Goal: Communication & Community: Answer question/provide support

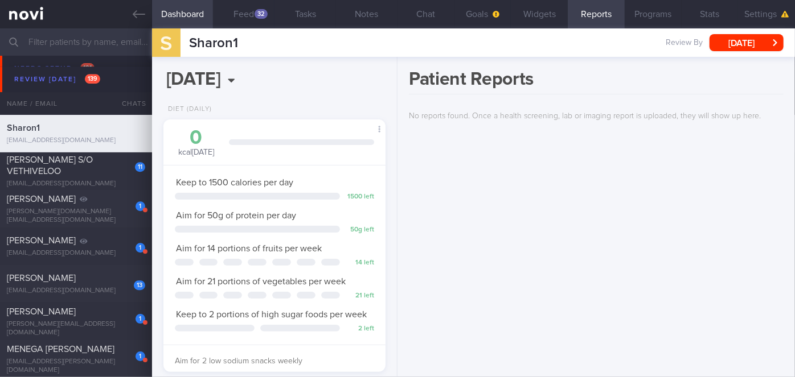
scroll to position [3829, 0]
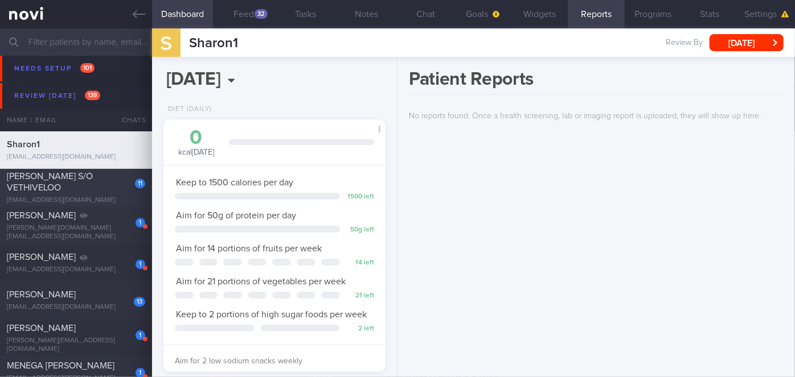
click at [75, 182] on div "[PERSON_NAME] S/O VETHIVELOO" at bounding box center [74, 182] width 135 height 23
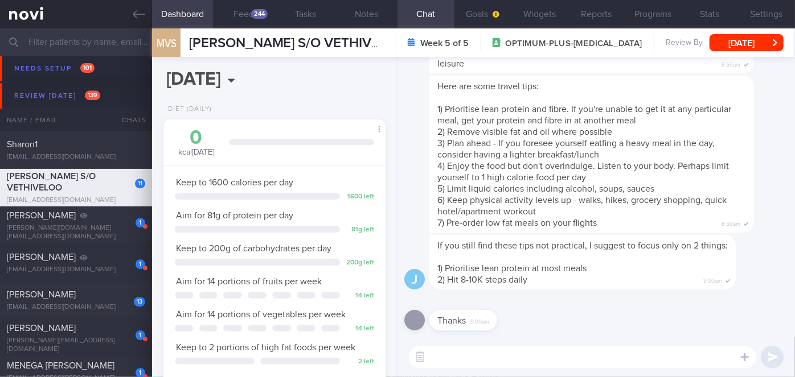
click at [467, 360] on textarea at bounding box center [582, 357] width 347 height 23
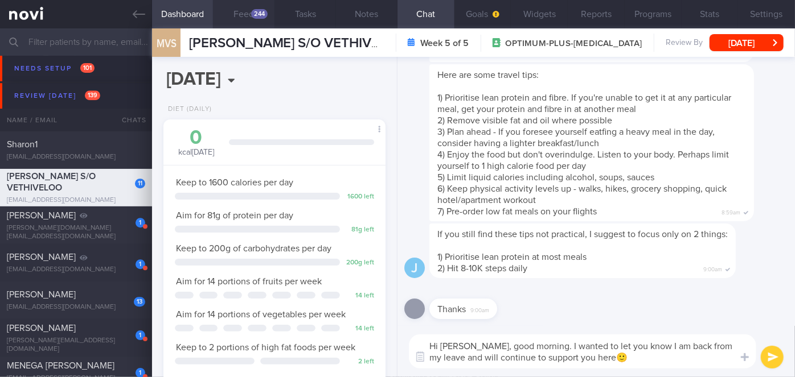
type textarea "Hi [PERSON_NAME], good morning. I wanted to let you know I am back from my leav…"
click at [254, 13] on div "244" at bounding box center [259, 14] width 17 height 10
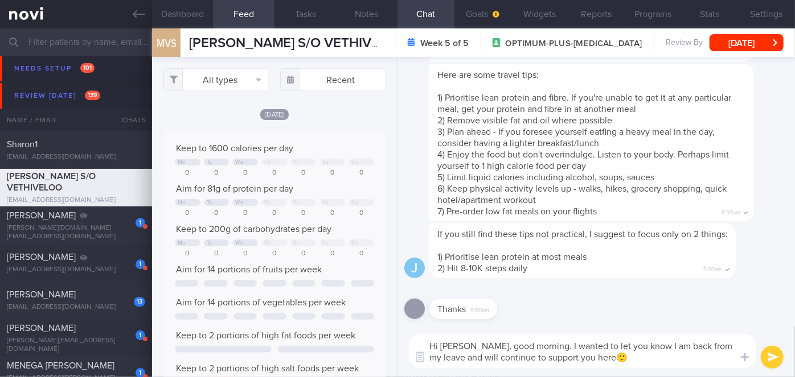
click at [616, 359] on textarea "Hi [PERSON_NAME], good morning. I wanted to let you know I am back from my leav…" at bounding box center [582, 352] width 347 height 34
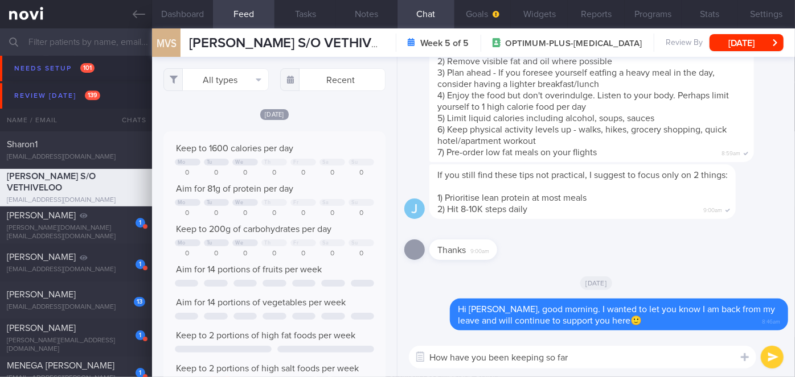
type textarea "How have you been keeping so far?"
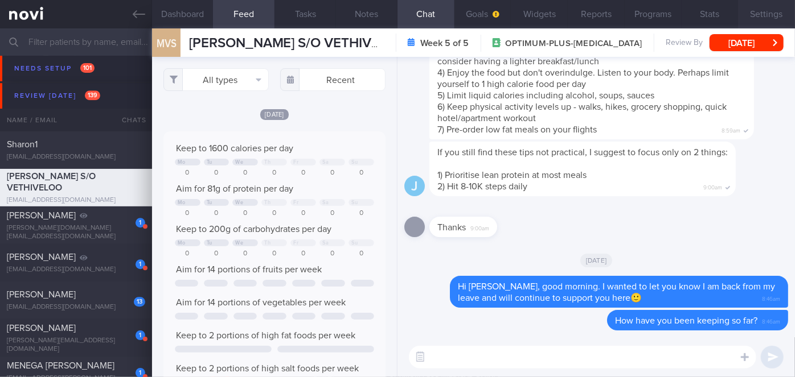
click at [760, 13] on button "Settings" at bounding box center [766, 14] width 57 height 28
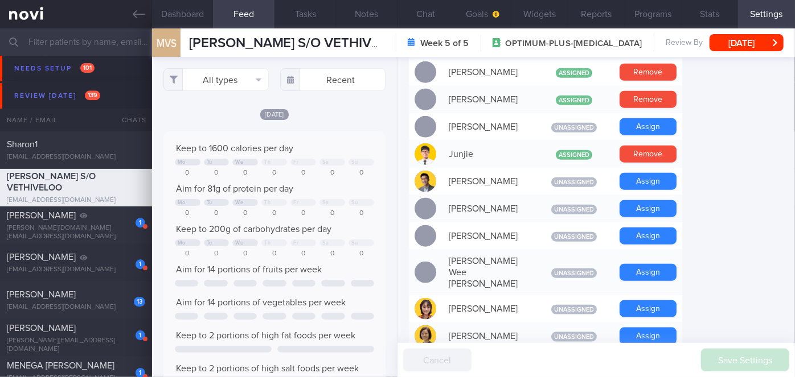
scroll to position [517, 0]
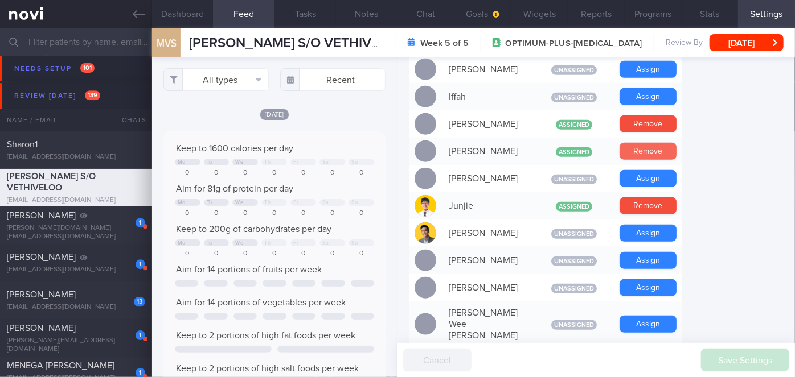
click at [640, 143] on button "Remove" at bounding box center [647, 151] width 57 height 17
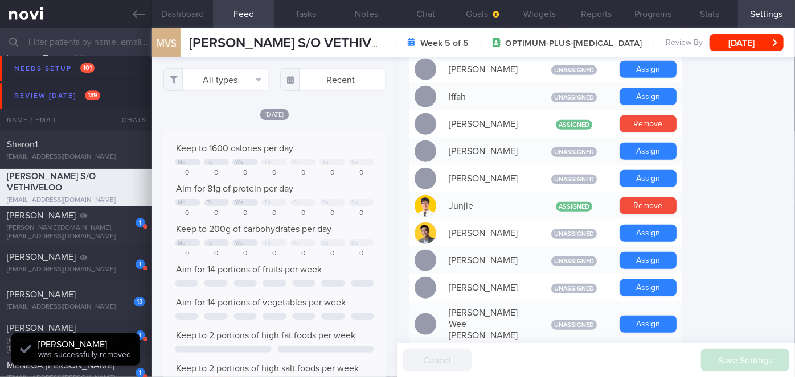
scroll to position [99, 199]
click at [426, 17] on button "Chat" at bounding box center [425, 14] width 57 height 28
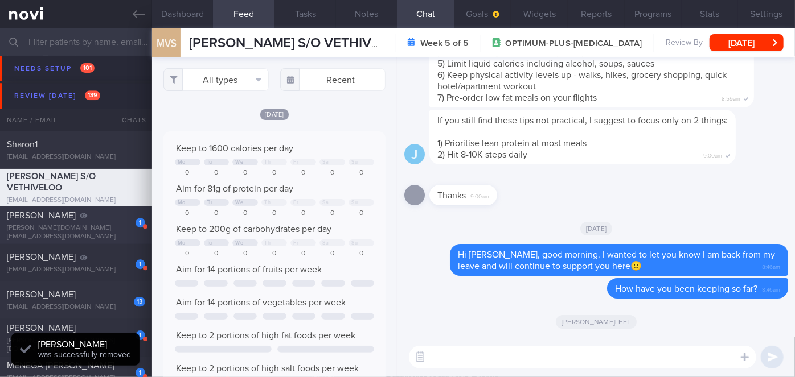
click at [105, 227] on div "1 [PERSON_NAME] [PERSON_NAME][DOMAIN_NAME][EMAIL_ADDRESS][DOMAIN_NAME]" at bounding box center [76, 225] width 152 height 31
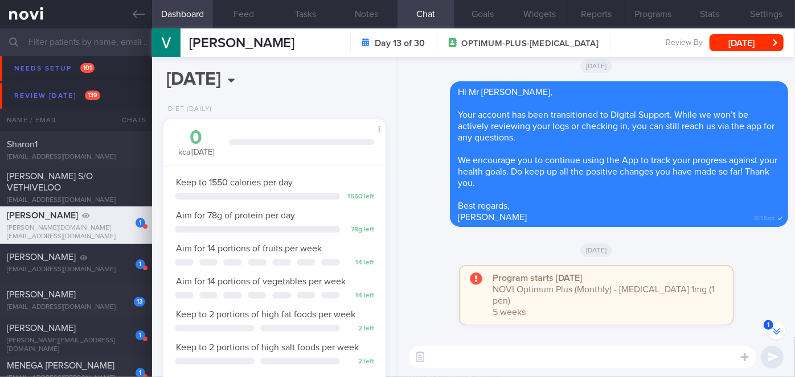
scroll to position [-207, 0]
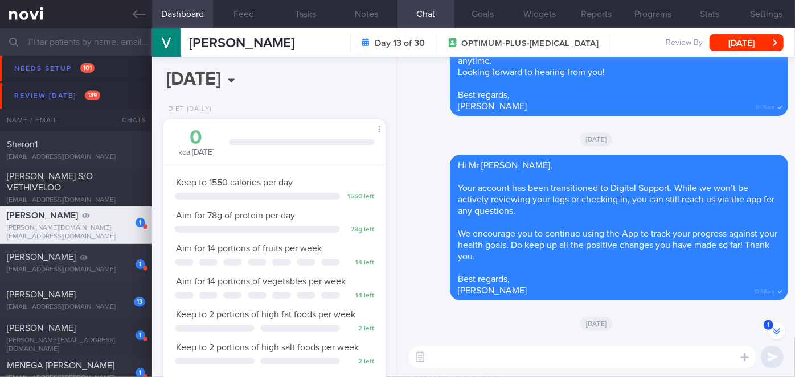
click at [76, 254] on span "[PERSON_NAME]" at bounding box center [41, 257] width 69 height 9
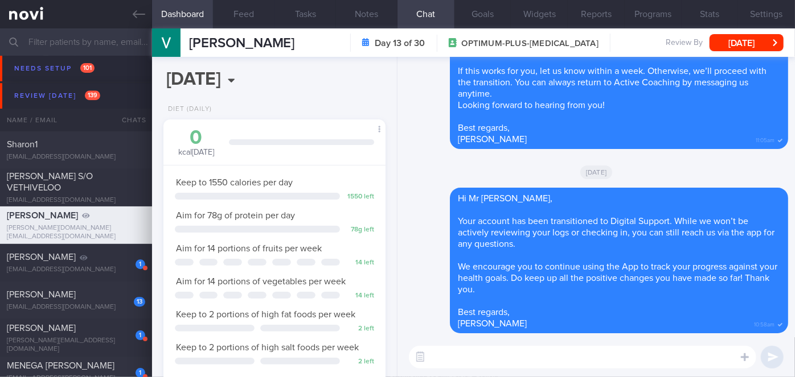
scroll to position [0, 0]
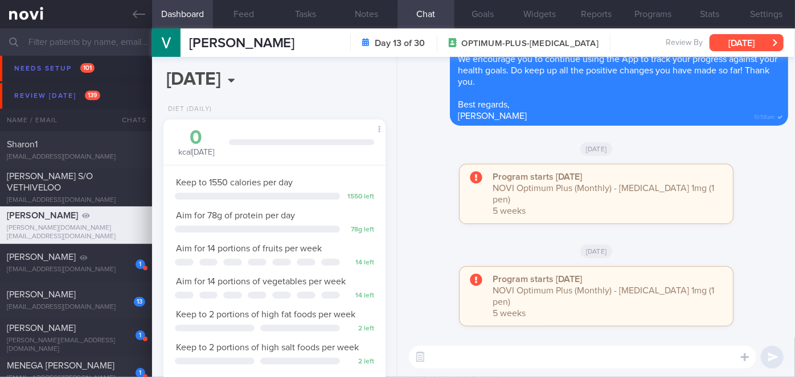
click at [738, 40] on button "[DATE]" at bounding box center [746, 42] width 74 height 17
click at [450, 311] on div "Program starts [DATE] NOVI Optimum Plus (Monthly) - [MEDICAL_DATA] 1mg (1 pen) …" at bounding box center [596, 302] width 384 height 71
click at [652, 18] on button "Programs" at bounding box center [652, 14] width 57 height 28
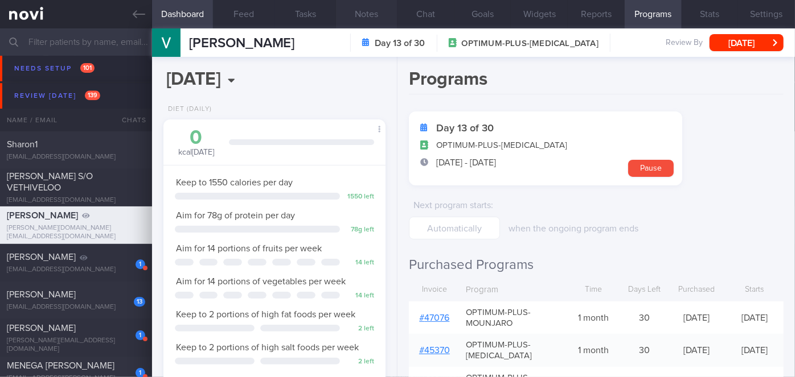
click at [370, 18] on button "Notes" at bounding box center [366, 14] width 61 height 28
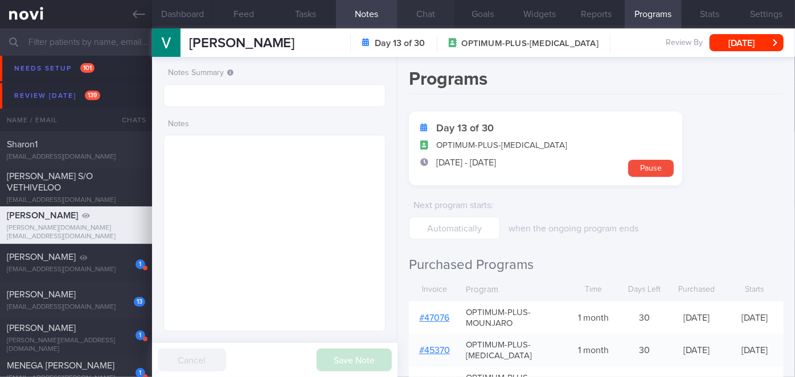
click at [442, 14] on button "Chat" at bounding box center [425, 14] width 57 height 28
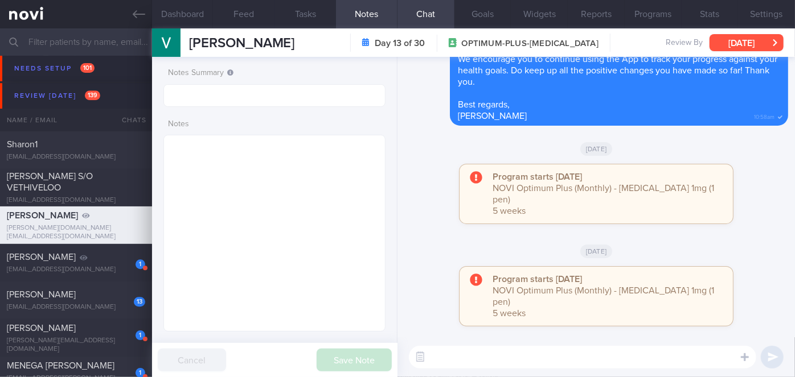
click at [740, 42] on button "[DATE]" at bounding box center [746, 42] width 74 height 17
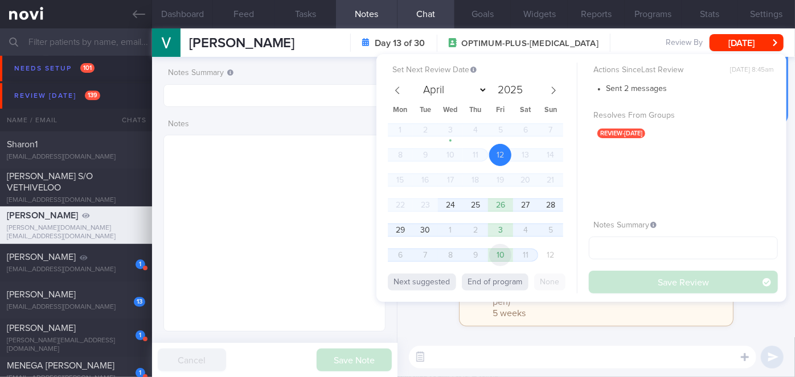
click at [493, 254] on span "10" at bounding box center [500, 255] width 22 height 22
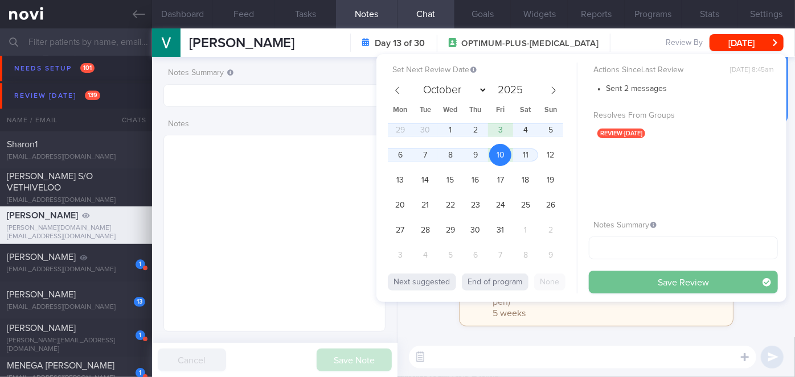
click at [609, 278] on button "Save Review" at bounding box center [682, 282] width 189 height 23
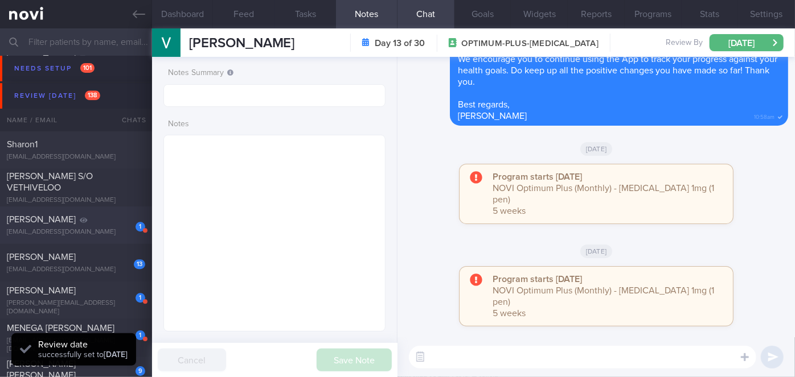
click at [76, 216] on span "[PERSON_NAME]" at bounding box center [41, 219] width 69 height 9
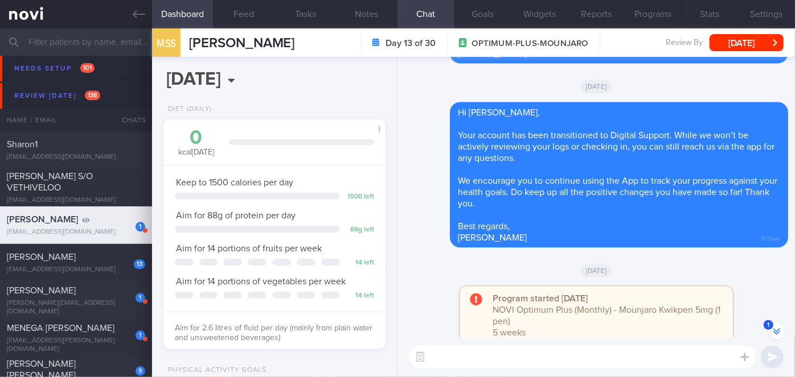
scroll to position [-155, 0]
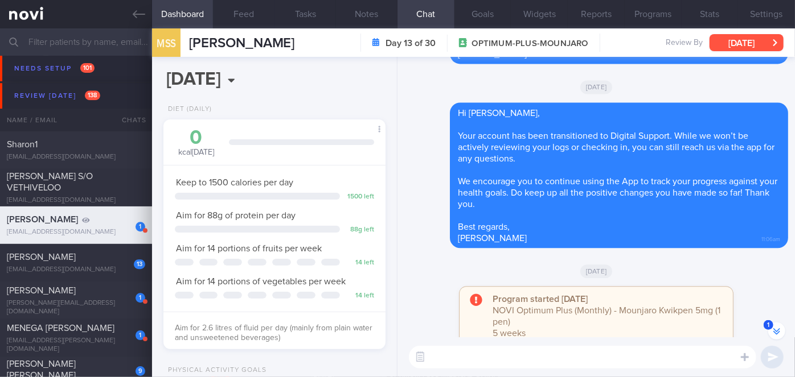
click at [756, 42] on button "[DATE]" at bounding box center [746, 42] width 74 height 17
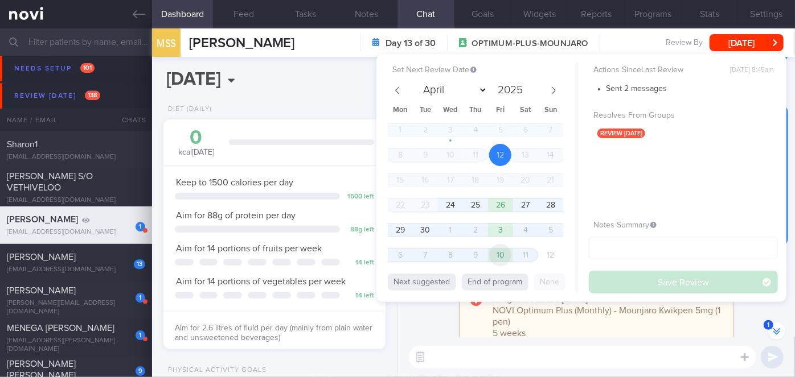
click at [504, 252] on span "10" at bounding box center [500, 255] width 22 height 22
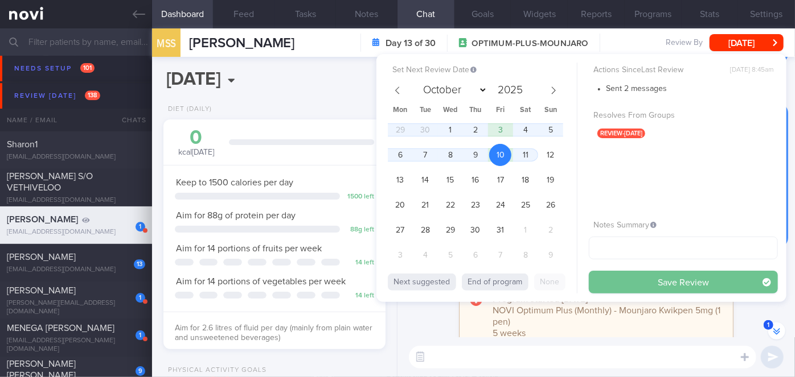
click at [622, 278] on button "Save Review" at bounding box center [682, 282] width 189 height 23
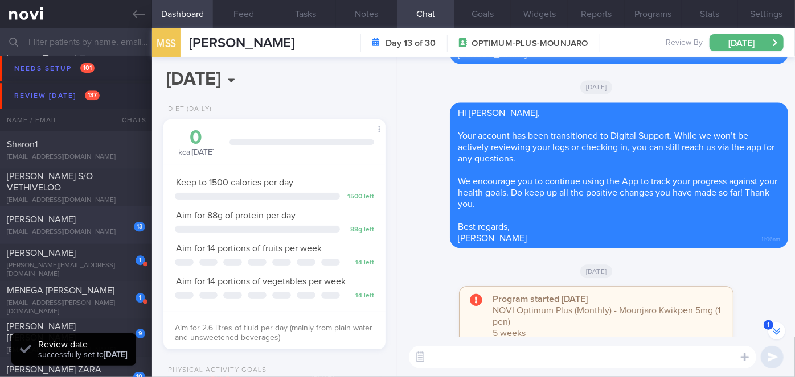
click at [100, 219] on div "[PERSON_NAME]" at bounding box center [74, 219] width 135 height 11
select select "8"
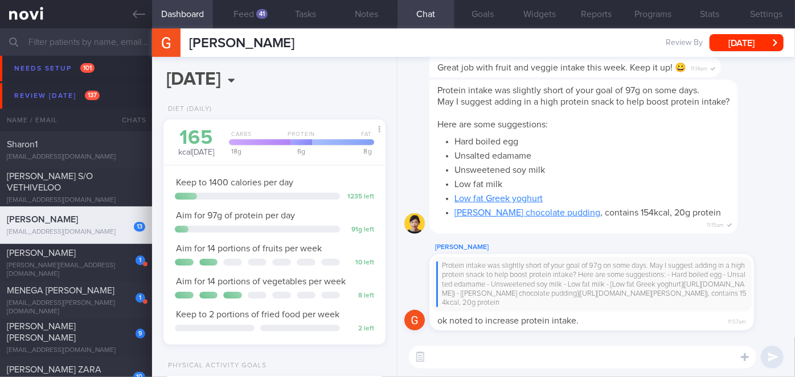
click at [474, 364] on textarea at bounding box center [582, 357] width 347 height 23
type textarea "Hi [PERSON_NAME],"
click at [109, 179] on div "[PERSON_NAME] S/O VETHIVELOO" at bounding box center [74, 182] width 135 height 23
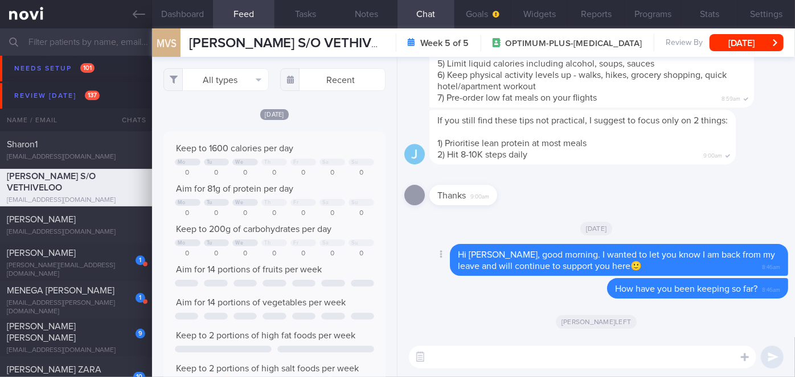
scroll to position [49, 199]
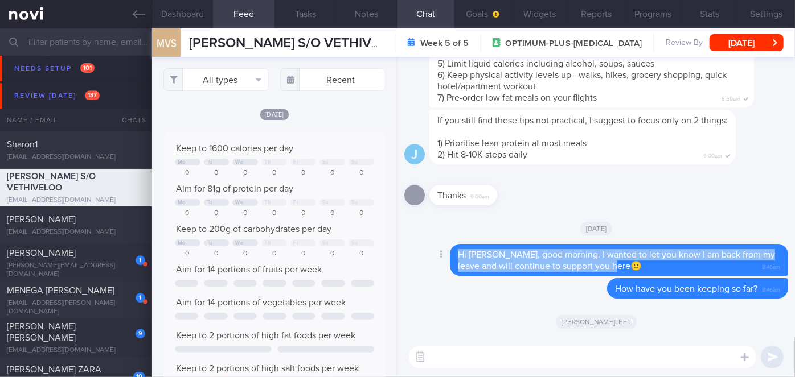
drag, startPoint x: 457, startPoint y: 254, endPoint x: 624, endPoint y: 263, distance: 167.0
click at [624, 263] on div "Hi [PERSON_NAME], good morning. I wanted to let you know I am back from my leav…" at bounding box center [619, 260] width 338 height 32
copy span "Hi [PERSON_NAME], good morning. I wanted to let you know I am back from my leav…"
click at [92, 220] on div "[PERSON_NAME]" at bounding box center [74, 219] width 135 height 11
click at [725, 46] on button "[DATE]" at bounding box center [746, 42] width 74 height 17
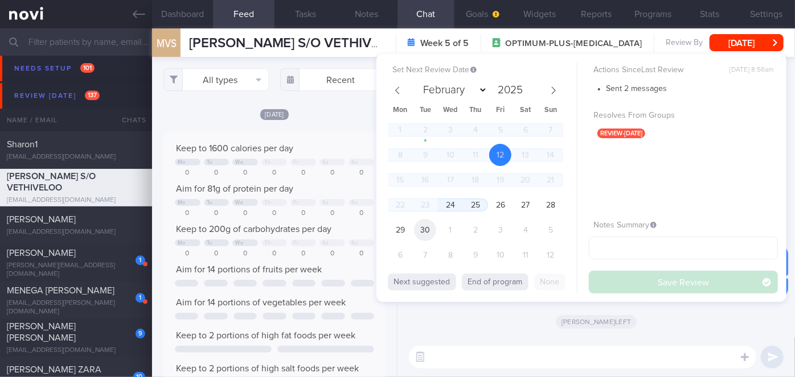
click at [430, 232] on span "30" at bounding box center [425, 230] width 22 height 22
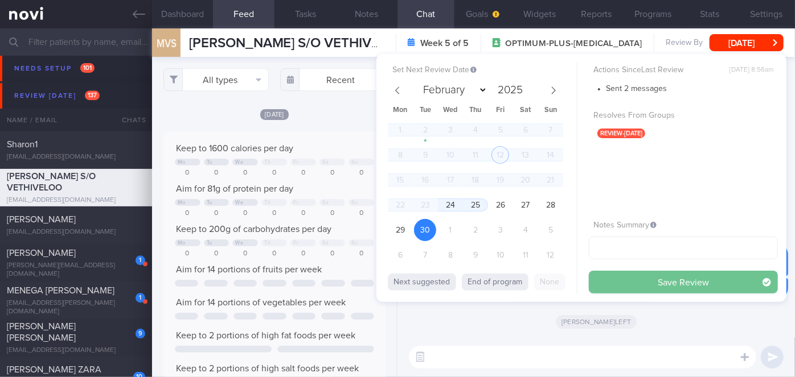
click at [639, 273] on button "Save Review" at bounding box center [682, 282] width 189 height 23
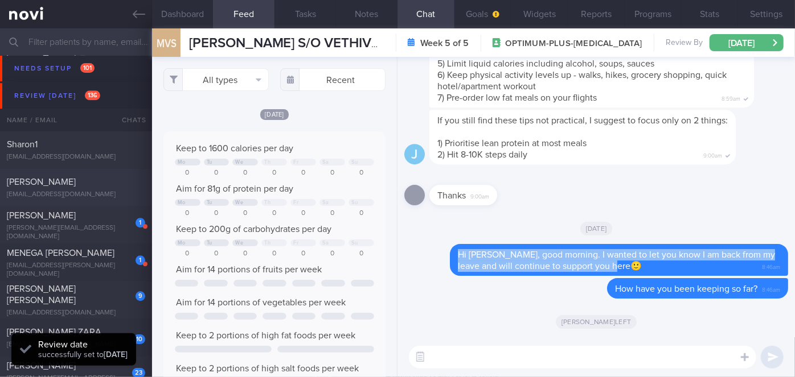
click at [88, 188] on div "[PERSON_NAME] [EMAIL_ADDRESS][DOMAIN_NAME]" at bounding box center [76, 187] width 152 height 23
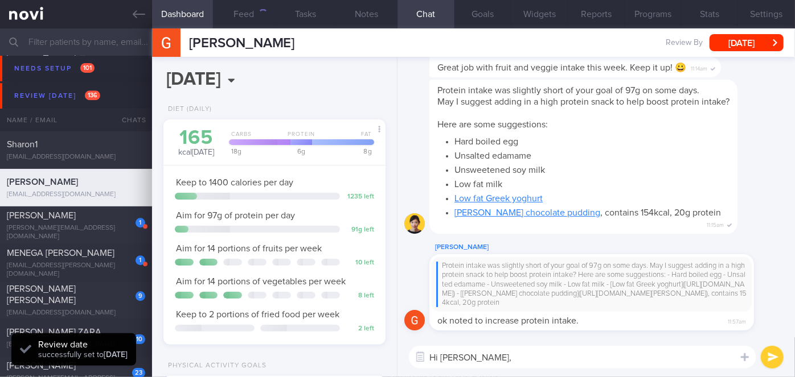
scroll to position [113, 194]
click at [481, 361] on textarea "Hi [PERSON_NAME]," at bounding box center [582, 357] width 347 height 23
paste textarea "Hi [PERSON_NAME], good morning. I wanted to let you know I am back from my leav…"
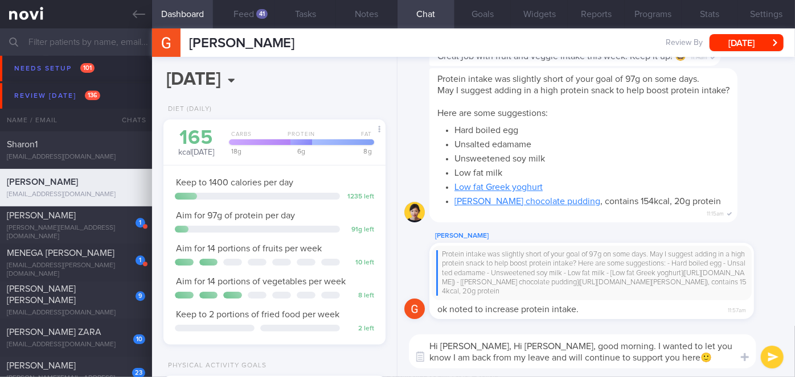
drag, startPoint x: 517, startPoint y: 345, endPoint x: 464, endPoint y: 343, distance: 53.0
click at [464, 343] on textarea "Hi [PERSON_NAME], Hi [PERSON_NAME], good morning. I wanted to let you know I am…" at bounding box center [582, 352] width 347 height 34
click at [577, 357] on textarea "Hi [PERSON_NAME], good morning. I wanted to let you know I am back from my leav…" at bounding box center [582, 352] width 347 height 34
type textarea "Hi [PERSON_NAME], good morning. I wanted to let you know I am back from my leav…"
click at [779, 360] on button "submit" at bounding box center [771, 357] width 23 height 23
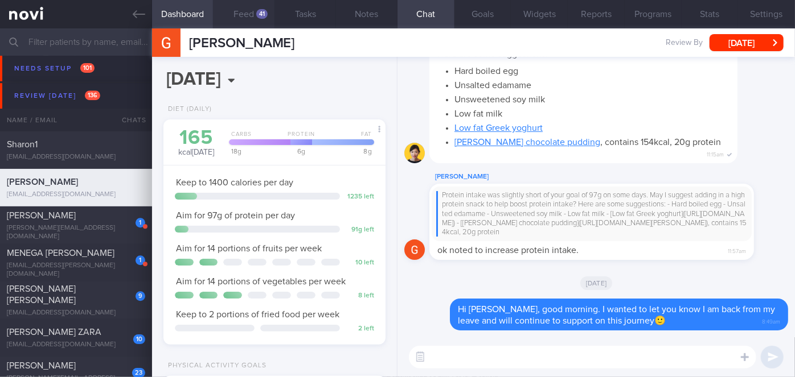
click at [260, 14] on div "41" at bounding box center [261, 14] width 11 height 10
select select "8"
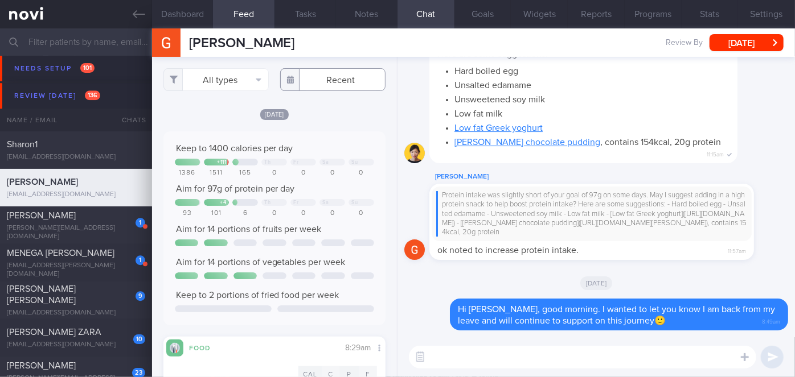
click at [327, 84] on input "text" at bounding box center [332, 79] width 105 height 23
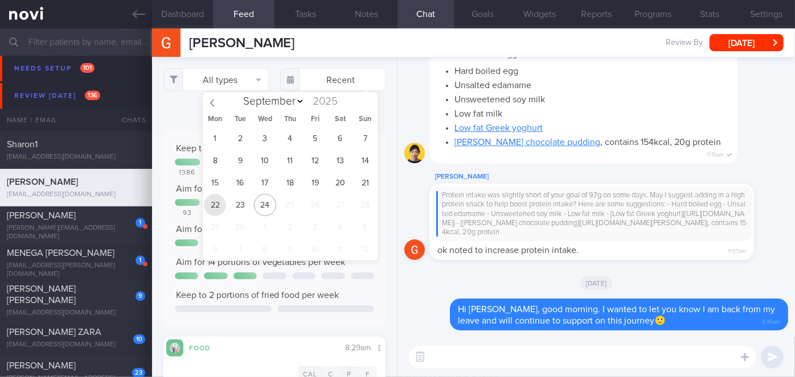
click at [212, 205] on span "22" at bounding box center [215, 205] width 22 height 22
type input "[DATE]"
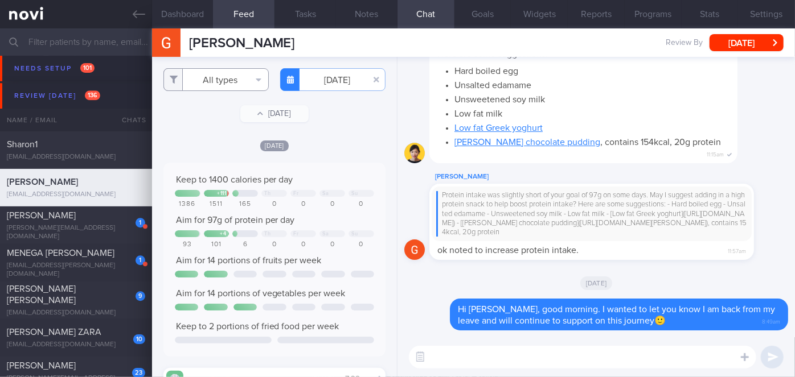
click at [220, 79] on button "All types" at bounding box center [215, 79] width 105 height 23
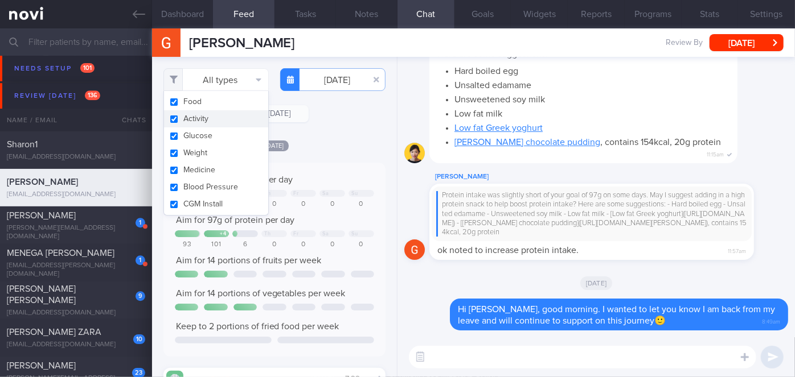
click at [205, 118] on button "Activity" at bounding box center [216, 118] width 104 height 17
checkbox input "false"
click at [314, 129] on div "Filtering type... Food Activity Glucose Weight Medicine Blood Pressure [MEDICAL…" at bounding box center [274, 217] width 245 height 320
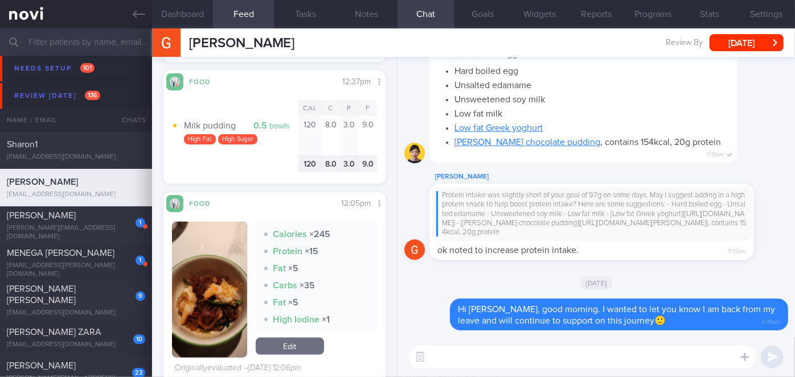
scroll to position [776, 0]
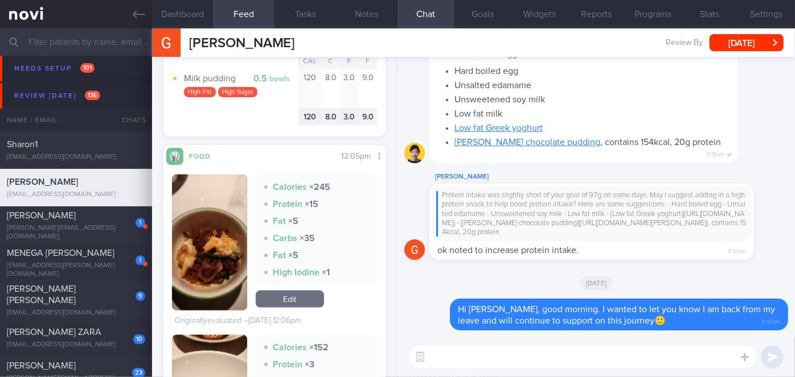
click at [195, 229] on button "button" at bounding box center [209, 243] width 75 height 136
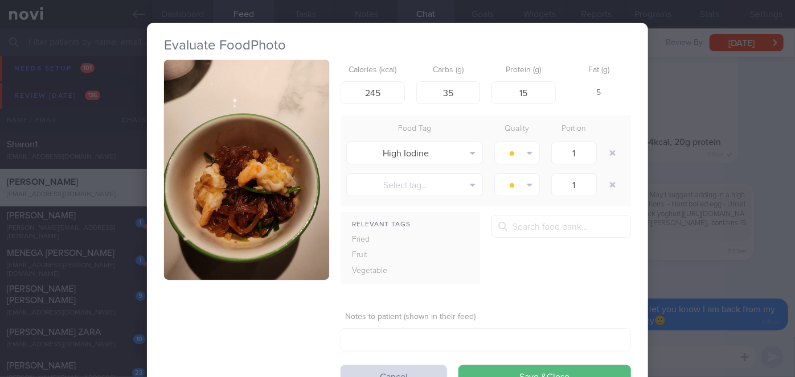
scroll to position [47, 0]
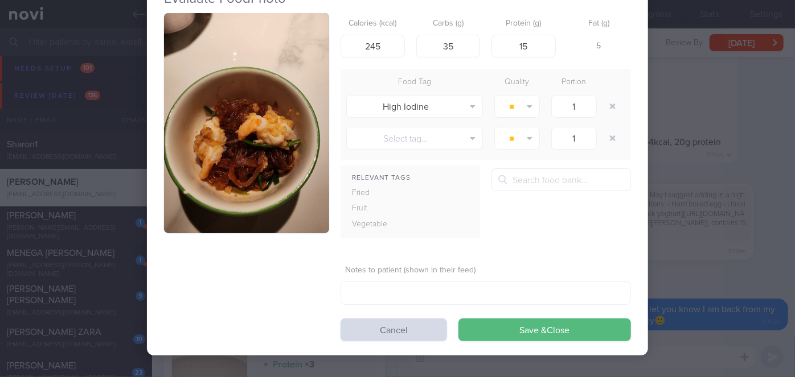
click at [559, 323] on button "Save & Close" at bounding box center [544, 330] width 172 height 23
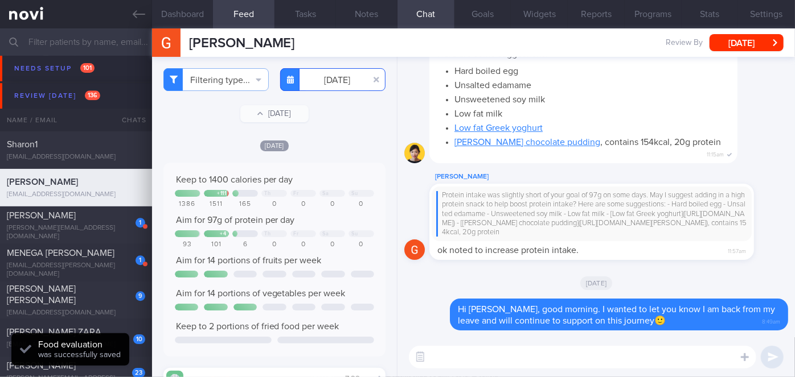
click at [333, 86] on body "You are offline! Some functionality will be unavailable Patients New Users Coac…" at bounding box center [397, 188] width 795 height 377
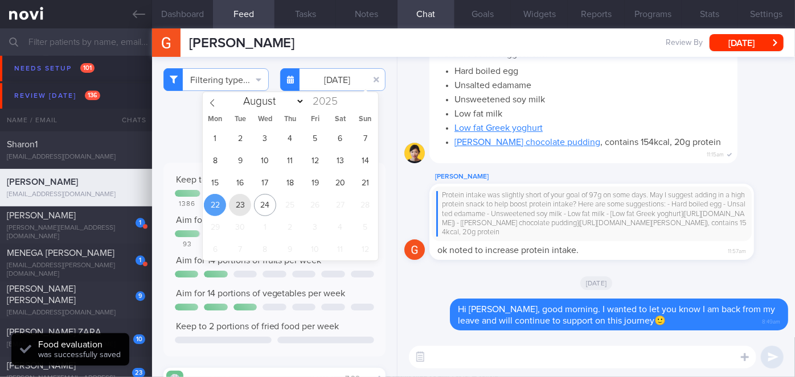
click at [241, 207] on span "23" at bounding box center [240, 205] width 22 height 22
type input "[DATE]"
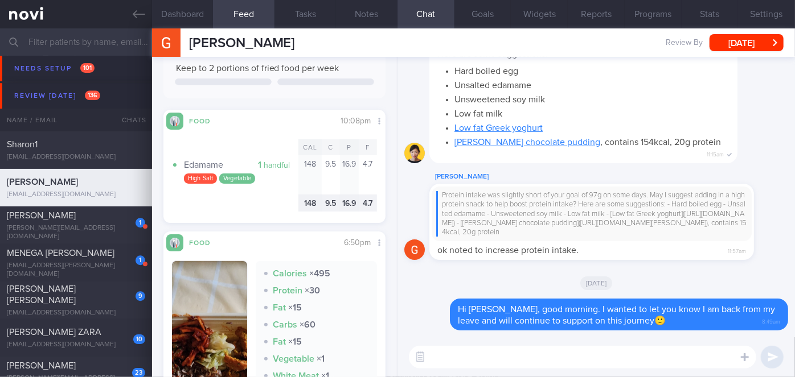
scroll to position [414, 0]
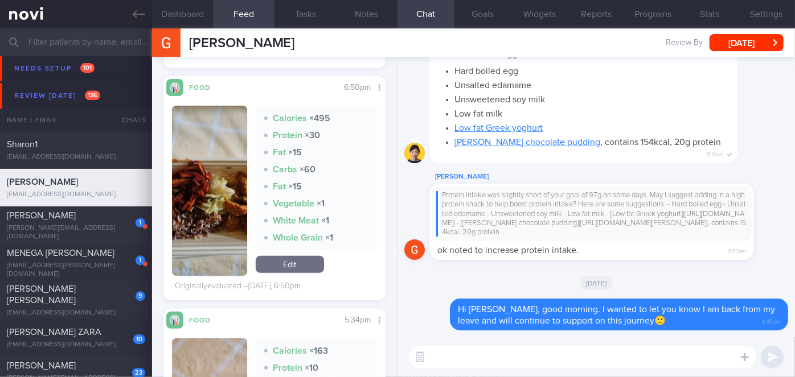
click at [217, 204] on button "button" at bounding box center [209, 191] width 75 height 170
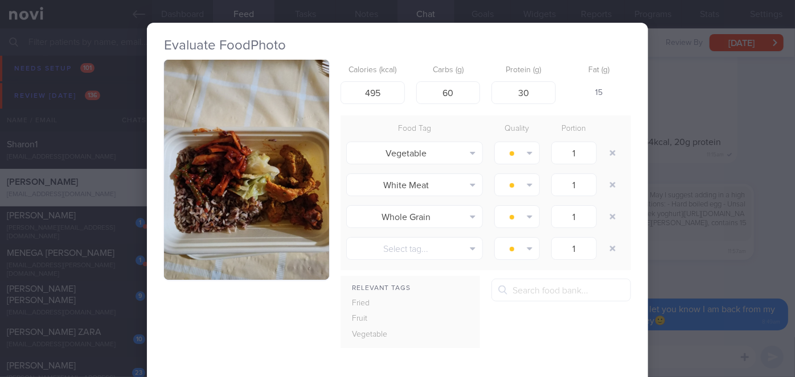
click at [677, 260] on div "Evaluate Food Photo Calories (kcal) 495 Carbs (g) 60 Protein (g) 30 Fat (g) 15 …" at bounding box center [397, 188] width 795 height 377
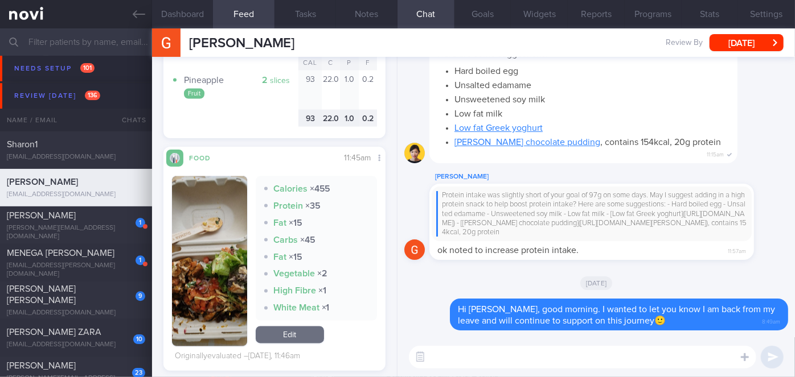
scroll to position [931, 0]
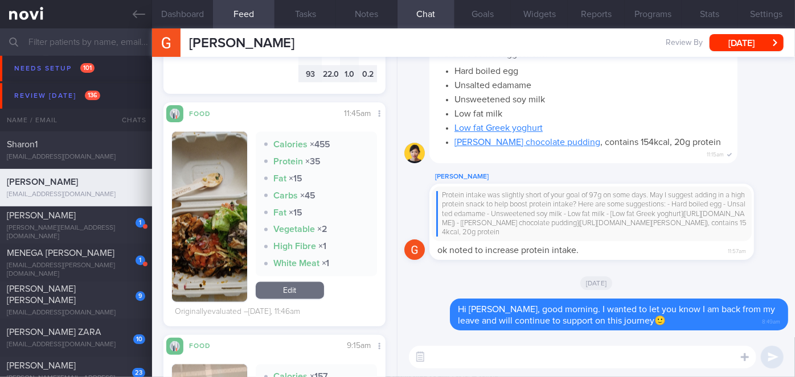
click at [226, 238] on button "button" at bounding box center [209, 217] width 75 height 170
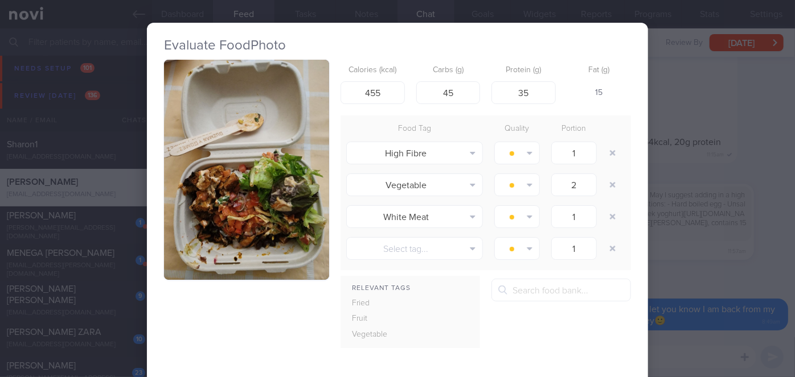
click at [227, 238] on button "button" at bounding box center [246, 170] width 165 height 220
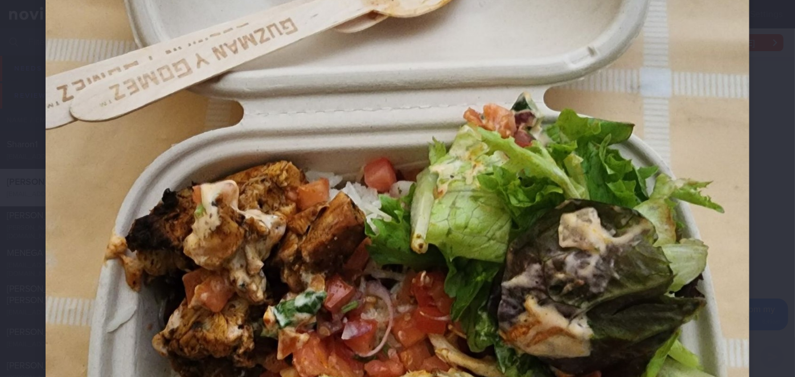
scroll to position [414, 0]
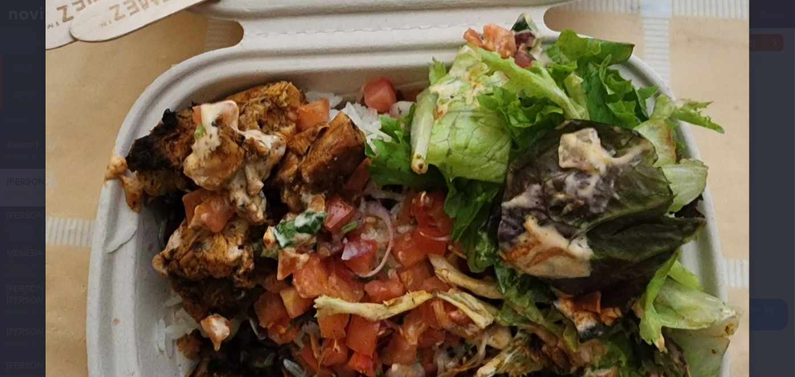
click at [752, 238] on div at bounding box center [397, 100] width 795 height 1029
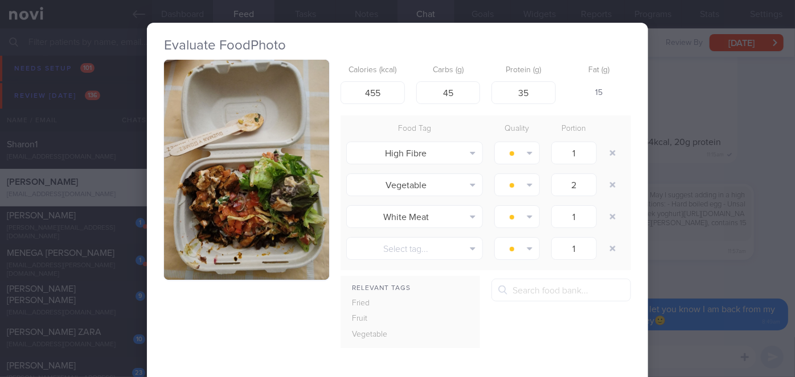
click at [662, 228] on div "Evaluate Food Photo Calories (kcal) 455 Carbs (g) 45 Protein (g) 35 Fat (g) 15 …" at bounding box center [397, 188] width 795 height 377
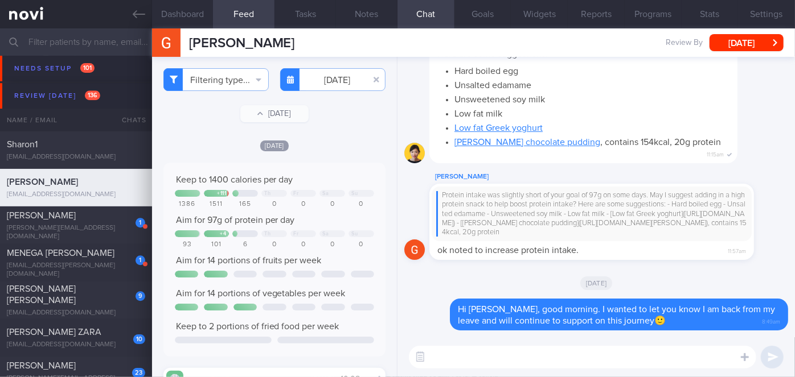
click at [459, 356] on textarea at bounding box center [582, 357] width 347 height 23
type textarea "y"
type textarea "You've had some good meals so far this week!"
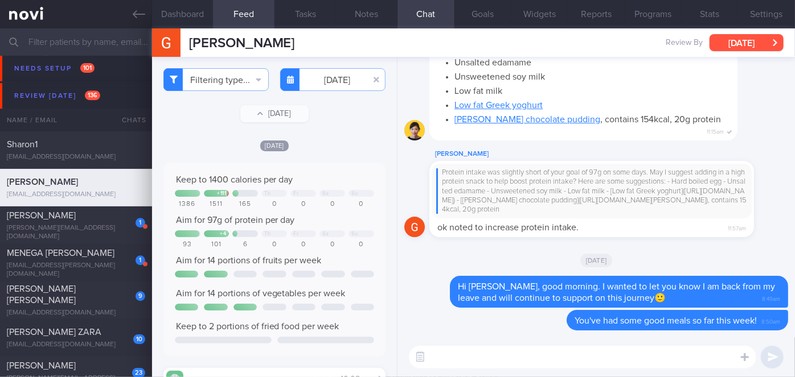
click at [760, 46] on button "[DATE]" at bounding box center [746, 42] width 74 height 17
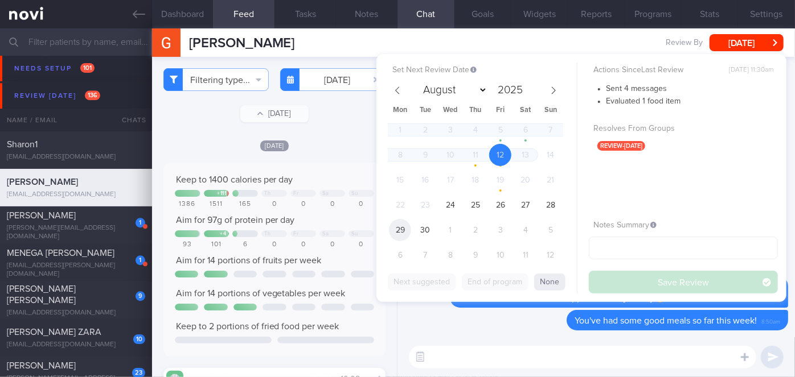
click at [401, 227] on span "29" at bounding box center [400, 230] width 22 height 22
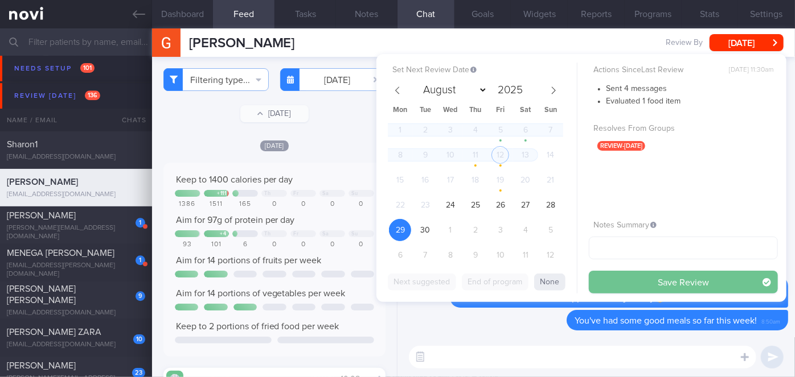
click at [698, 285] on button "Save Review" at bounding box center [682, 282] width 189 height 23
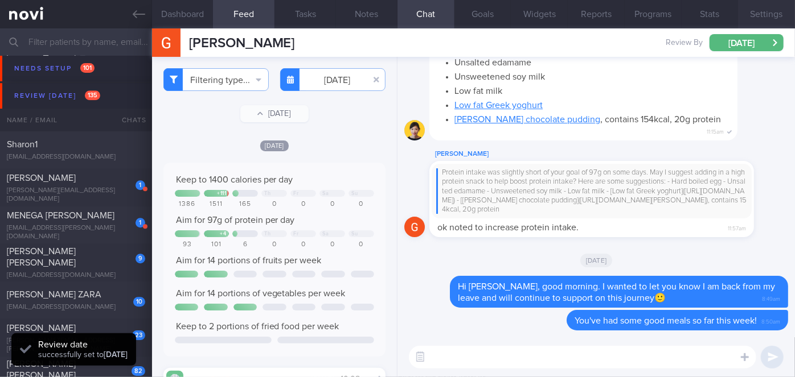
click at [778, 18] on button "Settings" at bounding box center [766, 14] width 57 height 28
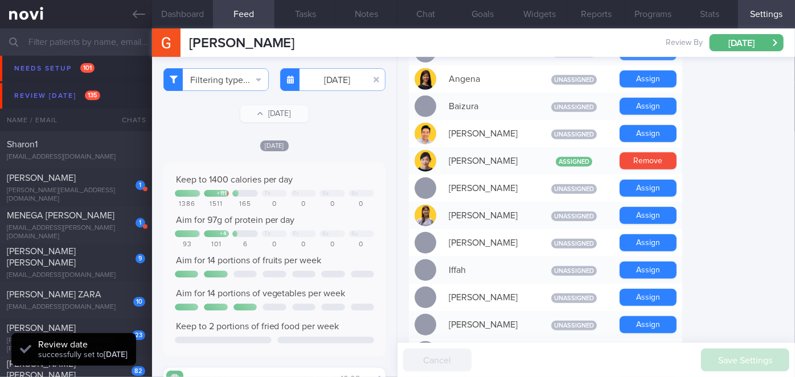
scroll to position [310, 0]
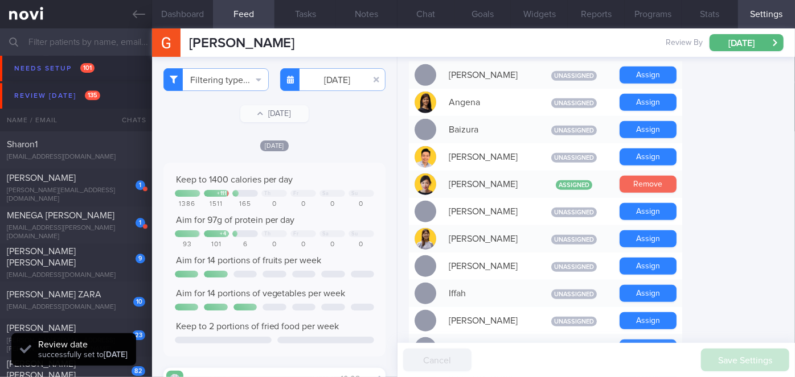
click at [652, 176] on button "Remove" at bounding box center [647, 184] width 57 height 17
click at [429, 15] on button "Chat" at bounding box center [425, 14] width 57 height 28
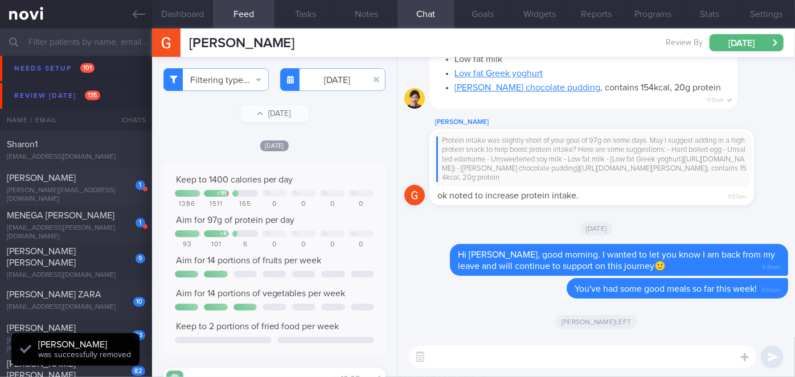
click at [87, 183] on div "[PERSON_NAME]" at bounding box center [74, 177] width 135 height 11
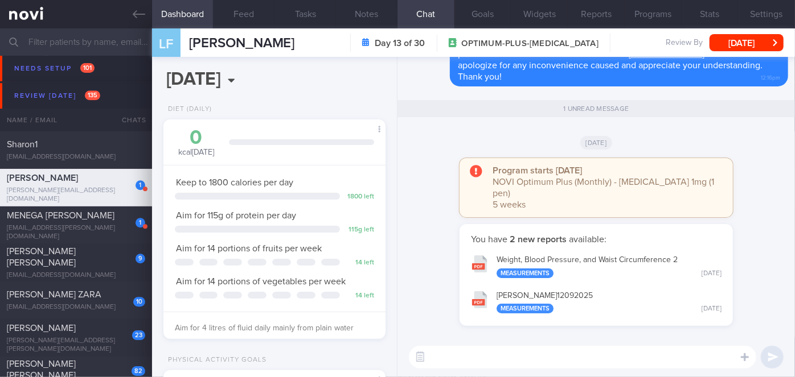
drag, startPoint x: 592, startPoint y: 295, endPoint x: 565, endPoint y: 297, distance: 27.4
click at [565, 297] on button "[PERSON_NAME] 12092025 Measurements [DATE]" at bounding box center [596, 302] width 262 height 36
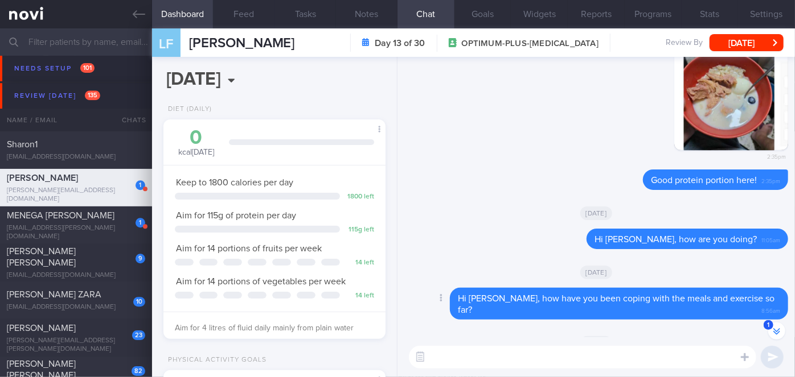
scroll to position [-361, 0]
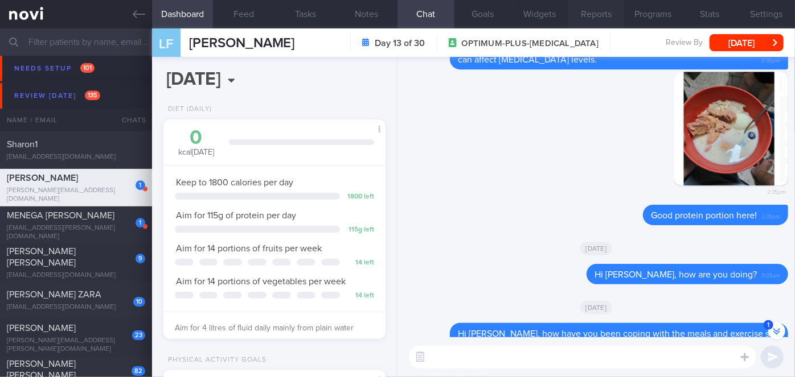
click at [589, 13] on button "Reports" at bounding box center [595, 14] width 57 height 28
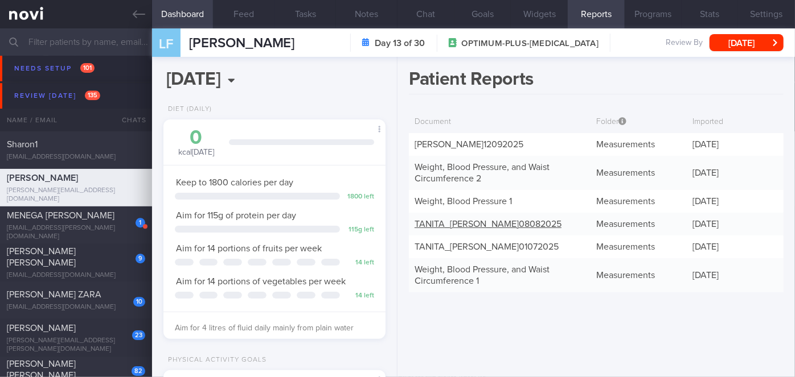
click at [503, 225] on link "TANITA_ [PERSON_NAME] 08082025" at bounding box center [487, 224] width 147 height 9
click at [424, 22] on button "Chat" at bounding box center [425, 14] width 57 height 28
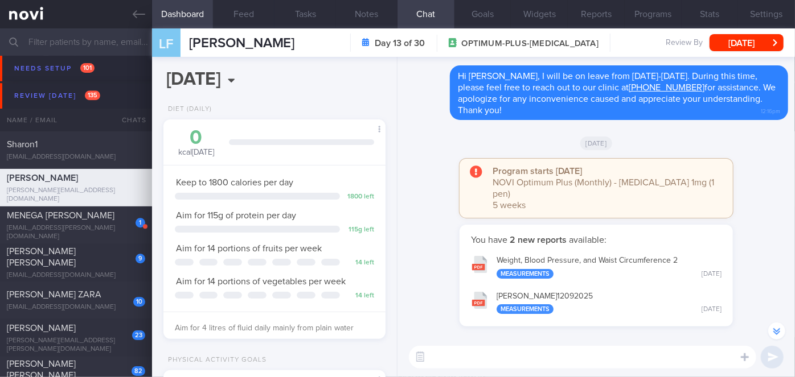
click at [506, 355] on textarea at bounding box center [582, 357] width 347 height 23
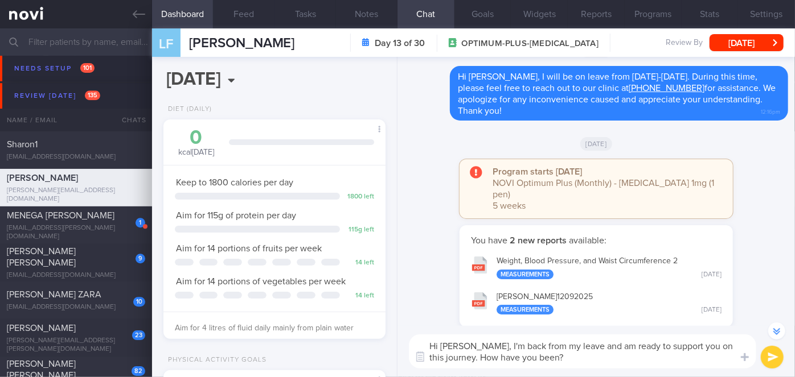
click at [595, 348] on textarea "Hi [PERSON_NAME], I'm back from my leave and am ready to support you on this jo…" at bounding box center [582, 352] width 347 height 34
type textarea "Hi [PERSON_NAME], I'm back from my leave and I'm ready to support you on this j…"
click at [768, 357] on button "submit" at bounding box center [771, 357] width 23 height 23
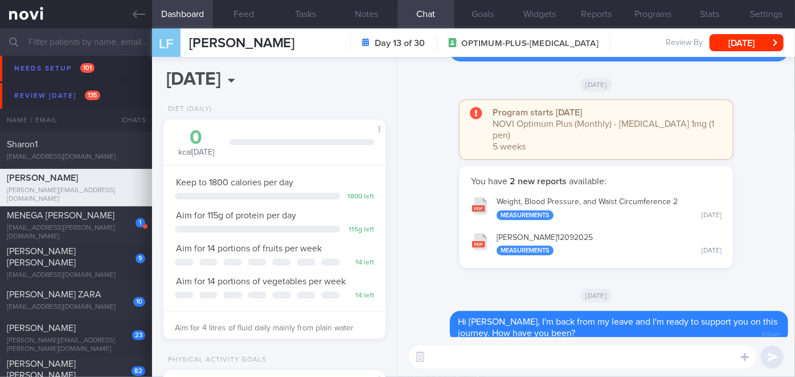
scroll to position [0, 0]
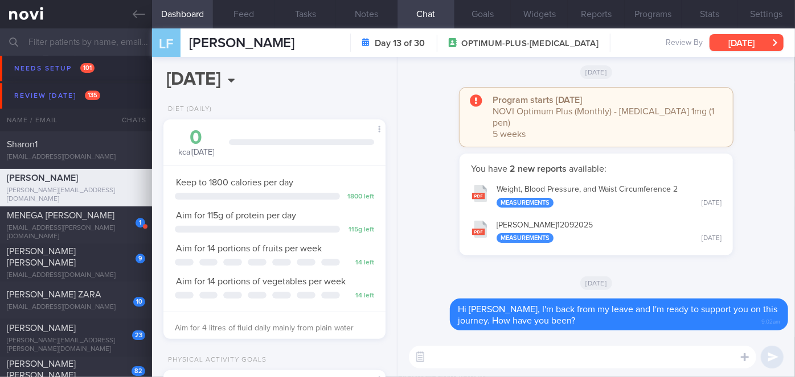
click at [760, 41] on button "[DATE]" at bounding box center [746, 42] width 74 height 17
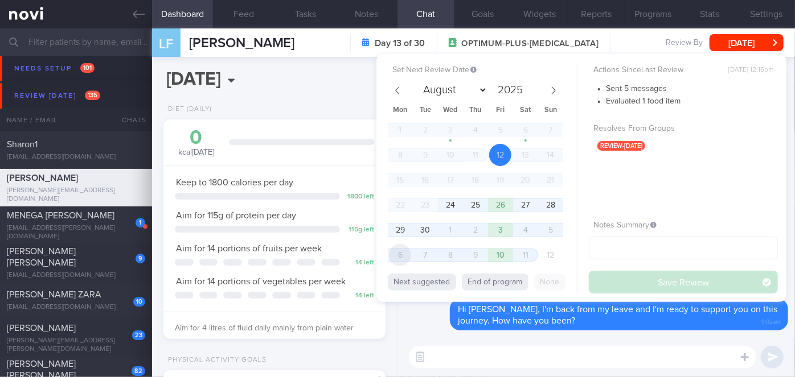
click at [401, 253] on span "6" at bounding box center [400, 255] width 22 height 22
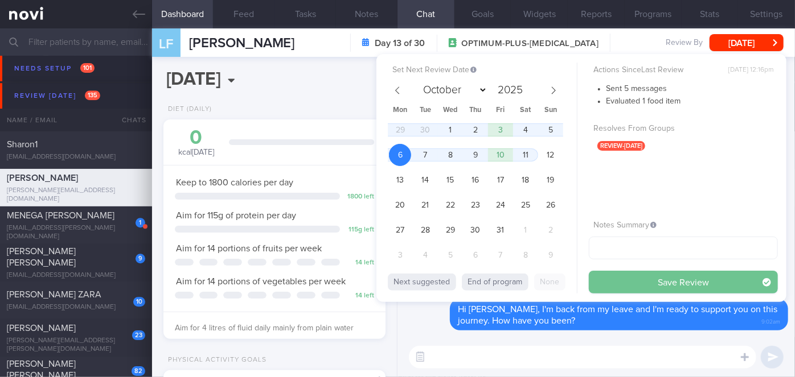
click at [641, 272] on button "Save Review" at bounding box center [682, 282] width 189 height 23
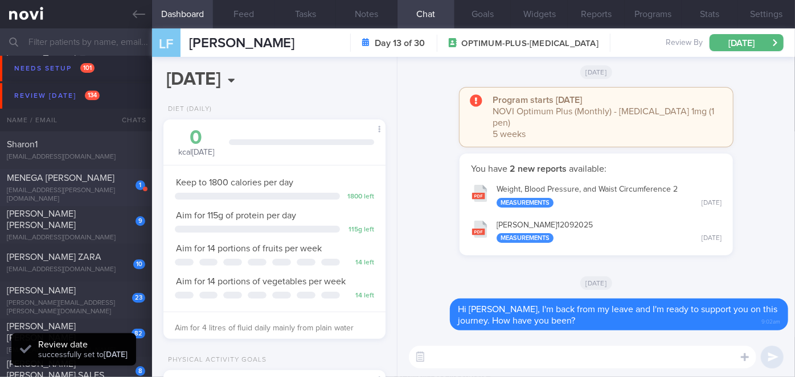
click at [104, 183] on div "MENEGA [PERSON_NAME]" at bounding box center [74, 177] width 135 height 11
select select "8"
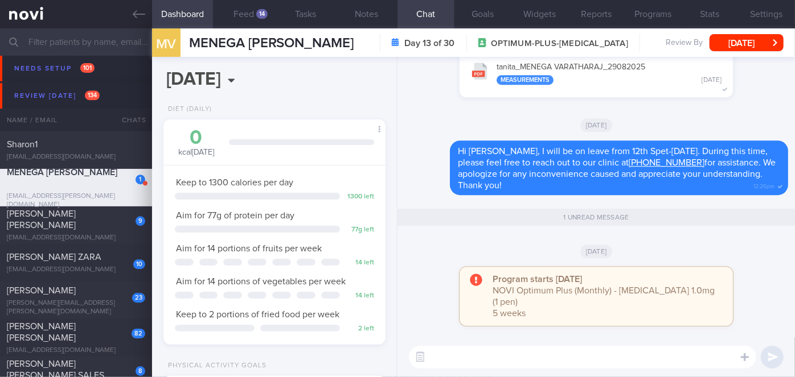
scroll to position [-104, 0]
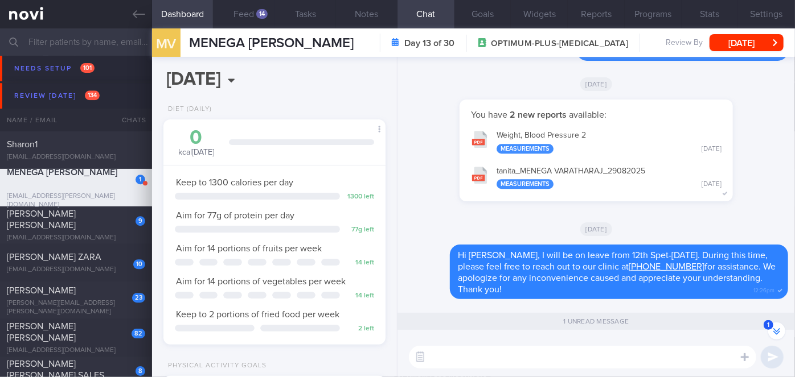
click at [627, 183] on button "tanita_ MENEGA VARATHARAJ_ 29082025 Measurements [DATE]" at bounding box center [596, 177] width 262 height 36
click at [595, 10] on button "Reports" at bounding box center [595, 14] width 57 height 28
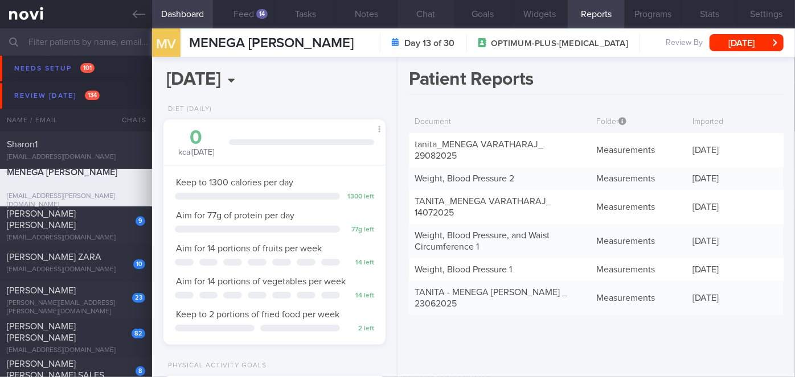
click at [419, 16] on button "Chat" at bounding box center [425, 14] width 57 height 28
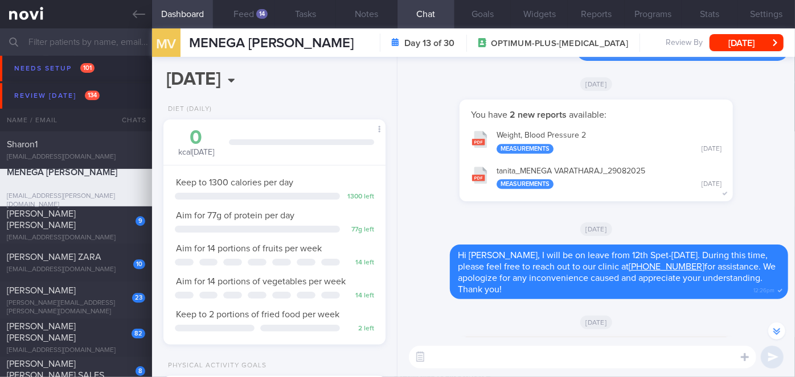
click at [476, 361] on textarea at bounding box center [582, 357] width 347 height 23
paste textarea "Hi [PERSON_NAME], good morning. I wanted to let you know I am back from my leav…"
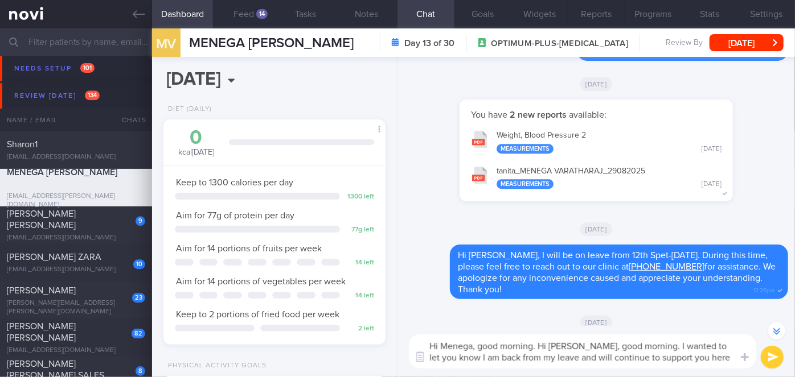
drag, startPoint x: 652, startPoint y: 344, endPoint x: 538, endPoint y: 343, distance: 113.8
click at [538, 343] on textarea "Hi Menega, good morning. Hi [PERSON_NAME], good morning. I wanted to let you kn…" at bounding box center [582, 352] width 347 height 34
click at [459, 356] on textarea "Hi Menega, good morning. I wanted to let you know I am back from my leave and w…" at bounding box center [582, 352] width 347 height 34
drag, startPoint x: 572, startPoint y: 356, endPoint x: 537, endPoint y: 355, distance: 34.7
click at [537, 355] on textarea "Hi Menega, good morning. I wanted to let you know I am back from my leave and I…" at bounding box center [582, 352] width 347 height 34
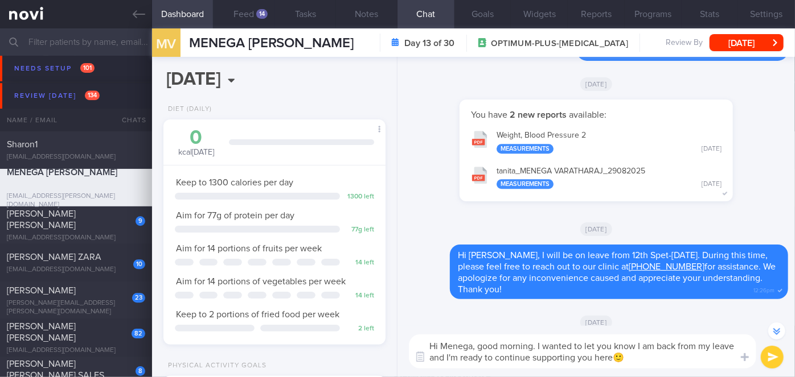
click at [611, 358] on textarea "Hi Menega, good morning. I wanted to let you know I am back from my leave and I…" at bounding box center [582, 352] width 347 height 34
type textarea "Hi Menega, good morning. I wanted to let you know I am back from my leave and I…"
click at [768, 359] on button "submit" at bounding box center [771, 357] width 23 height 23
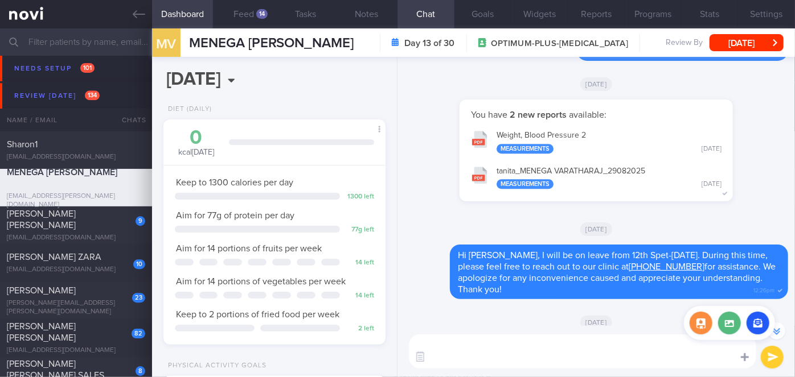
scroll to position [0, 0]
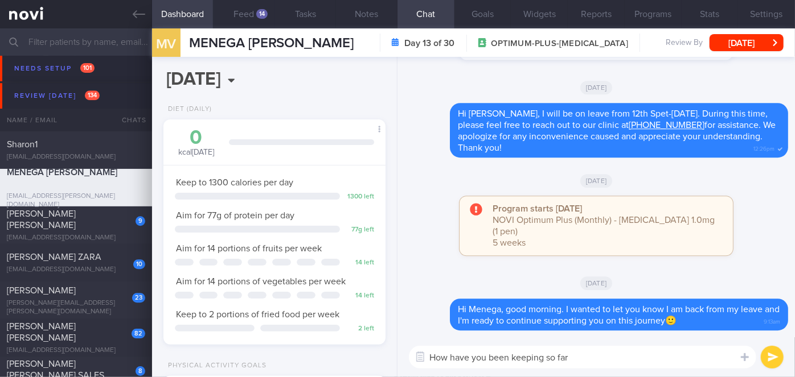
type textarea "How have you been keeping so far?"
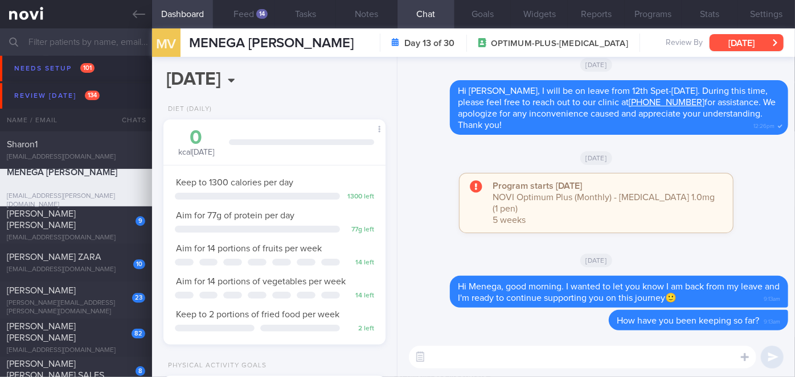
click at [743, 43] on button "[DATE]" at bounding box center [746, 42] width 74 height 17
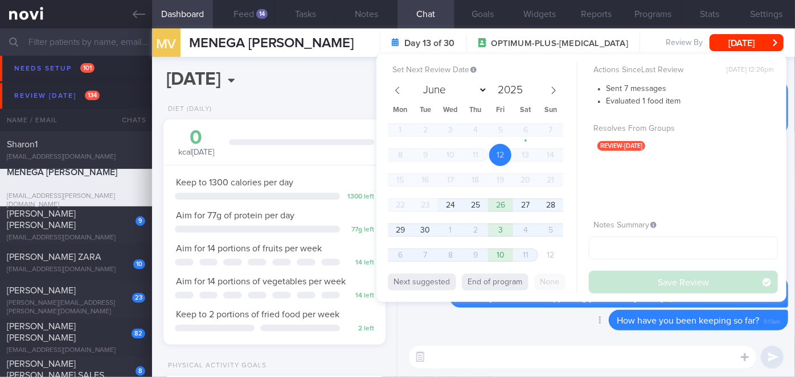
click at [471, 320] on div "Delete How have you been keeping so far? 9:13am" at bounding box center [596, 323] width 384 height 27
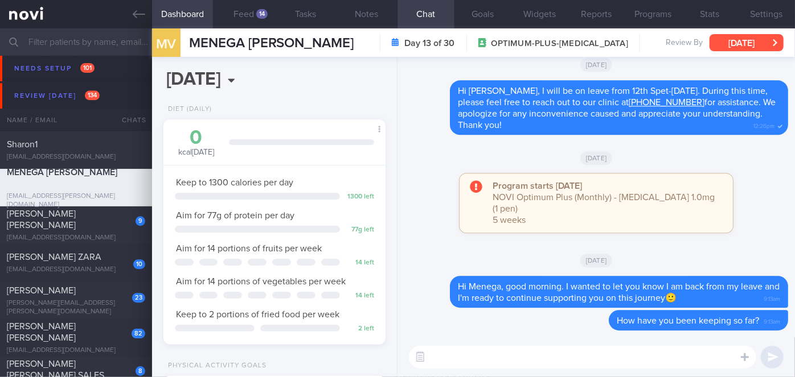
click at [758, 44] on button "[DATE]" at bounding box center [746, 42] width 74 height 17
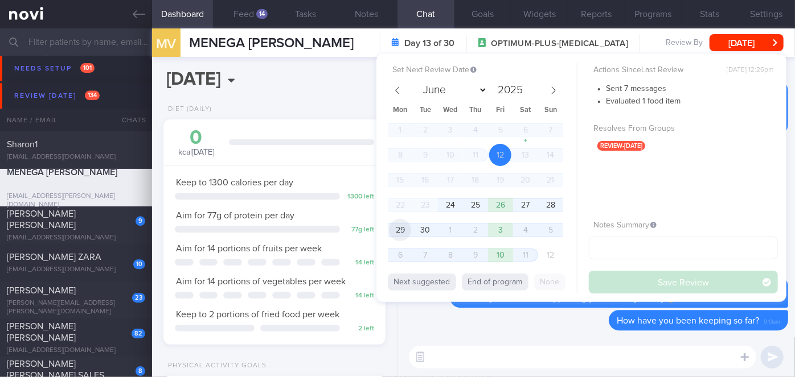
click at [399, 232] on span "29" at bounding box center [400, 230] width 22 height 22
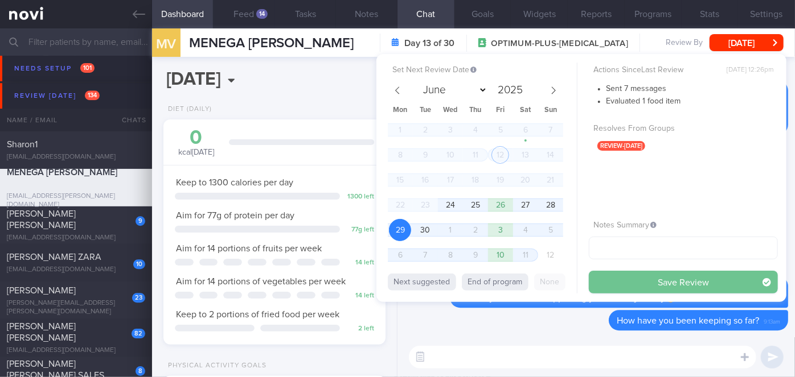
click at [622, 279] on button "Save Review" at bounding box center [682, 282] width 189 height 23
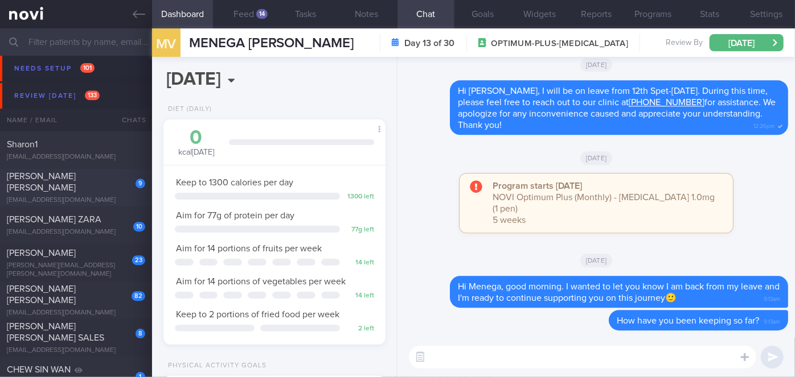
click at [75, 188] on div "9 [PERSON_NAME] [PERSON_NAME] [EMAIL_ADDRESS][DOMAIN_NAME]" at bounding box center [76, 188] width 152 height 34
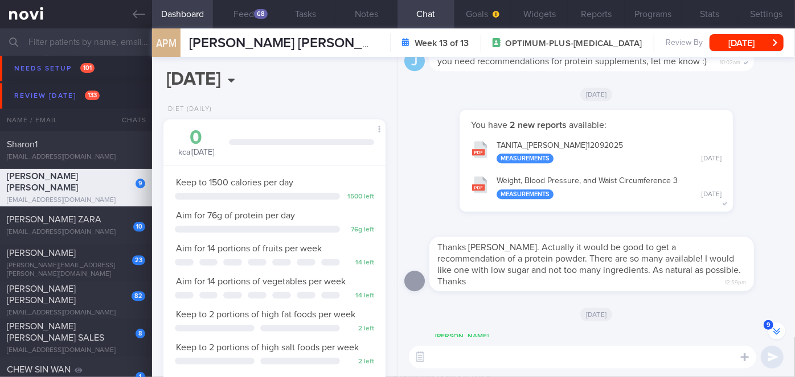
scroll to position [-155, 0]
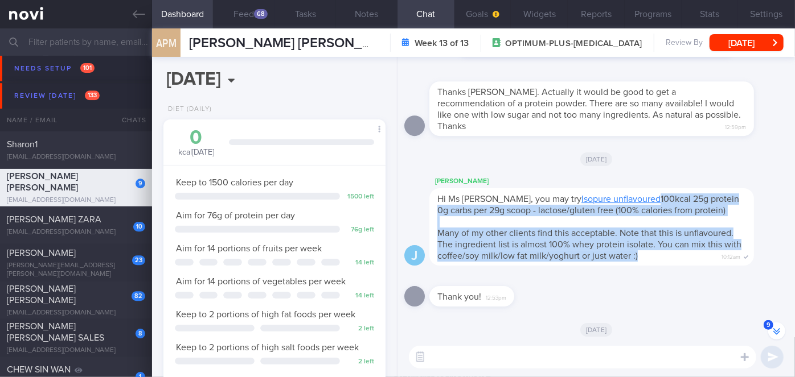
drag, startPoint x: 543, startPoint y: 197, endPoint x: 654, endPoint y: 255, distance: 125.0
click at [654, 255] on span "Hi Ms [PERSON_NAME], you may try Isopure unflavoured 100kcal 25g protein 0g car…" at bounding box center [589, 228] width 304 height 66
copy span "Isopure unflavoured 100kcal 25g protein 0g carbs per 29g scoop - lactose/gluten…"
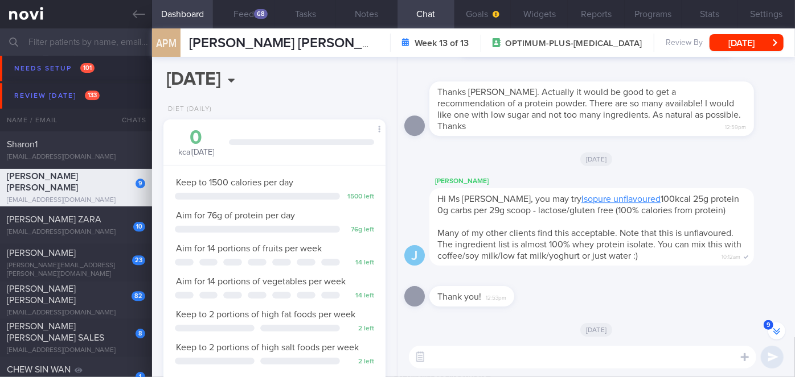
click at [579, 278] on div "Thank you! 12:53pm" at bounding box center [596, 293] width 384 height 41
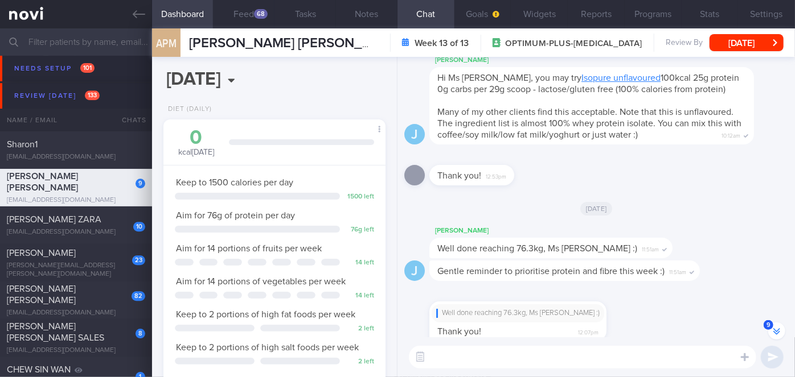
scroll to position [0, 0]
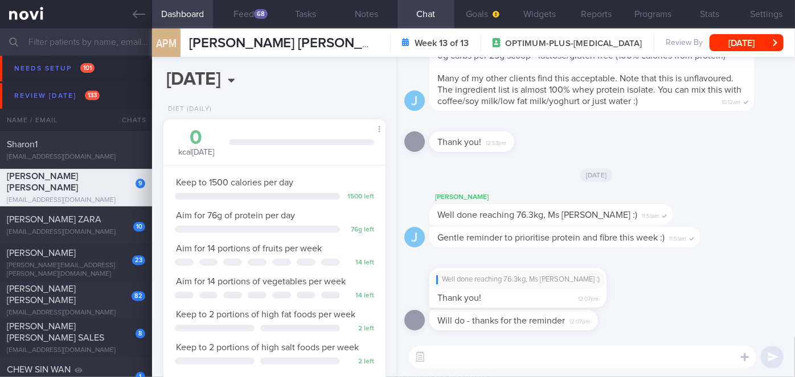
click at [526, 354] on textarea at bounding box center [582, 357] width 347 height 23
paste textarea "100kcal 25g protein 0g carbs per 29g scoop - lactose/gluten free (100% calories…"
type textarea "100kcal 25g protein 0g carbs per 29g scoop - lactose/gluten free (100% calories…"
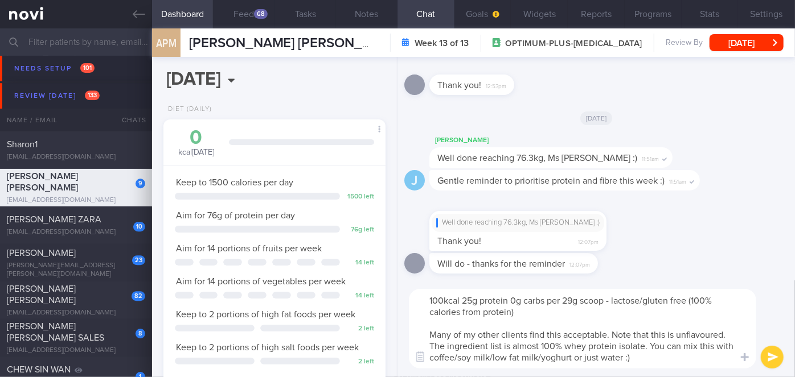
drag, startPoint x: 631, startPoint y: 356, endPoint x: 431, endPoint y: 298, distance: 208.0
click at [431, 298] on textarea "100kcal 25g protein 0g carbs per 29g scoop - lactose/gluten free (100% calories…" at bounding box center [582, 329] width 347 height 80
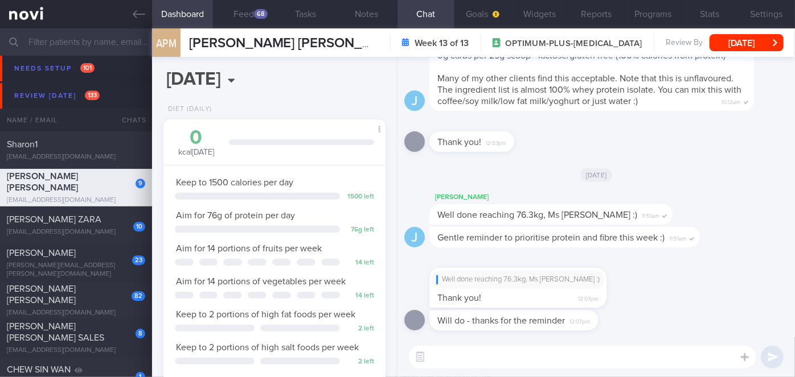
click at [55, 43] on input "text" at bounding box center [397, 41] width 795 height 27
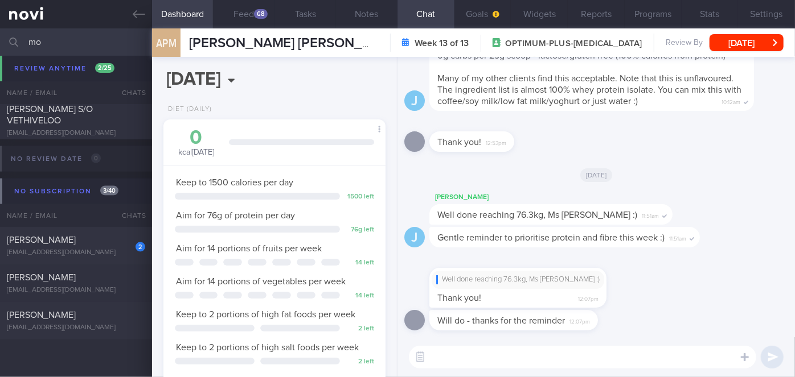
scroll to position [707, 0]
type input "mo"
click at [80, 118] on div "[PERSON_NAME] S/O VETHIVELOO" at bounding box center [74, 115] width 135 height 23
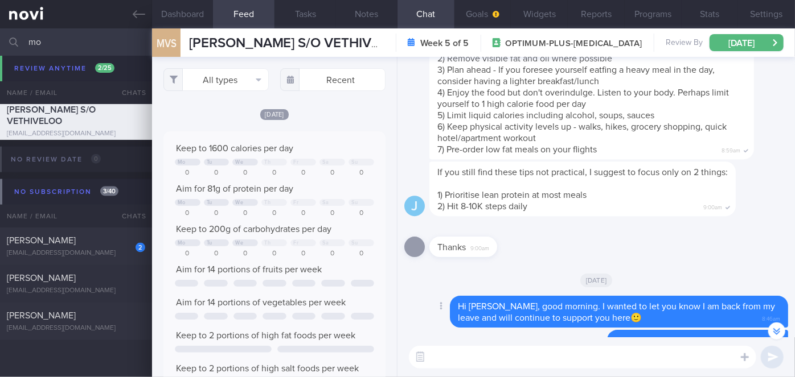
scroll to position [569082, 568932]
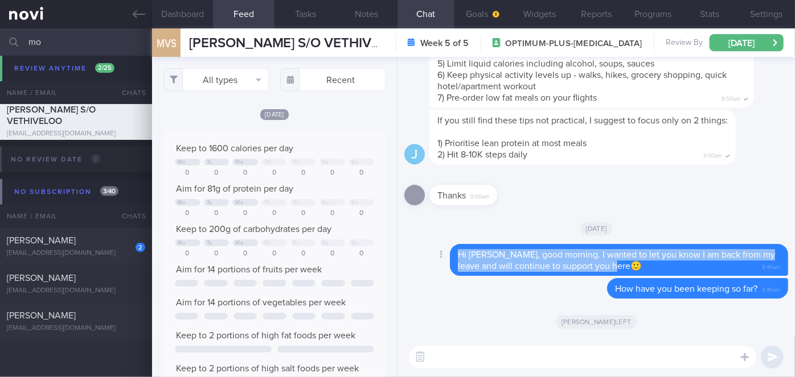
drag, startPoint x: 458, startPoint y: 250, endPoint x: 616, endPoint y: 263, distance: 158.1
click at [616, 263] on span "Hi [PERSON_NAME], good morning. I wanted to let you know I am back from my leav…" at bounding box center [616, 260] width 317 height 20
copy span "Hi [PERSON_NAME], good morning. I wanted to let you know I am back from my leav…"
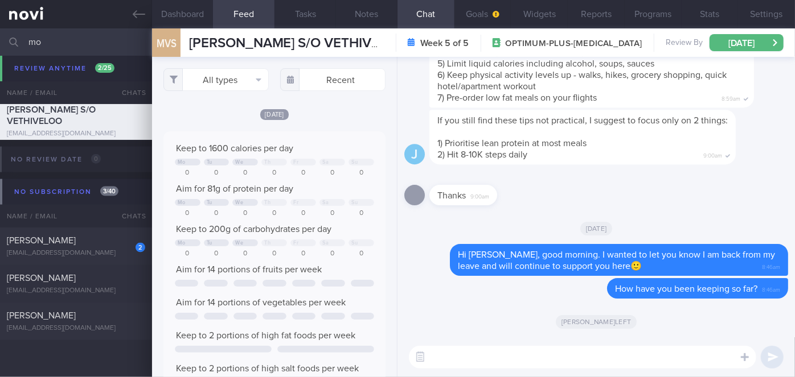
click at [92, 36] on input "mo" at bounding box center [397, 41] width 795 height 27
type input "m"
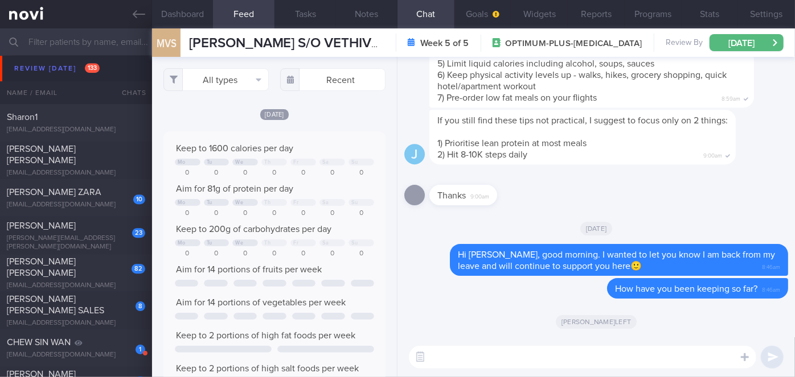
scroll to position [3804, 0]
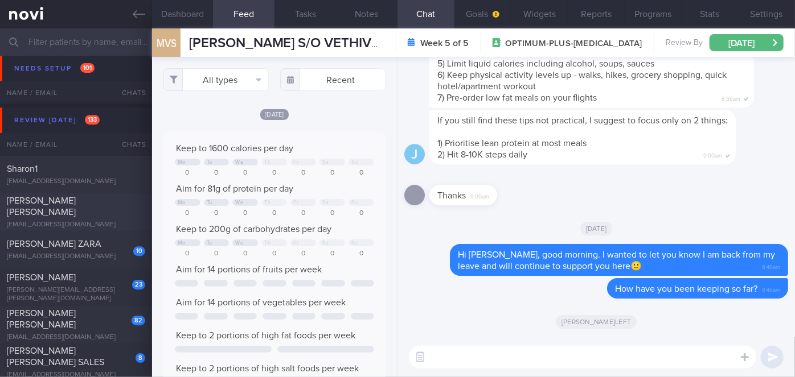
click at [102, 205] on div "[PERSON_NAME] [PERSON_NAME]" at bounding box center [74, 206] width 135 height 23
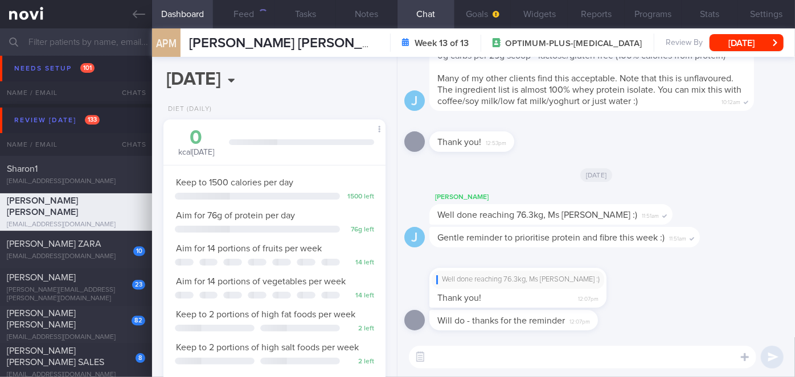
scroll to position [113, 194]
click at [540, 353] on textarea at bounding box center [582, 357] width 347 height 23
paste textarea "Hi [PERSON_NAME], good morning. I wanted to let you know I am back from my leav…"
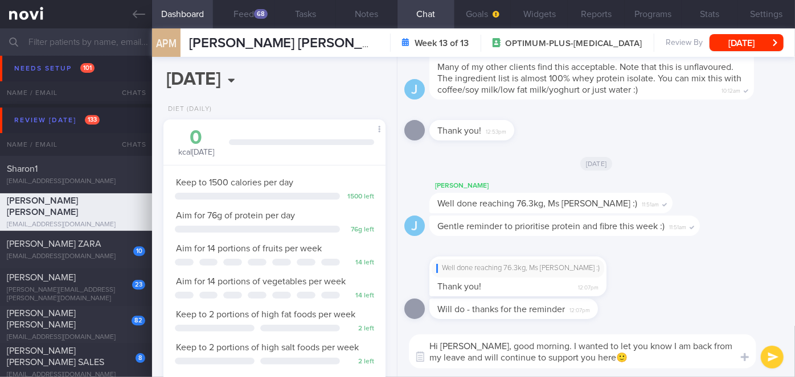
click at [481, 346] on textarea "Hi [PERSON_NAME], good morning. I wanted to let you know I am back from my leav…" at bounding box center [582, 352] width 347 height 34
click at [483, 358] on textarea "Hi Ms [PERSON_NAME], good morning. I wanted to let you know I am back from my l…" at bounding box center [582, 352] width 347 height 34
click at [658, 359] on textarea "Hi Ms [PERSON_NAME], good morning. I wanted to let you know I am back from my l…" at bounding box center [582, 352] width 347 height 34
type textarea "Hi Ms [PERSON_NAME], good morning. I wanted to let you know I am back from my l…"
click at [264, 17] on div "68" at bounding box center [261, 14] width 14 height 10
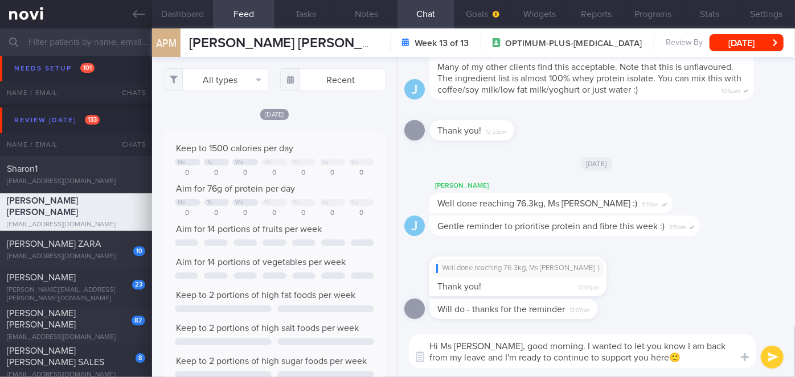
scroll to position [569082, 568932]
click at [769, 360] on button "submit" at bounding box center [771, 357] width 23 height 23
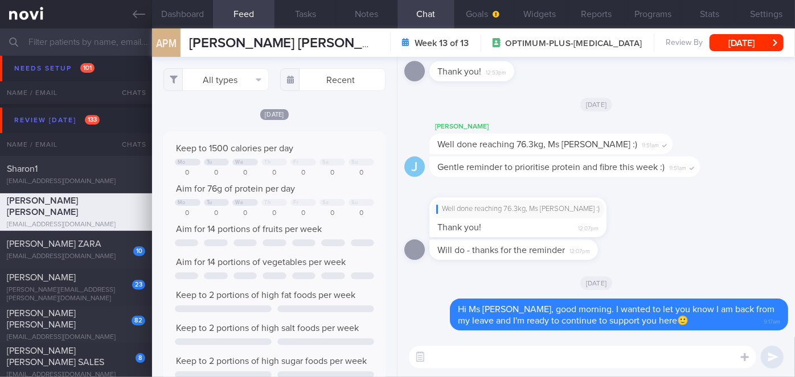
click at [537, 359] on textarea at bounding box center [582, 357] width 347 height 23
type textarea "Well done on reaching your new weight of 76.3kg!"
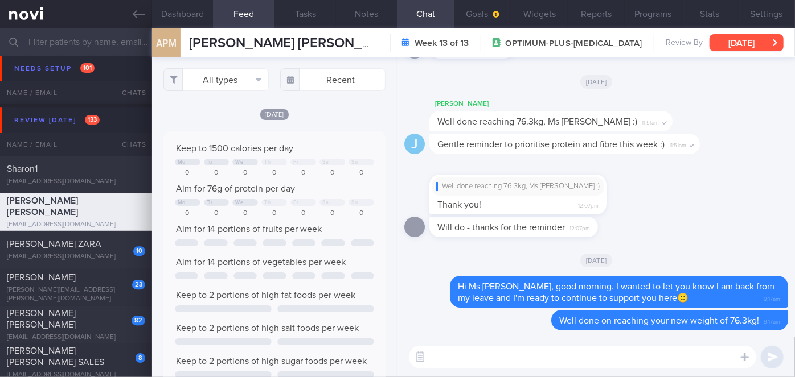
click at [758, 47] on button "[DATE]" at bounding box center [746, 42] width 74 height 17
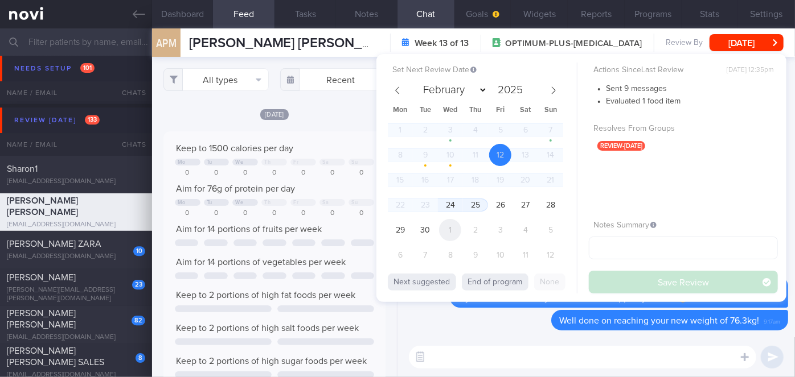
click at [457, 227] on span "1" at bounding box center [450, 230] width 22 height 22
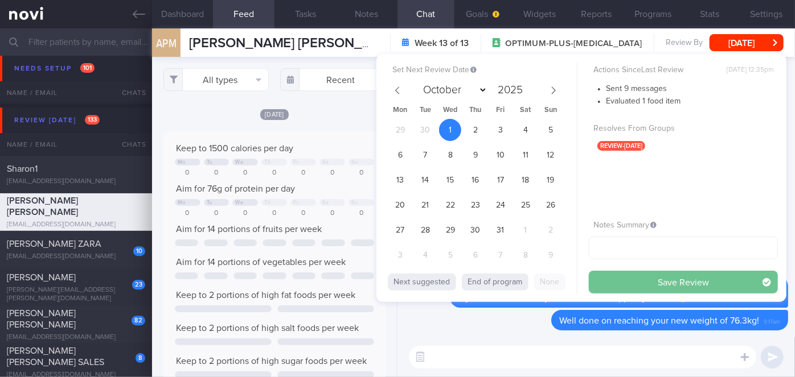
click at [653, 283] on button "Save Review" at bounding box center [682, 282] width 189 height 23
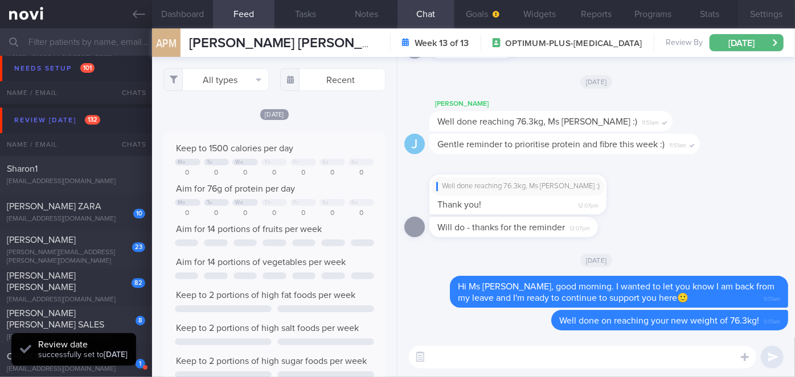
click at [767, 15] on button "Settings" at bounding box center [766, 14] width 57 height 28
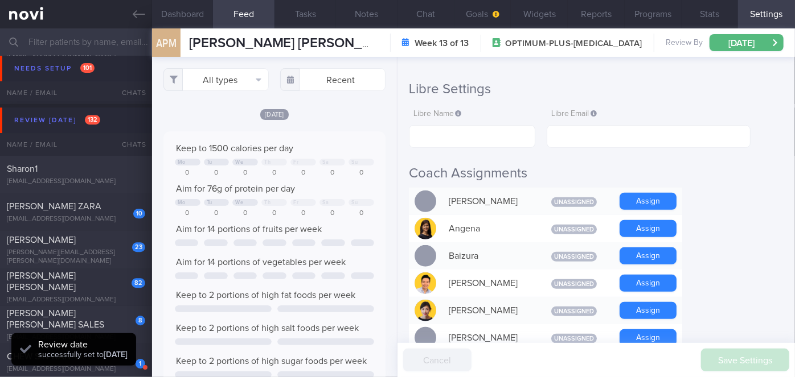
scroll to position [362, 0]
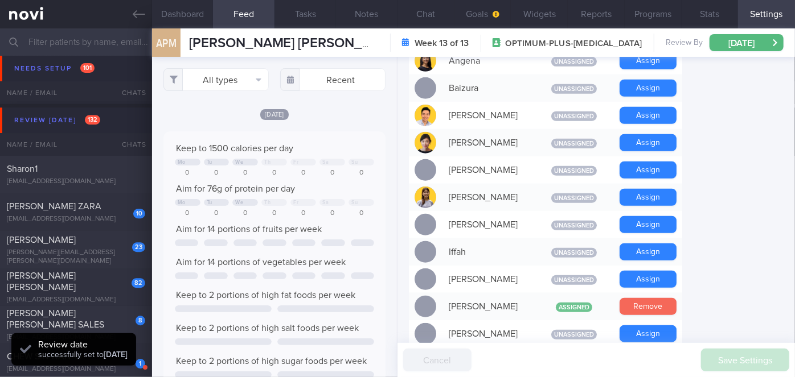
click at [651, 298] on button "Remove" at bounding box center [647, 306] width 57 height 17
click at [414, 6] on button "Chat" at bounding box center [425, 14] width 57 height 28
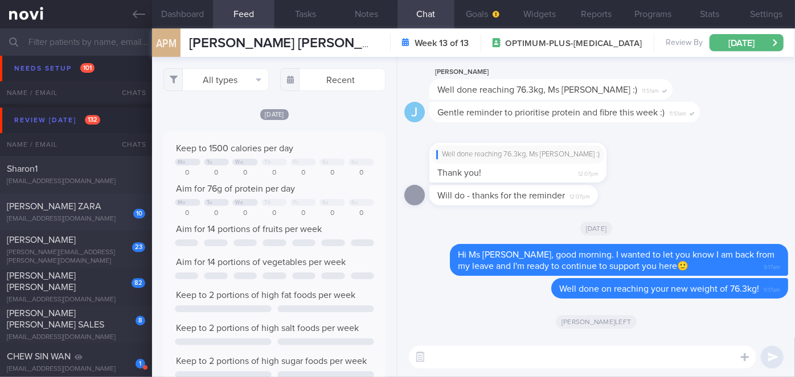
click at [118, 204] on div "10" at bounding box center [131, 210] width 27 height 18
select select "8"
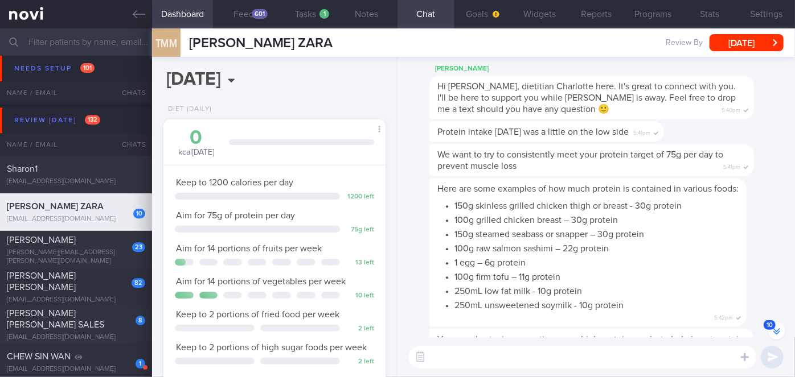
scroll to position [-672, 0]
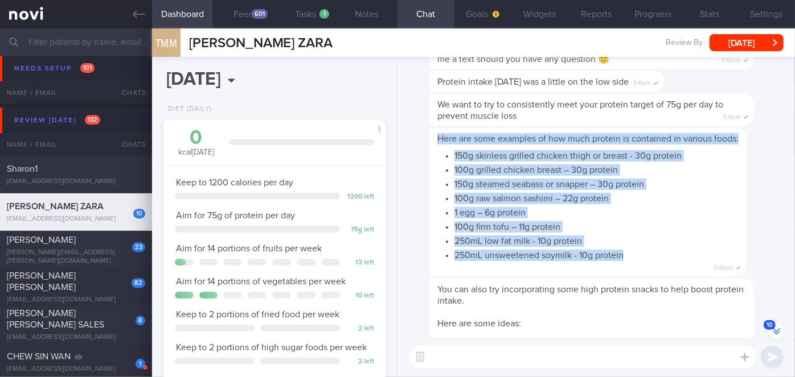
drag, startPoint x: 437, startPoint y: 122, endPoint x: 631, endPoint y: 260, distance: 237.5
click at [631, 260] on div "Here are some examples of how much protein is contained in various foods: 150g …" at bounding box center [587, 202] width 317 height 149
copy span "Here are some examples of how much protein is contained in various foods: 150g …"
click at [763, 267] on div "Here are some examples of how much protein is contained in various foods: 150g …" at bounding box center [604, 202] width 351 height 149
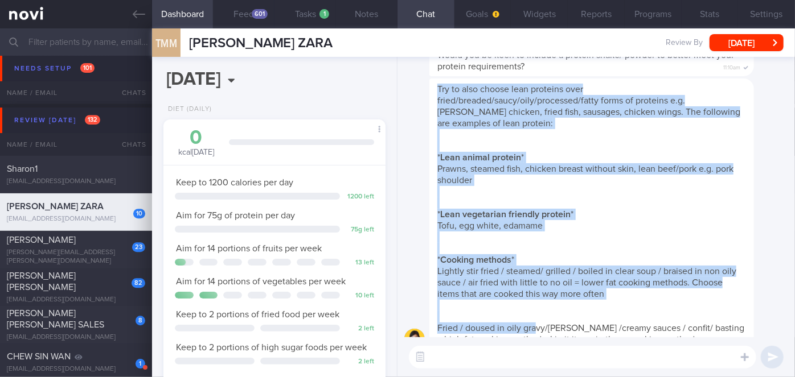
scroll to position [0, 0]
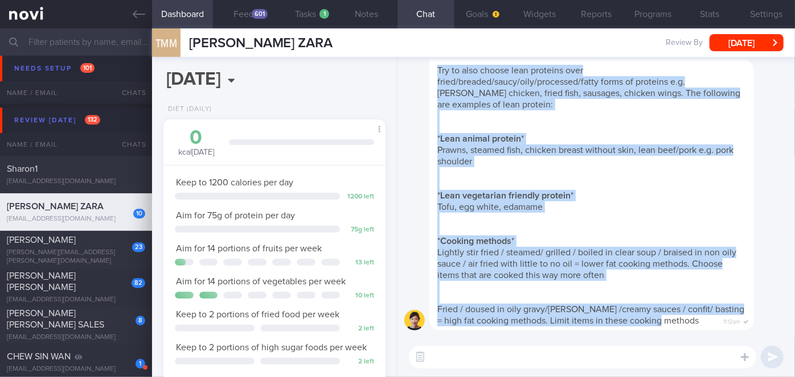
drag, startPoint x: 438, startPoint y: 87, endPoint x: 661, endPoint y: 320, distance: 322.9
click at [661, 320] on div "Try to also choose lean proteins over fried/breaded/saucy/oily/processed/fatty …" at bounding box center [591, 195] width 324 height 271
copy span "Try to also choose lean proteins over fried/breaded/saucy/oily/processed/fatty …"
click at [753, 266] on div "Try to also choose lean proteins over fried/breaded/saucy/oily/processed/fatty …" at bounding box center [608, 195] width 359 height 271
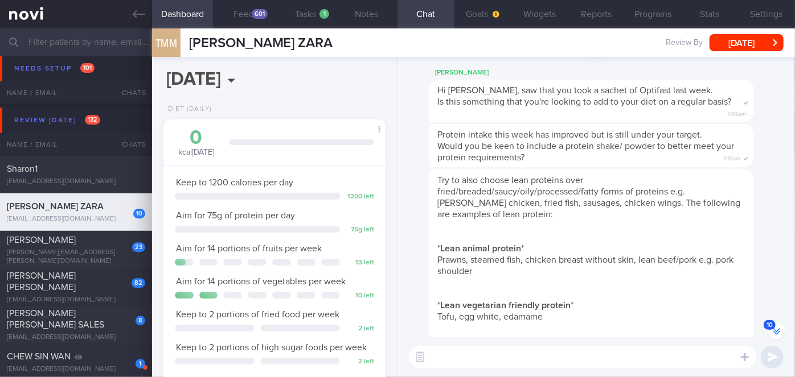
scroll to position [-174, 0]
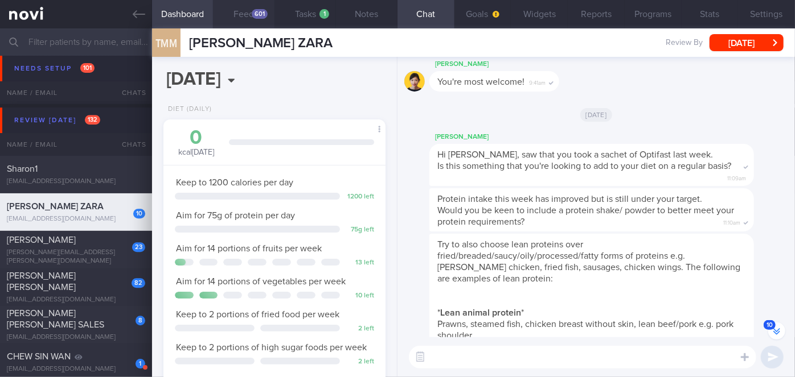
click at [246, 18] on button "Feed 601" at bounding box center [243, 14] width 61 height 28
select select "8"
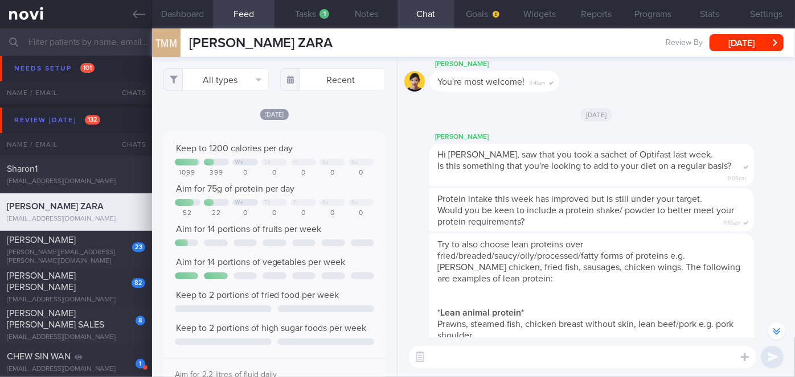
scroll to position [49, 199]
click at [341, 79] on input "text" at bounding box center [332, 79] width 105 height 23
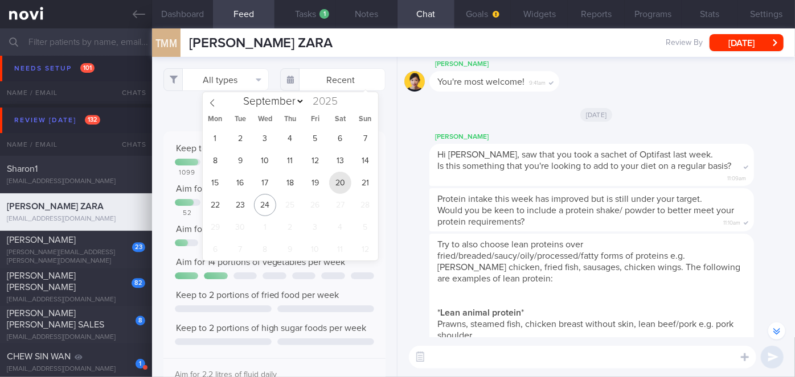
click at [341, 182] on span "20" at bounding box center [340, 183] width 22 height 22
type input "[DATE]"
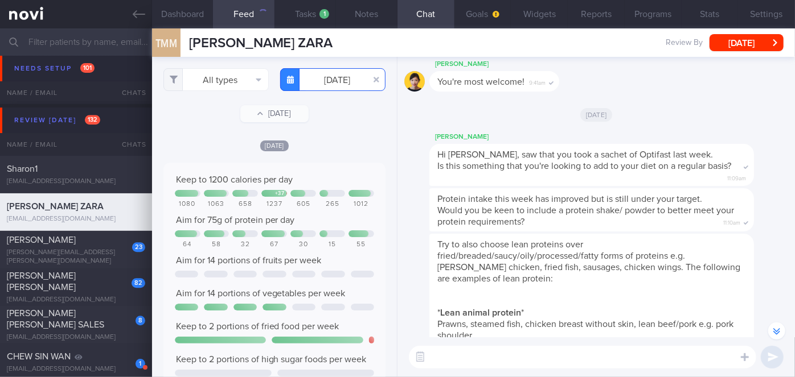
scroll to position [569082, 568932]
click at [238, 80] on button "All types" at bounding box center [215, 79] width 105 height 23
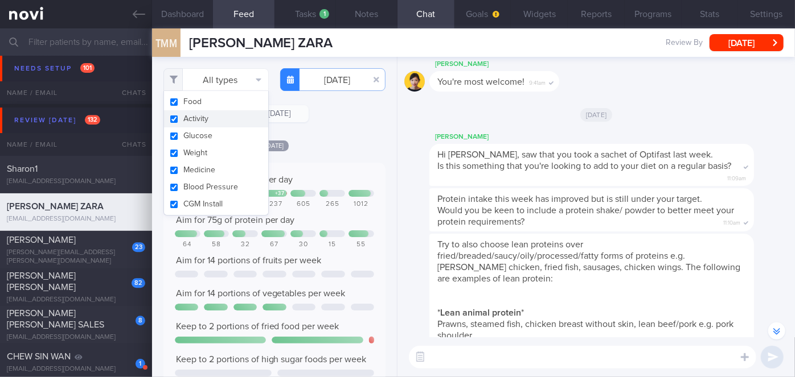
click at [211, 122] on button "Activity" at bounding box center [216, 118] width 104 height 17
checkbox input "false"
click at [332, 129] on div "Filtering type... Food Activity Glucose Weight Medicine Blood Pressure [MEDICAL…" at bounding box center [274, 217] width 245 height 320
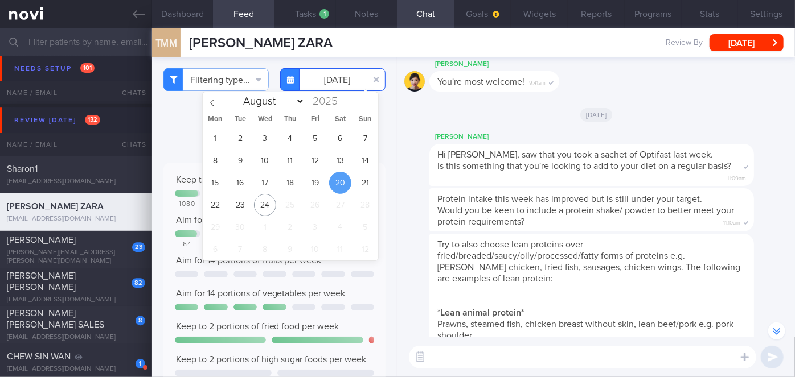
click at [330, 75] on input "[DATE]" at bounding box center [332, 79] width 105 height 23
click at [367, 184] on span "21" at bounding box center [365, 183] width 22 height 22
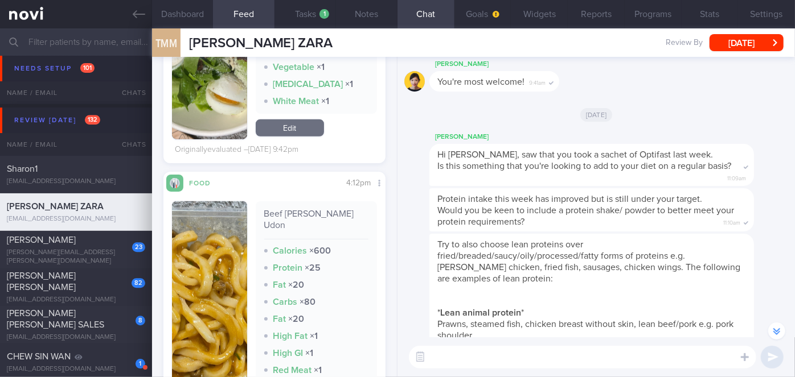
click at [203, 219] on img "button" at bounding box center [209, 313] width 75 height 224
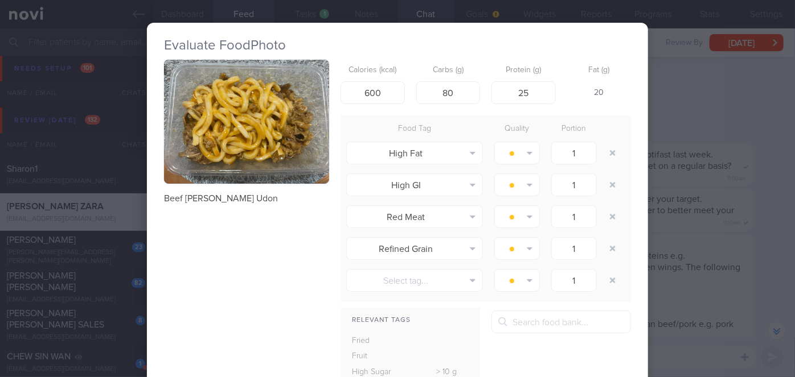
click at [701, 240] on div "Evaluate Food Photo Beef [PERSON_NAME] Udon Calories (kcal) 600 Carbs (g) 80 Pr…" at bounding box center [397, 188] width 795 height 377
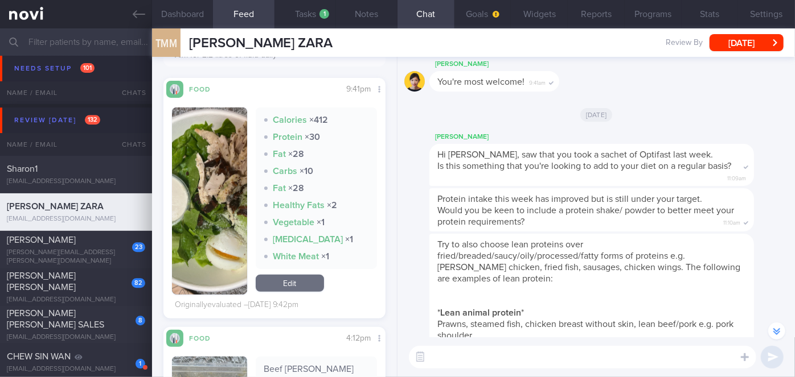
click at [192, 196] on button "button" at bounding box center [209, 201] width 75 height 187
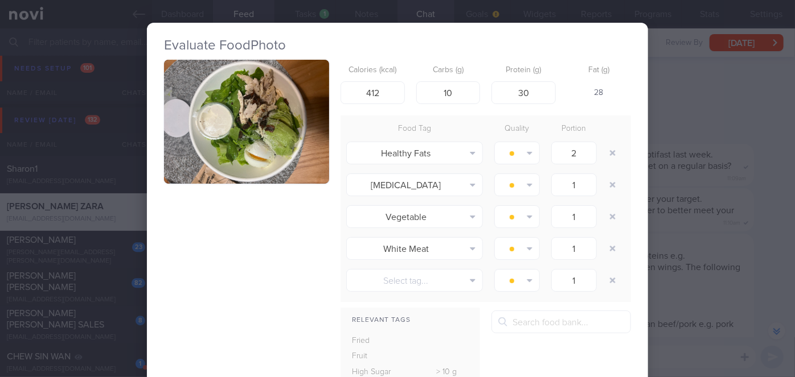
click at [734, 195] on div "Evaluate Food Photo Calories (kcal) 412 Carbs (g) 10 Protein (g) 30 Fat (g) 28 …" at bounding box center [397, 188] width 795 height 377
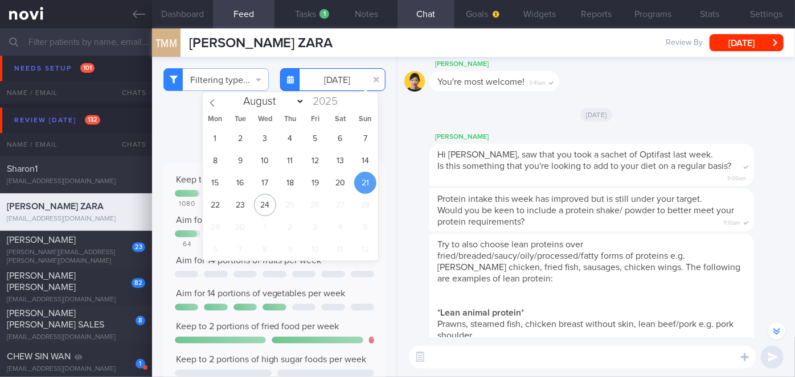
click at [336, 80] on input "[DATE]" at bounding box center [332, 79] width 105 height 23
click at [211, 205] on span "22" at bounding box center [215, 205] width 22 height 22
type input "[DATE]"
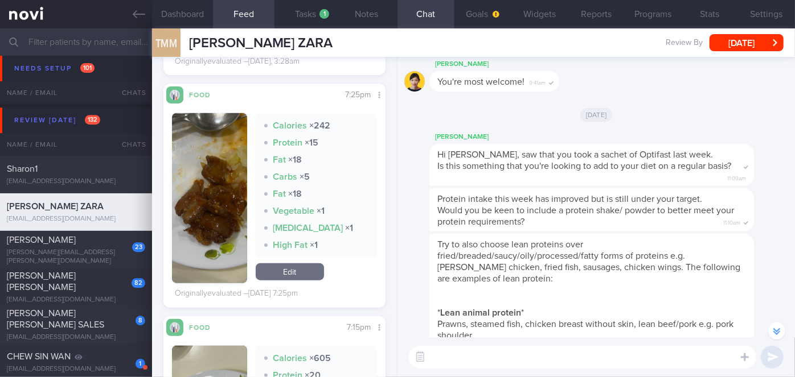
click at [211, 172] on button "button" at bounding box center [209, 198] width 75 height 170
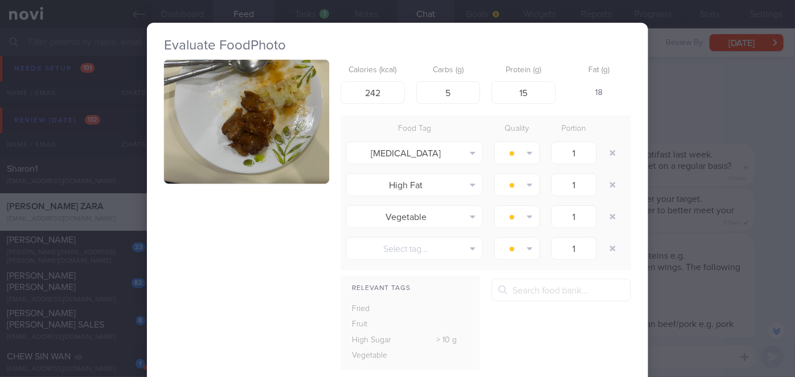
click at [240, 139] on button "button" at bounding box center [246, 122] width 165 height 124
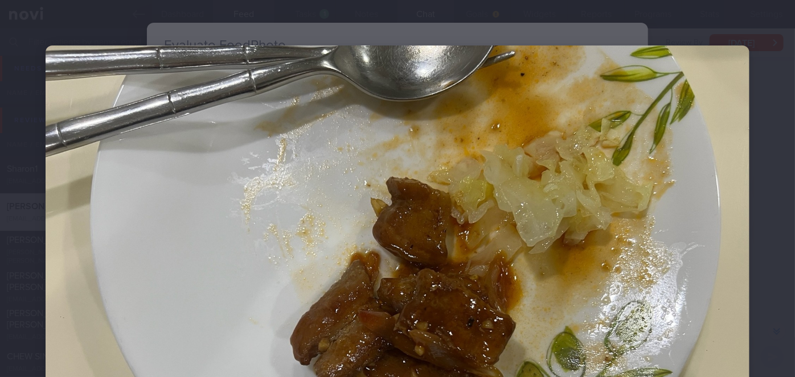
click at [764, 164] on div at bounding box center [397, 309] width 795 height 619
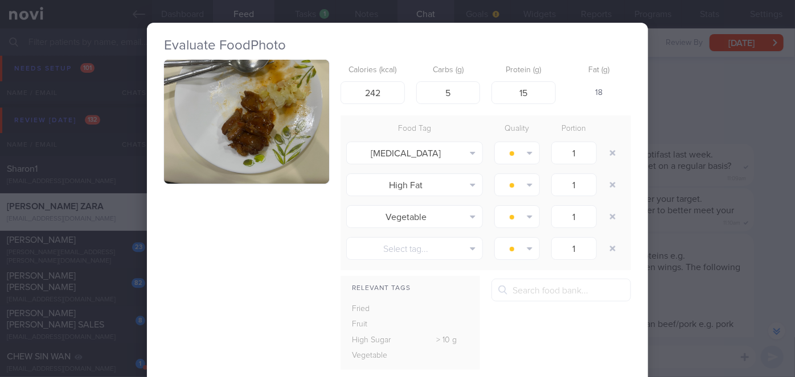
click at [277, 116] on button "button" at bounding box center [246, 122] width 165 height 124
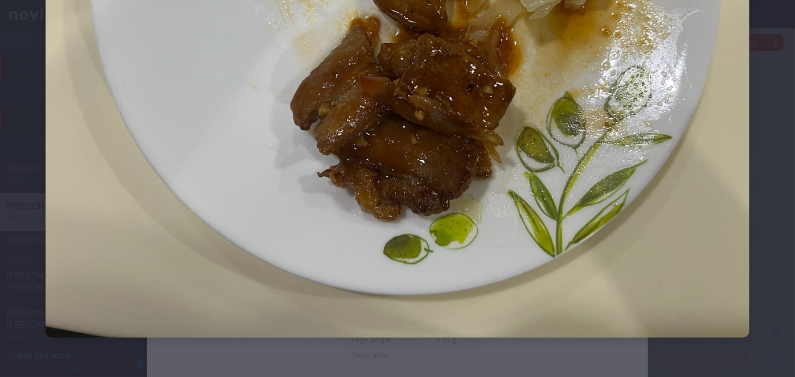
click at [754, 173] on div at bounding box center [397, 74] width 795 height 619
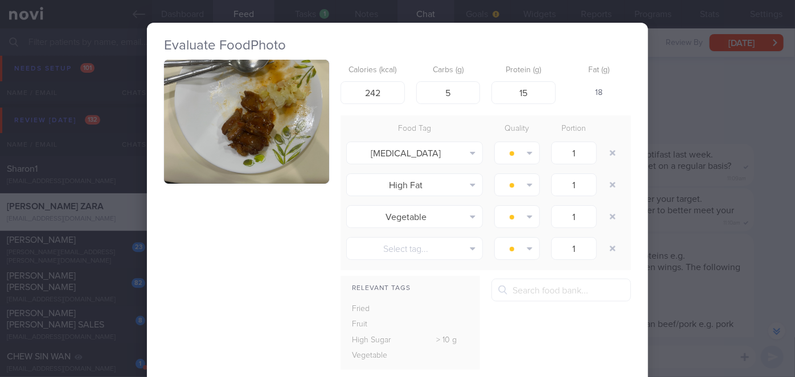
click at [676, 172] on div "Evaluate Food Photo Calories (kcal) 242 Carbs (g) 5 Protein (g) 15 Fat (g) 18 F…" at bounding box center [397, 188] width 795 height 377
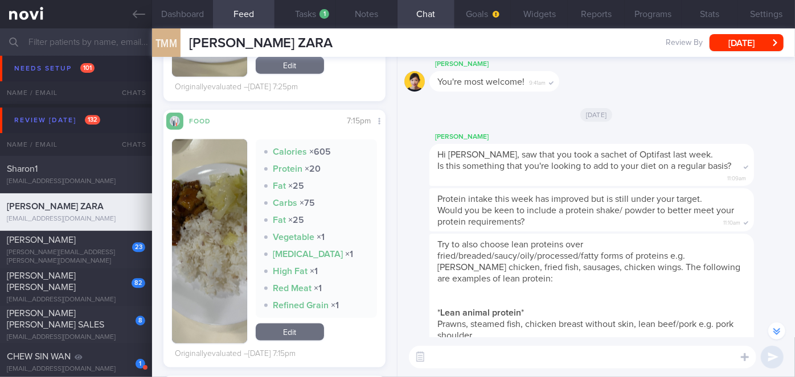
click at [219, 200] on img "button" at bounding box center [209, 241] width 75 height 204
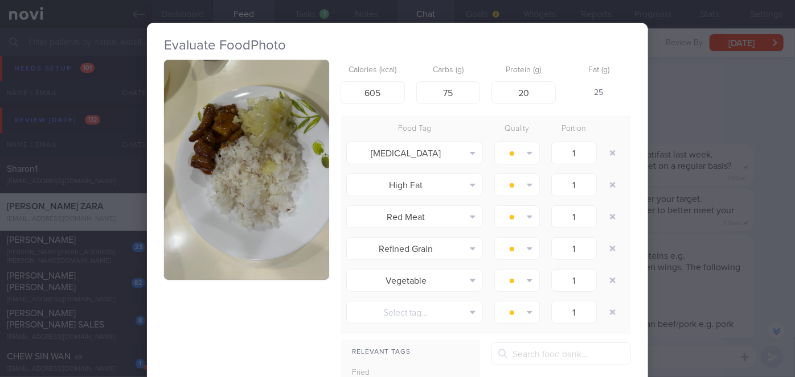
click at [219, 200] on button "button" at bounding box center [246, 170] width 165 height 220
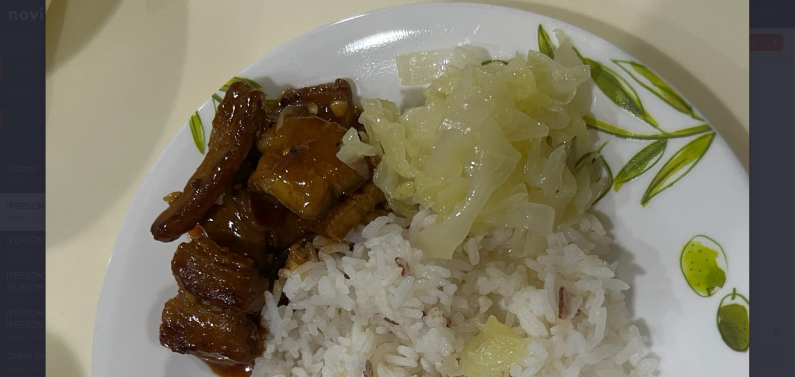
click at [756, 205] on div at bounding box center [397, 359] width 795 height 1029
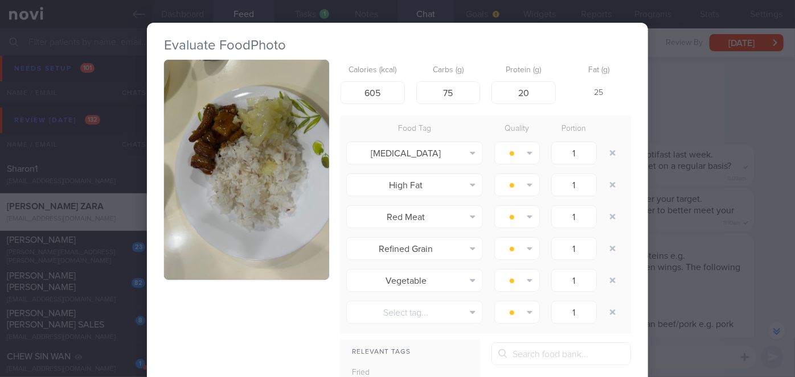
click at [756, 205] on div "Evaluate Food Photo Calories (kcal) 605 Carbs (g) 75 Protein (g) 20 Fat (g) 25 …" at bounding box center [397, 188] width 795 height 377
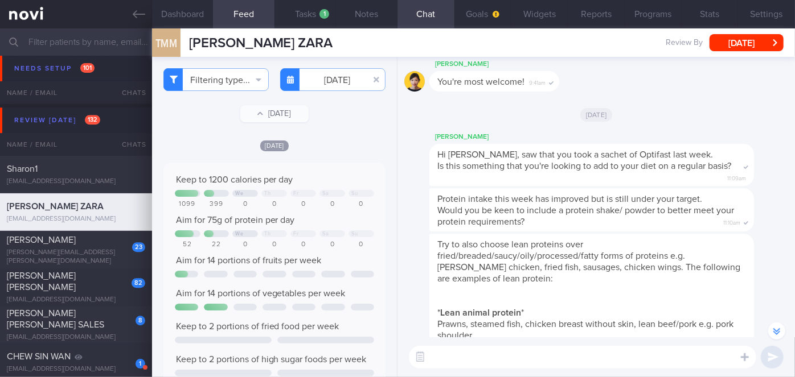
click at [523, 359] on textarea at bounding box center [582, 357] width 347 height 23
paste textarea "Try to also choose lean proteins over fried/breaded/saucy/oily/processed/fatty …"
type textarea "Hi [PERSON_NAME], Try to also choose lean proteins over fried/breaded/saucy/oil…"
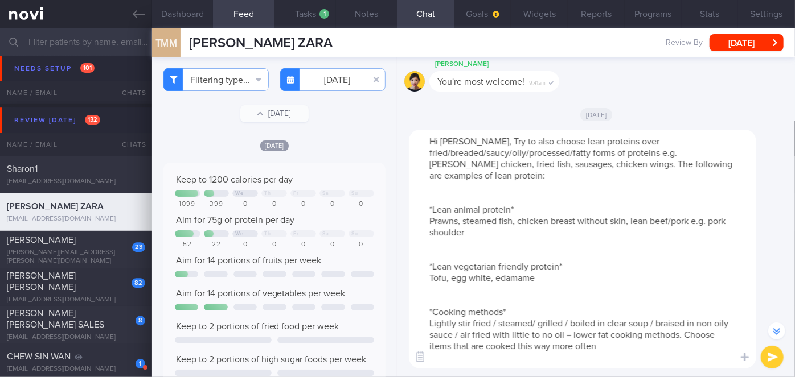
drag, startPoint x: 656, startPoint y: 357, endPoint x: 397, endPoint y: 112, distance: 356.7
click at [397, 112] on div "Dashboard Feed 601 Tasks 1 Notes Chat Goals Widgets Reports Programs Stats Sett…" at bounding box center [473, 202] width 643 height 349
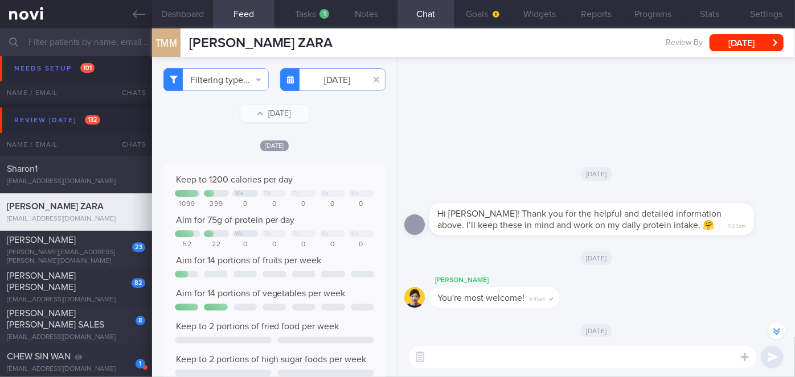
scroll to position [-174, 0]
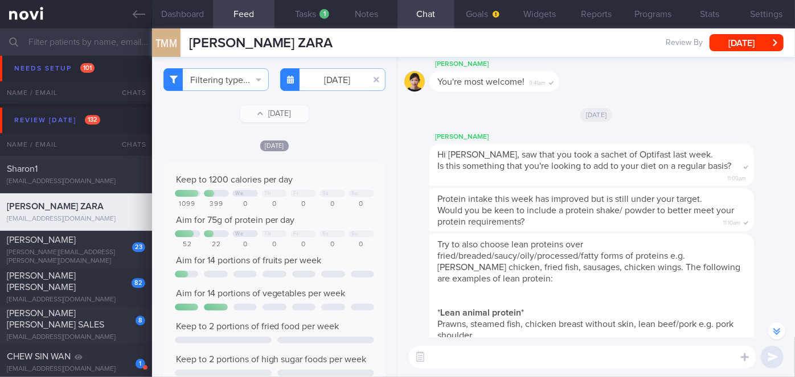
click at [71, 37] on input "text" at bounding box center [397, 41] width 795 height 27
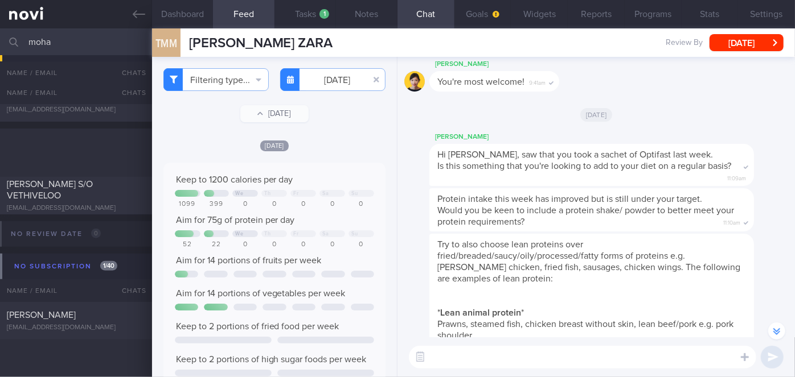
scroll to position [287, 0]
type input "moha"
click at [101, 199] on div "[PERSON_NAME] S/O VETHIVELOO" at bounding box center [74, 190] width 135 height 23
checkbox input "true"
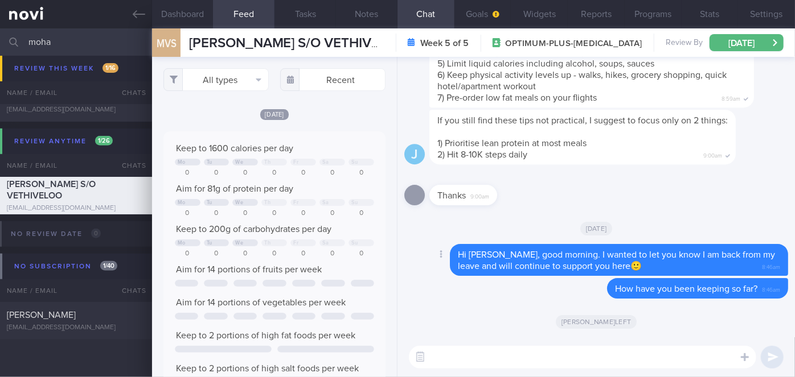
scroll to position [569082, 568932]
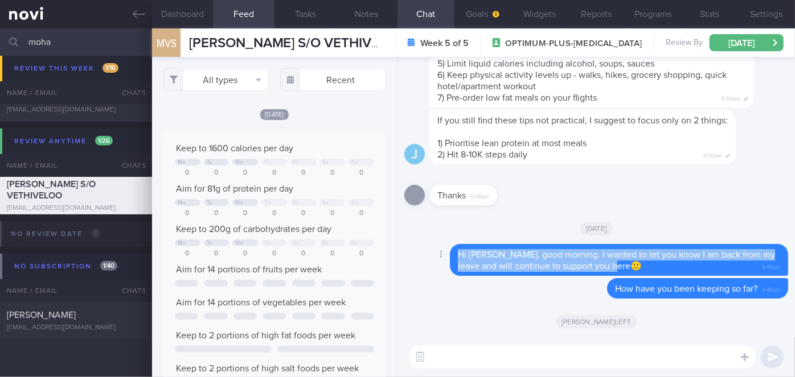
drag, startPoint x: 458, startPoint y: 254, endPoint x: 633, endPoint y: 263, distance: 176.1
click at [633, 263] on div "Hi [PERSON_NAME], good morning. I wanted to let you know I am back from my leav…" at bounding box center [619, 260] width 338 height 32
copy span "Hi [PERSON_NAME], good morning. I wanted to let you know I am back from my leav…"
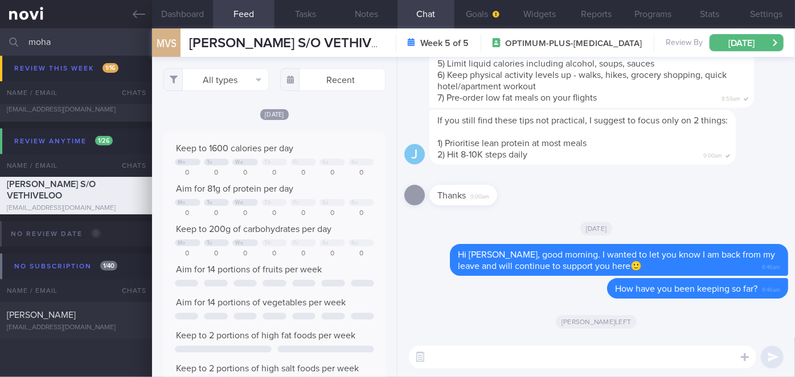
click at [472, 366] on textarea at bounding box center [582, 357] width 347 height 23
click at [53, 46] on input "moha" at bounding box center [397, 41] width 795 height 27
type input "m"
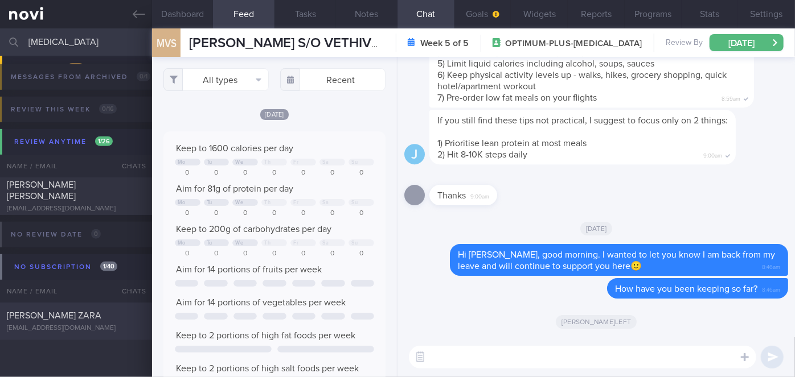
type input "[MEDICAL_DATA]"
click at [120, 322] on div "[PERSON_NAME] ZARA" at bounding box center [74, 315] width 135 height 11
checkbox input "false"
type input "[DATE]"
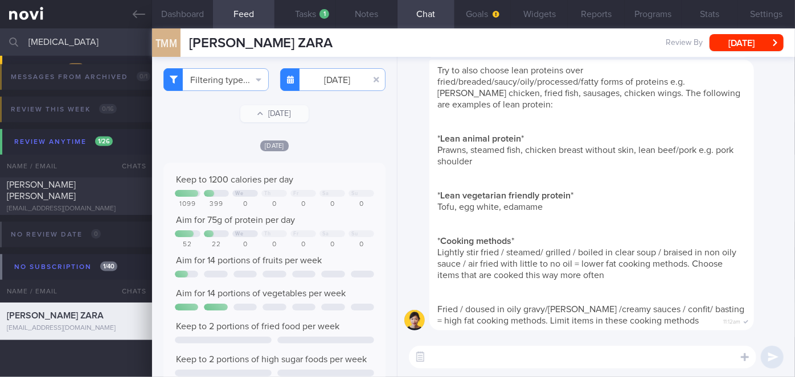
click at [454, 359] on textarea at bounding box center [582, 357] width 347 height 23
paste textarea "Hi [PERSON_NAME], good morning. I wanted to let you know I am back from my leav…"
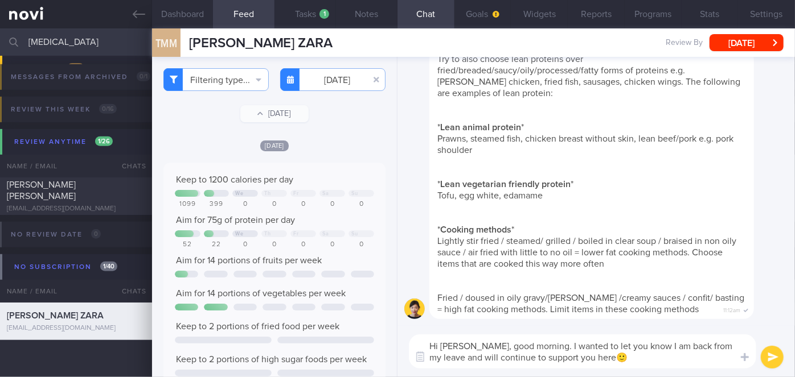
drag, startPoint x: 480, startPoint y: 345, endPoint x: 446, endPoint y: 343, distance: 33.7
click at [446, 343] on textarea "Hi [PERSON_NAME], good morning. I wanted to let you know I am back from my leav…" at bounding box center [582, 352] width 347 height 34
click at [460, 357] on textarea "Hi [PERSON_NAME], good morning. I wanted to let you know I am back from my leav…" at bounding box center [582, 352] width 347 height 34
drag, startPoint x: 573, startPoint y: 357, endPoint x: 533, endPoint y: 355, distance: 39.9
click at [533, 355] on textarea "Hi [PERSON_NAME], good morning. I wanted to let you know I am back from my leav…" at bounding box center [582, 352] width 347 height 34
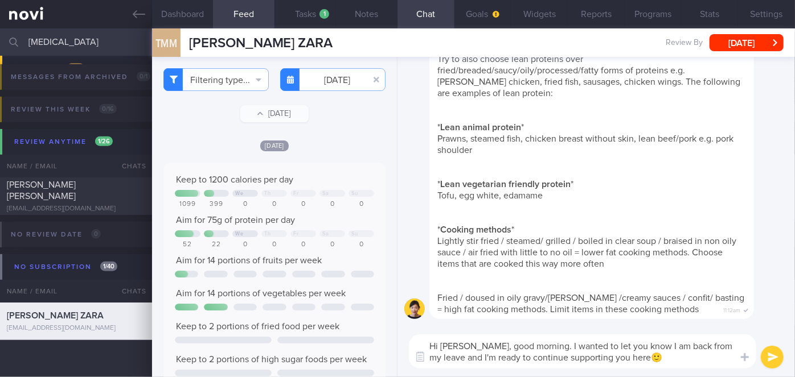
click at [611, 356] on textarea "Hi [PERSON_NAME], good morning. I wanted to let you know I am back from my leav…" at bounding box center [582, 352] width 347 height 34
type textarea "Hi [PERSON_NAME], good morning. I wanted to let you know I am back from my leav…"
click at [773, 359] on button "submit" at bounding box center [771, 357] width 23 height 23
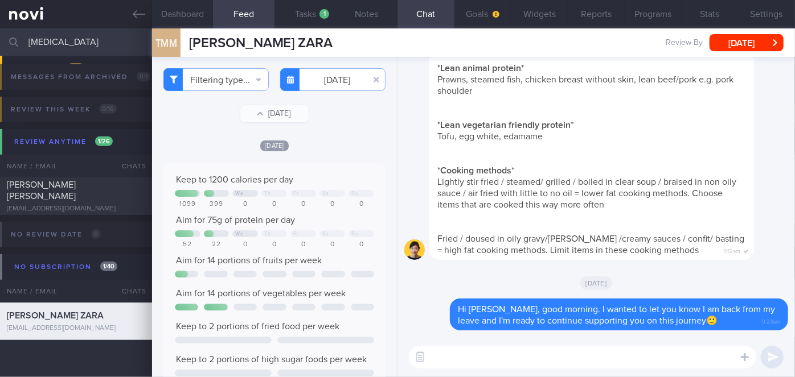
click at [592, 360] on textarea at bounding box center [582, 357] width 347 height 23
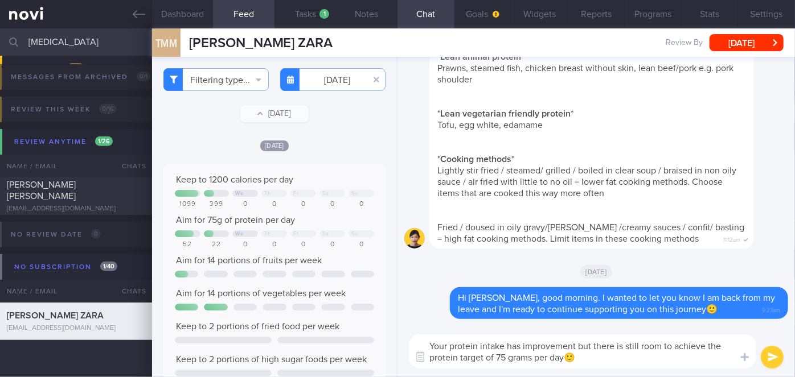
click at [575, 346] on textarea "Your protein intake has improvement but there is still room to achieve the prot…" at bounding box center [582, 352] width 347 height 34
type textarea "Your protein intake has improved but there is still room to achieve the protein…"
click at [769, 361] on button "submit" at bounding box center [771, 357] width 23 height 23
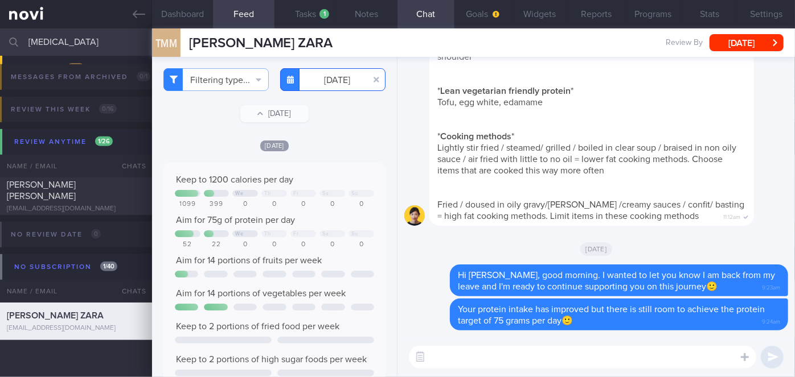
click at [322, 78] on input "[DATE]" at bounding box center [332, 79] width 105 height 23
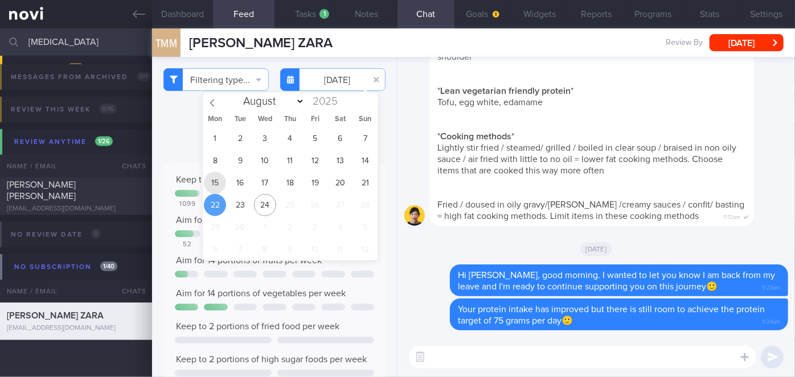
click at [215, 179] on span "15" at bounding box center [215, 183] width 22 height 22
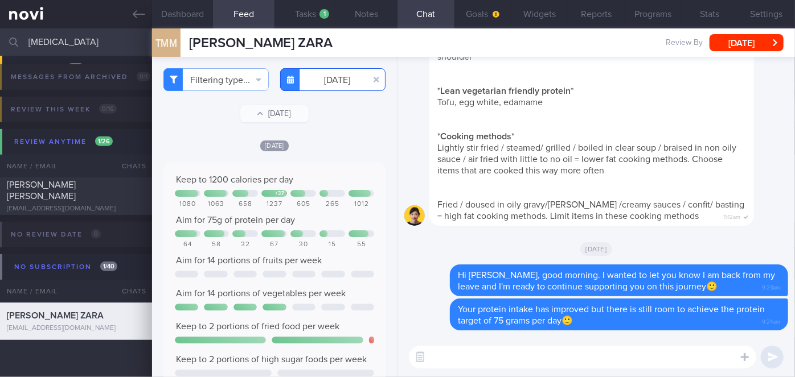
click at [326, 84] on input "[DATE]" at bounding box center [332, 79] width 105 height 23
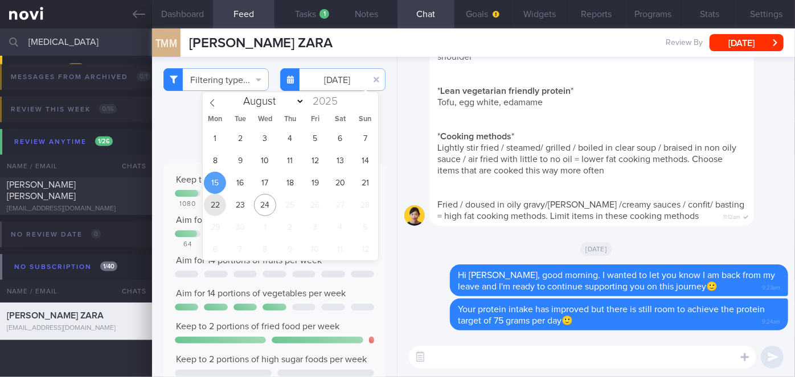
click at [221, 206] on span "22" at bounding box center [215, 205] width 22 height 22
type input "[DATE]"
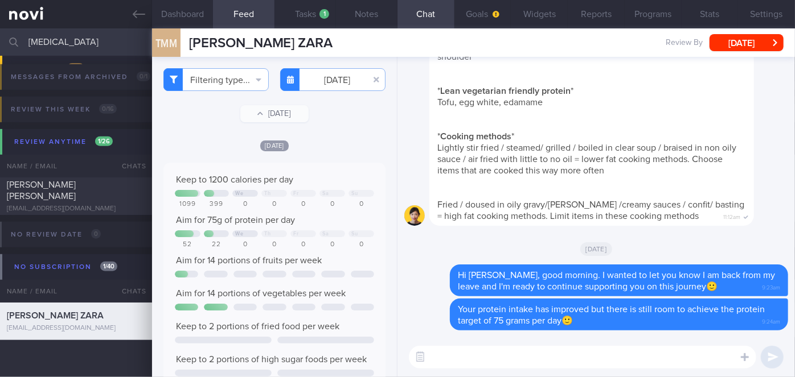
click at [474, 352] on textarea at bounding box center [582, 357] width 347 height 23
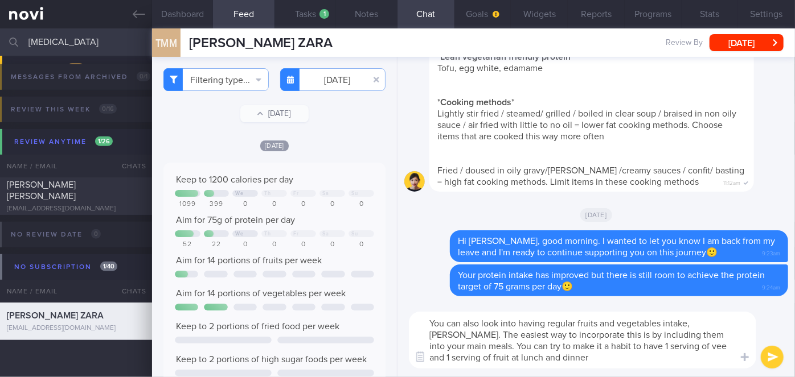
click at [662, 347] on textarea "You can also look into having regular fruits and vegetables intake, [PERSON_NAM…" at bounding box center [582, 340] width 347 height 57
click at [581, 356] on textarea "You can also look into having regular fruits and vegetables intake, [PERSON_NAM…" at bounding box center [582, 340] width 347 height 57
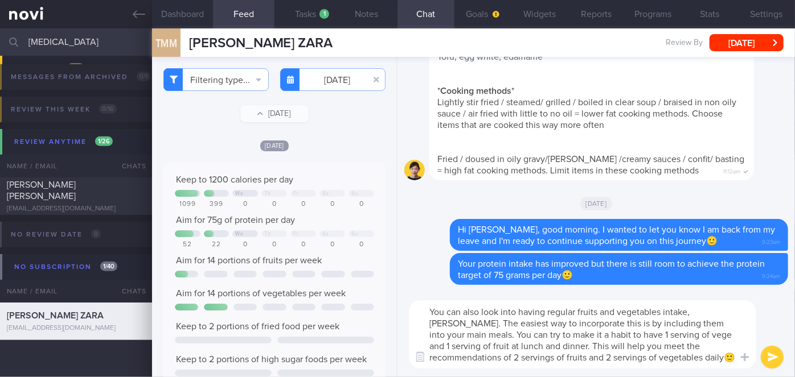
click at [721, 313] on textarea "You can also look into having regular fruits and vegetables intake, [PERSON_NAM…" at bounding box center [582, 335] width 347 height 68
type textarea "You can also look into having regular fruits and vegetables intake, [PERSON_NAM…"
click at [773, 359] on button "submit" at bounding box center [771, 357] width 23 height 23
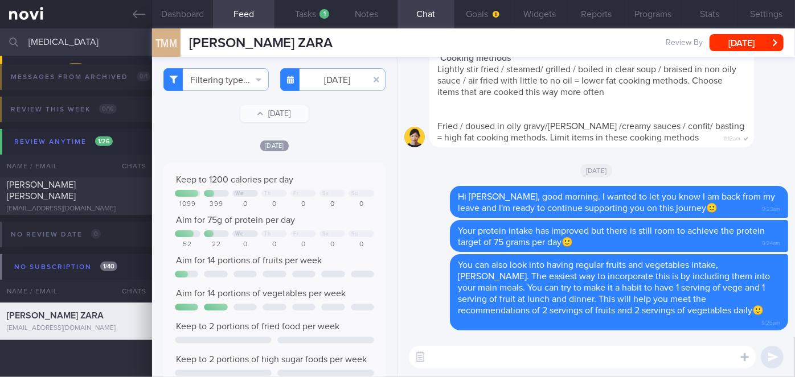
click at [619, 354] on textarea at bounding box center [582, 357] width 347 height 23
type textarea "Let me know if you need any help🙂"
click at [765, 354] on button "submit" at bounding box center [771, 357] width 23 height 23
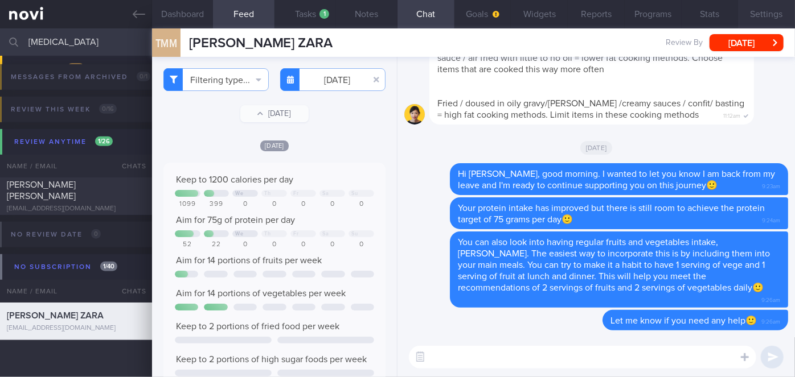
click at [763, 7] on button "Settings" at bounding box center [766, 14] width 57 height 28
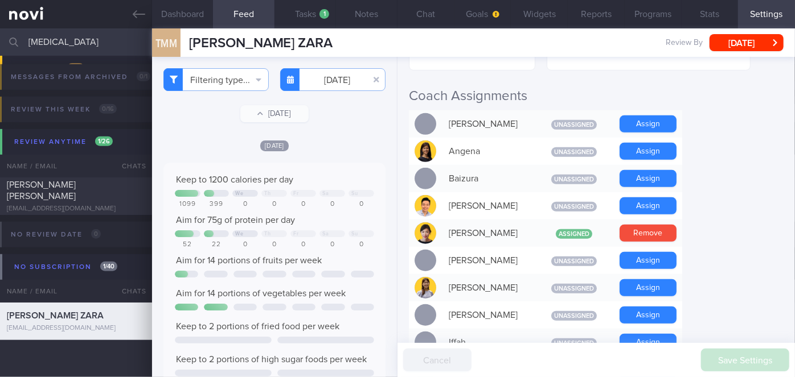
scroll to position [414, 0]
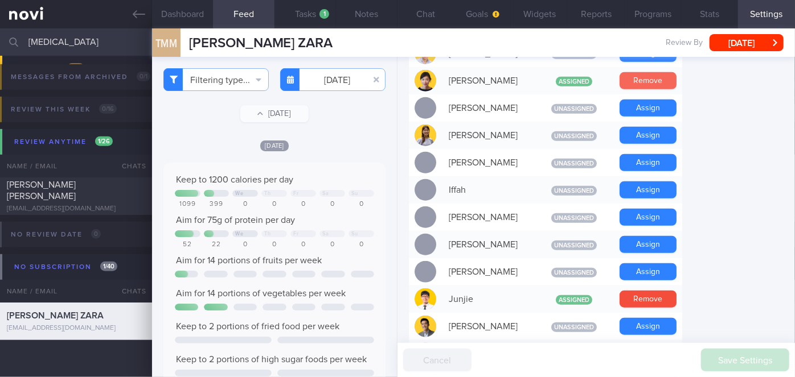
click at [640, 81] on button "Remove" at bounding box center [647, 80] width 57 height 17
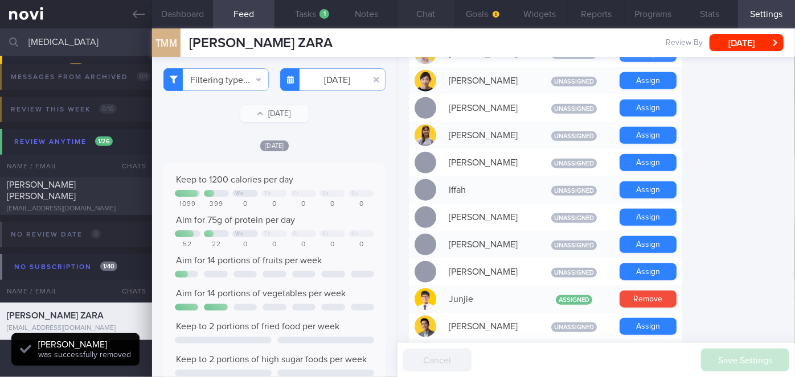
click at [423, 12] on button "Chat" at bounding box center [425, 14] width 57 height 28
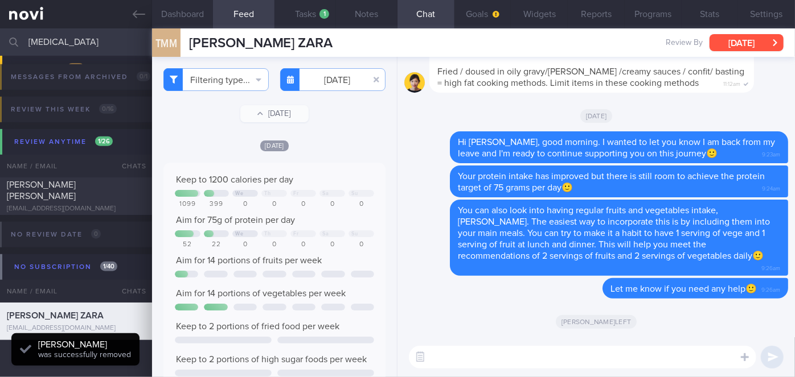
click at [728, 48] on button "[DATE]" at bounding box center [746, 42] width 74 height 17
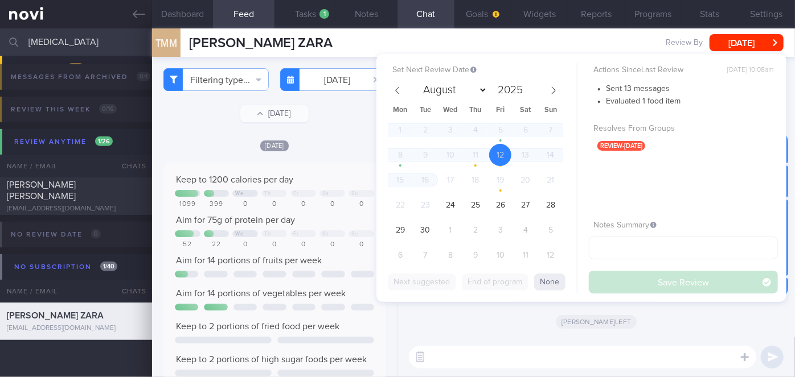
click at [464, 316] on div "[PERSON_NAME] left" at bounding box center [596, 322] width 384 height 32
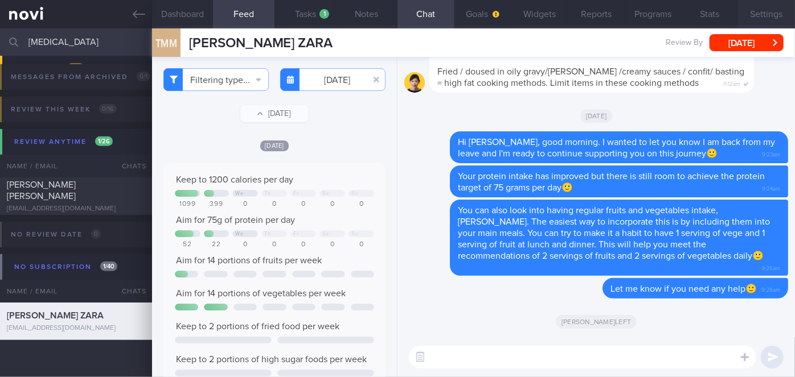
click at [764, 15] on button "Settings" at bounding box center [766, 14] width 57 height 28
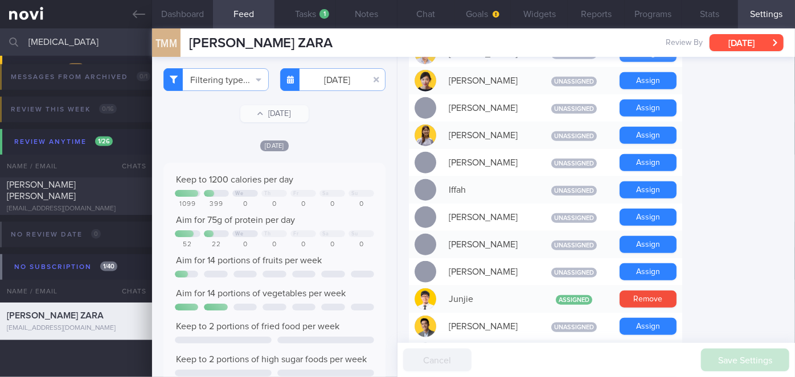
click at [731, 42] on button "[DATE]" at bounding box center [746, 42] width 74 height 17
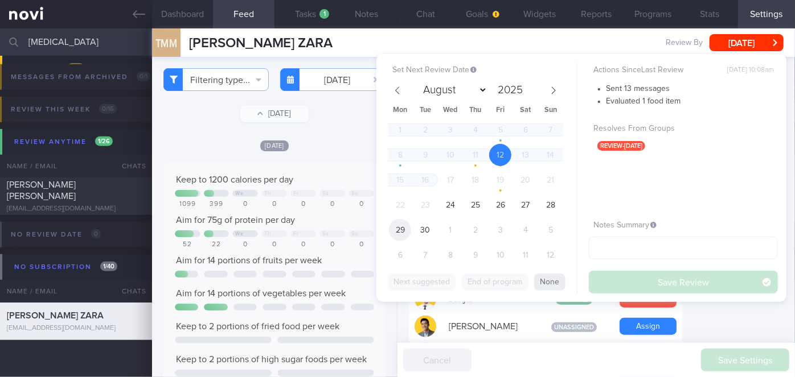
click at [398, 232] on span "29" at bounding box center [400, 230] width 22 height 22
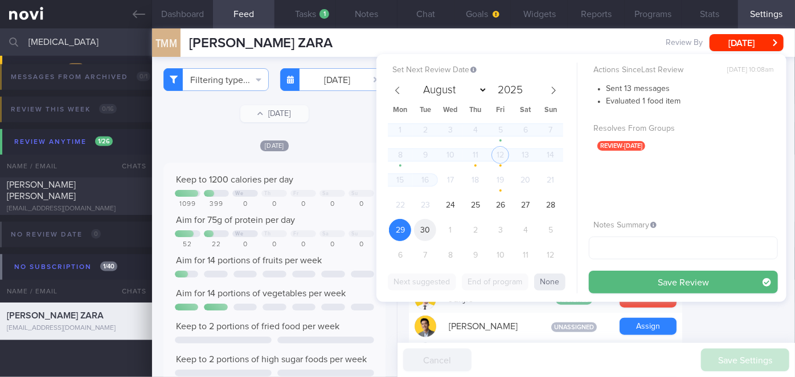
click at [422, 230] on span "30" at bounding box center [425, 230] width 22 height 22
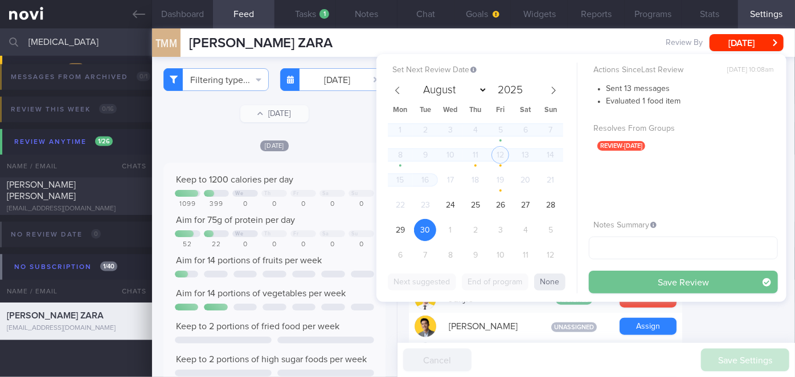
click at [666, 279] on button "Save Review" at bounding box center [682, 282] width 189 height 23
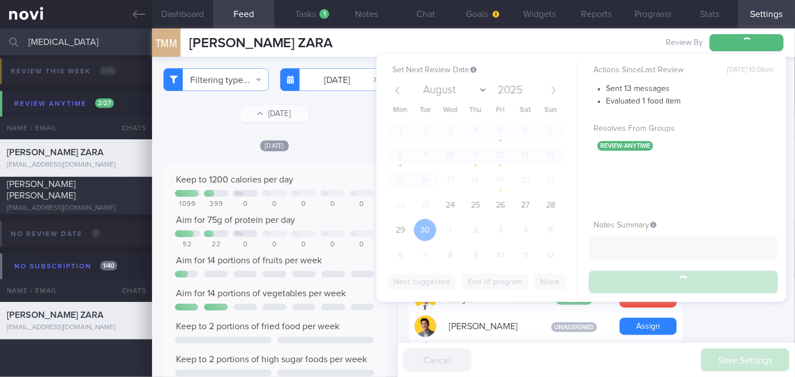
scroll to position [188, 0]
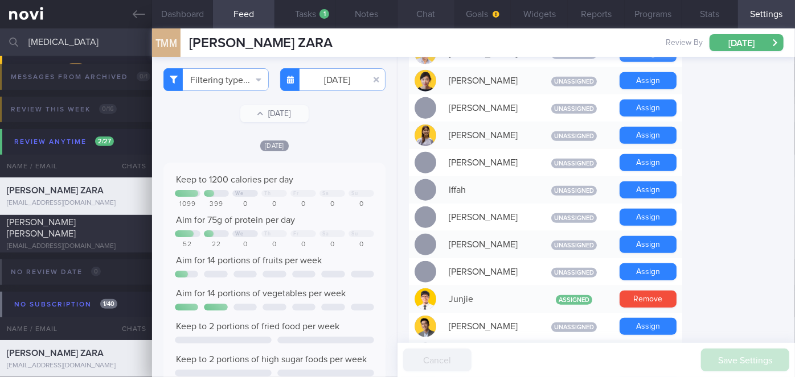
click at [420, 17] on button "Chat" at bounding box center [425, 14] width 57 height 28
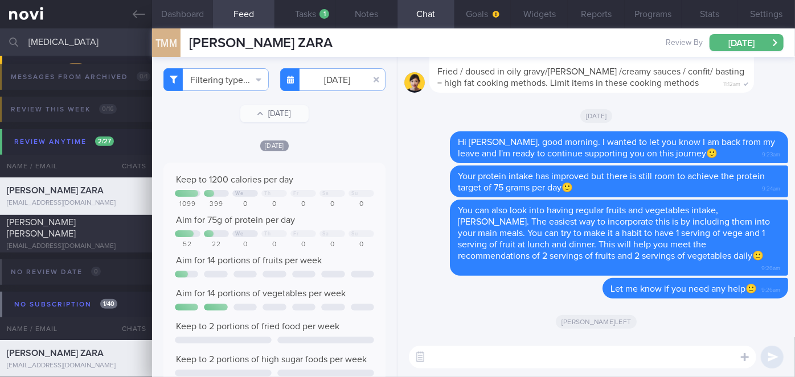
click at [190, 15] on button "Dashboard" at bounding box center [182, 14] width 61 height 28
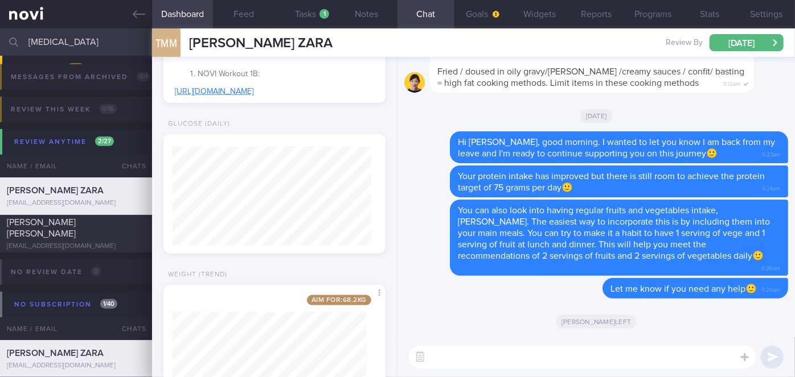
scroll to position [698, 0]
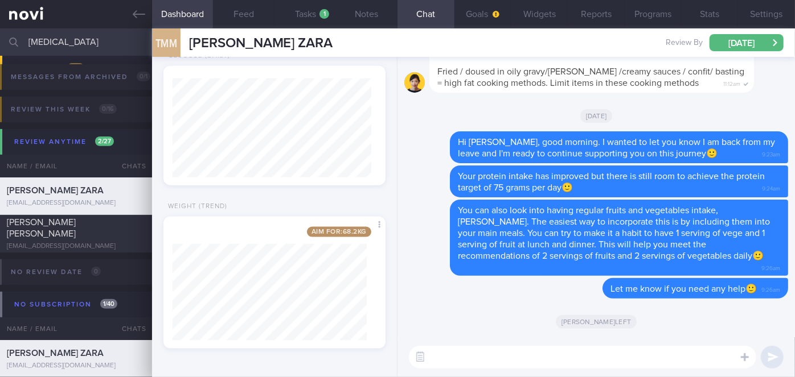
click at [452, 353] on textarea at bounding box center [582, 357] width 347 height 23
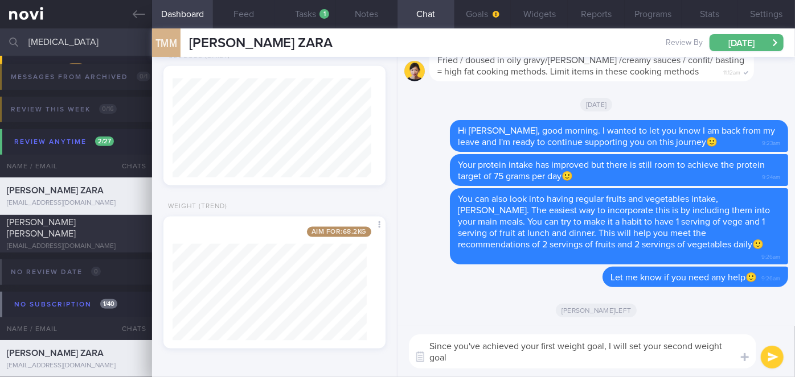
scroll to position [0, 0]
type textarea "Since you've achieved your first weight goal, I will set your second weight goa…"
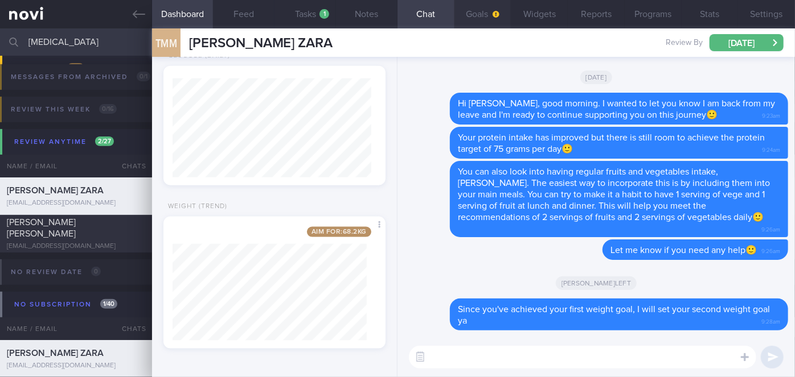
click at [495, 17] on span "button" at bounding box center [494, 14] width 9 height 9
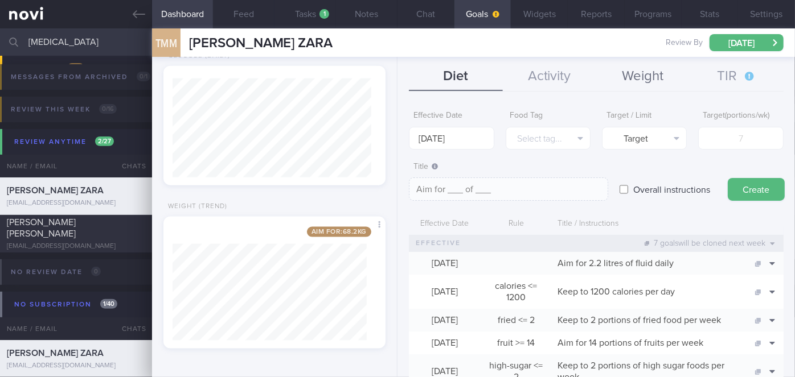
click at [642, 75] on button "Weight" at bounding box center [642, 77] width 93 height 28
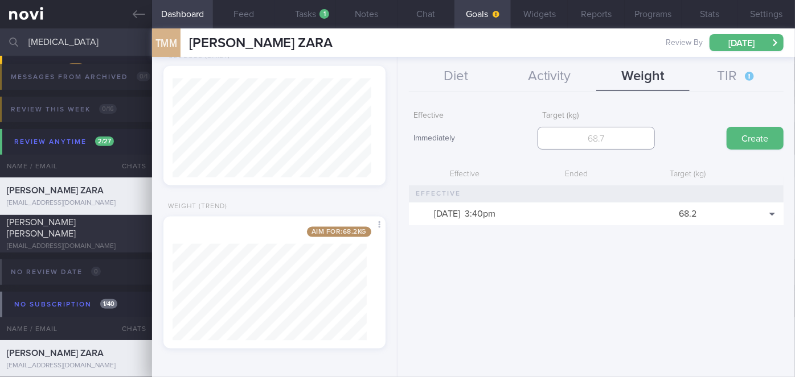
click at [582, 141] on input "number" at bounding box center [595, 138] width 117 height 23
type input "64.6"
click at [767, 137] on button "Create" at bounding box center [754, 138] width 57 height 23
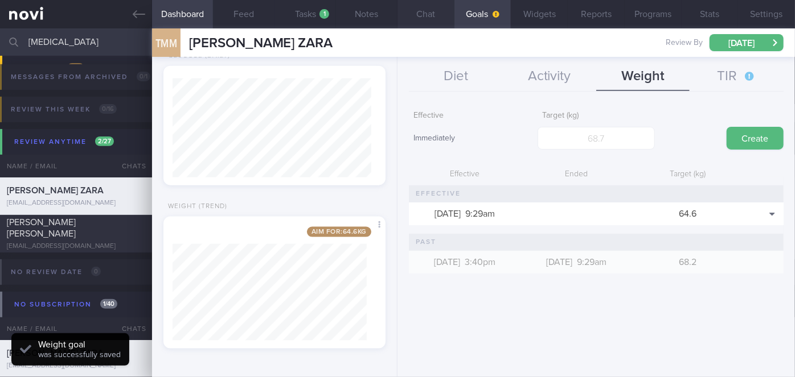
click at [425, 21] on button "Chat" at bounding box center [425, 14] width 57 height 28
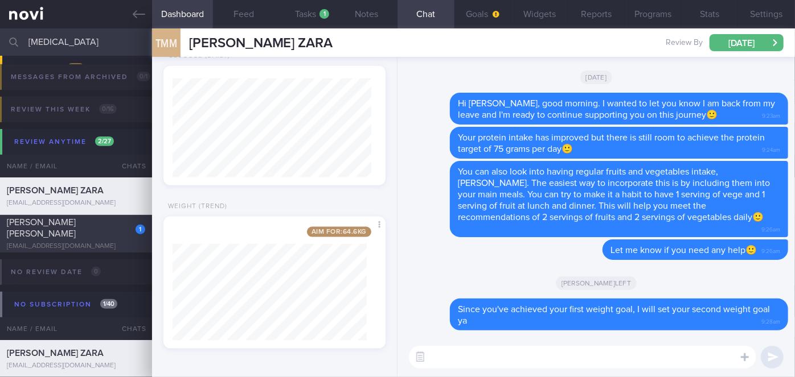
click at [103, 245] on div "[EMAIL_ADDRESS][DOMAIN_NAME]" at bounding box center [76, 246] width 138 height 9
checkbox input "true"
select select "9"
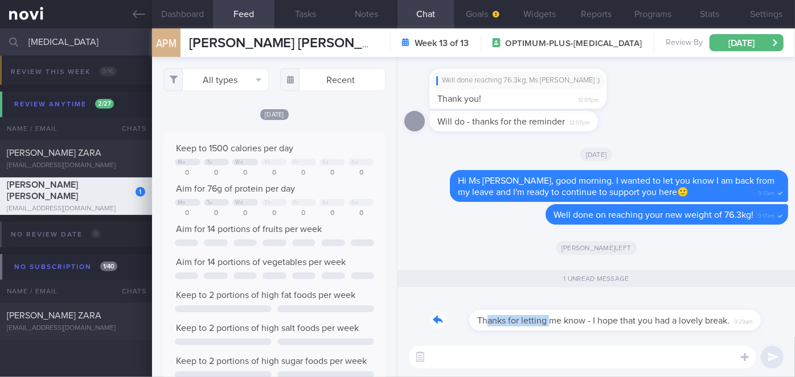
drag, startPoint x: 447, startPoint y: 330, endPoint x: 510, endPoint y: 323, distance: 63.5
click at [510, 323] on div "Thanks for letting me know - I hope that you had a lovely break. 9:29am" at bounding box center [592, 314] width 326 height 34
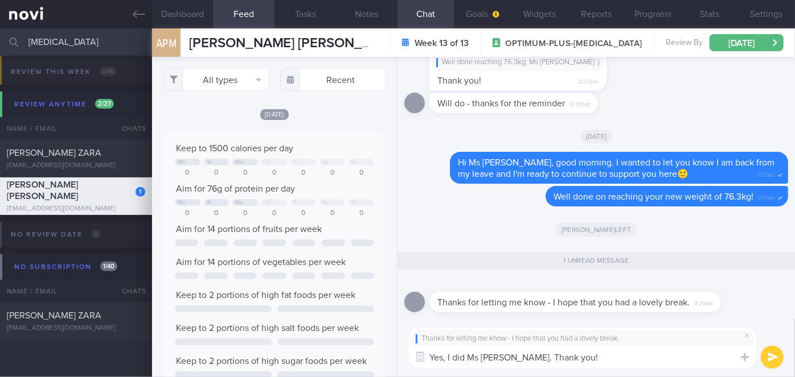
type textarea "Yes, I did Ms [PERSON_NAME]. Thank you!"
click at [773, 360] on button "submit" at bounding box center [771, 357] width 23 height 23
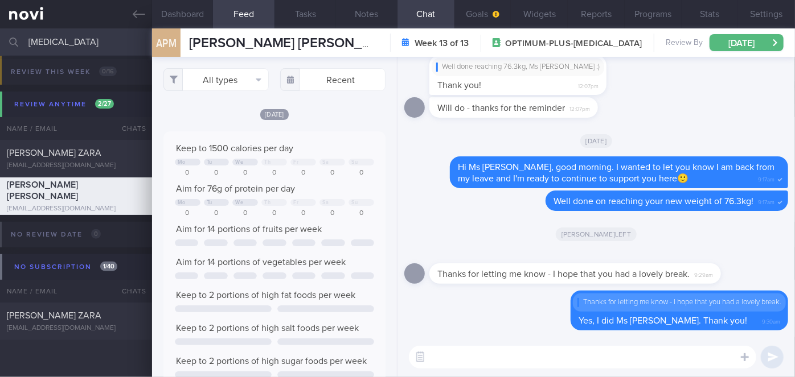
click at [79, 39] on input "[MEDICAL_DATA]" at bounding box center [397, 41] width 795 height 27
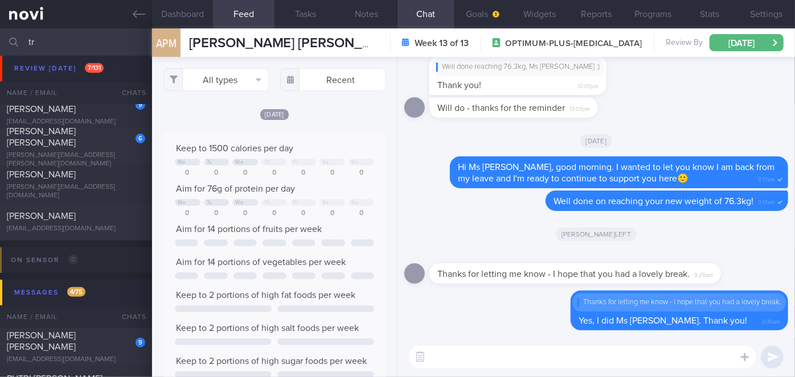
type input "t"
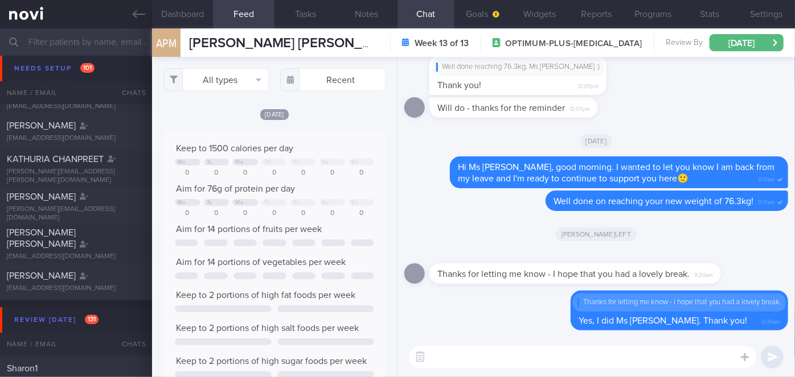
scroll to position [3759, 0]
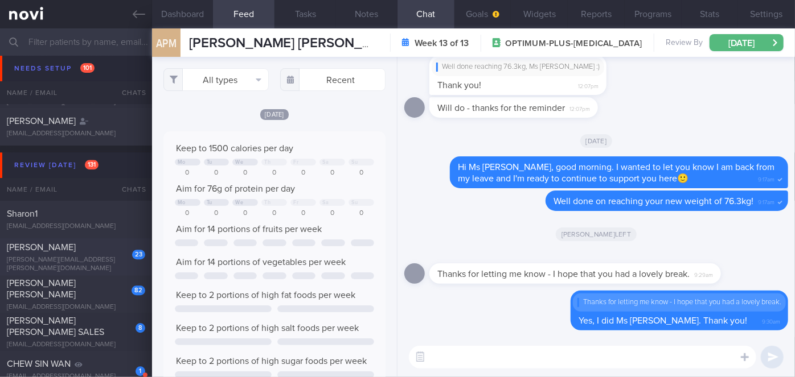
click at [93, 253] on div "[PERSON_NAME]" at bounding box center [74, 247] width 135 height 11
select select "8"
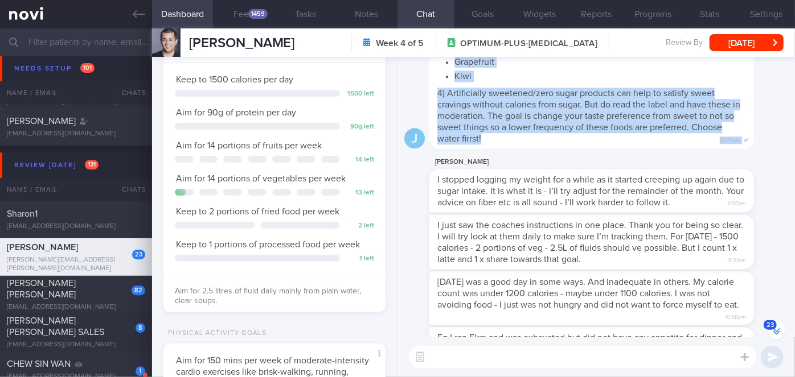
scroll to position [-592, 0]
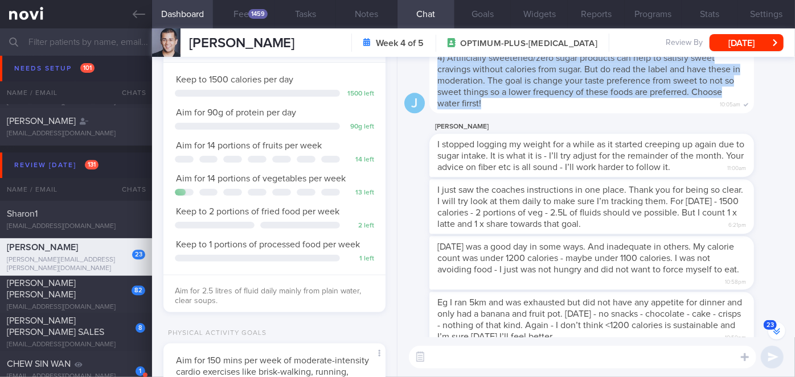
drag, startPoint x: 437, startPoint y: 84, endPoint x: 483, endPoint y: 110, distance: 52.2
copy span "Here are some ways to manage sweet/sugar cravings: 1) My top tip is to continue…"
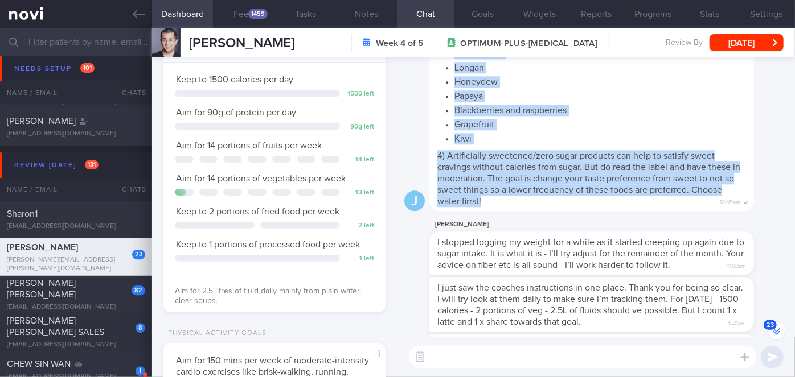
scroll to position [-714, 0]
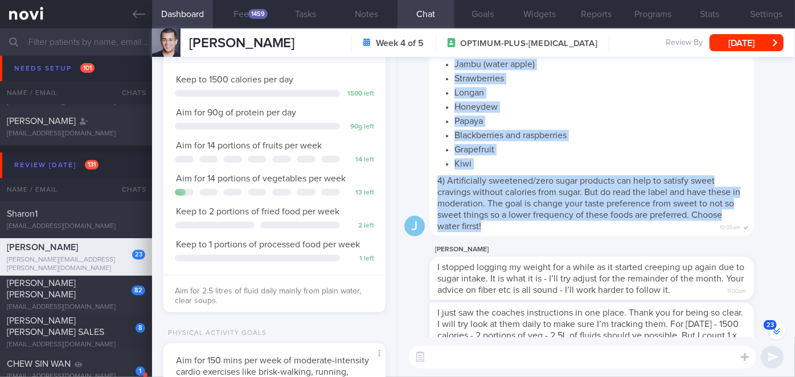
click at [763, 200] on div "Here are some ways to manage sweet/sugar cravings: 1) My top tip is to continue…" at bounding box center [608, 73] width 359 height 325
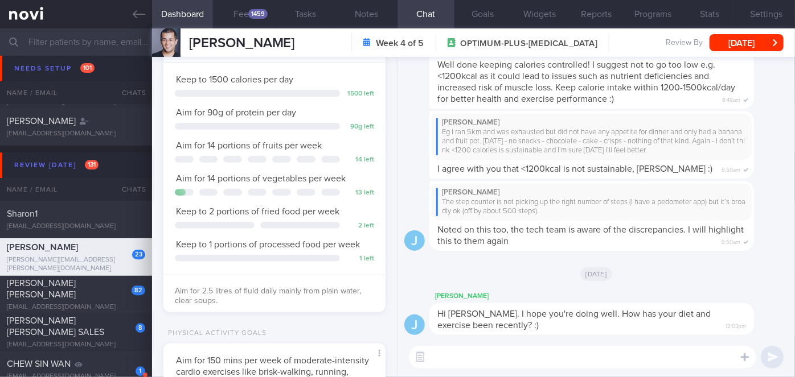
scroll to position [0, 0]
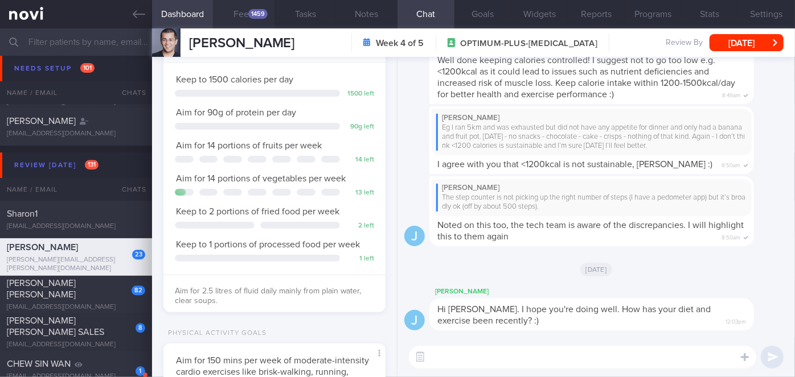
click at [262, 20] on button "Feed 1459" at bounding box center [243, 14] width 61 height 28
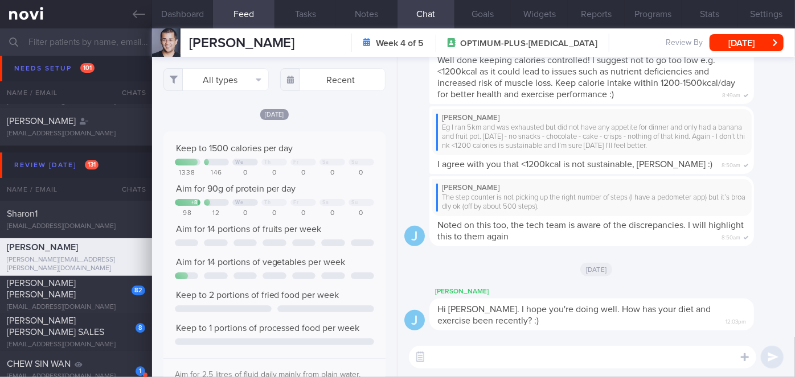
scroll to position [49, 199]
click at [326, 86] on body "You are offline! Some functionality will be unavailable Patients New Users Coac…" at bounding box center [397, 188] width 795 height 377
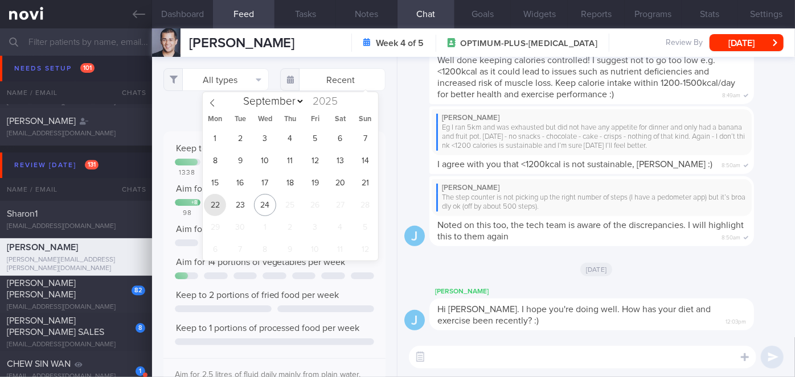
click at [219, 205] on span "22" at bounding box center [215, 205] width 22 height 22
type input "[DATE]"
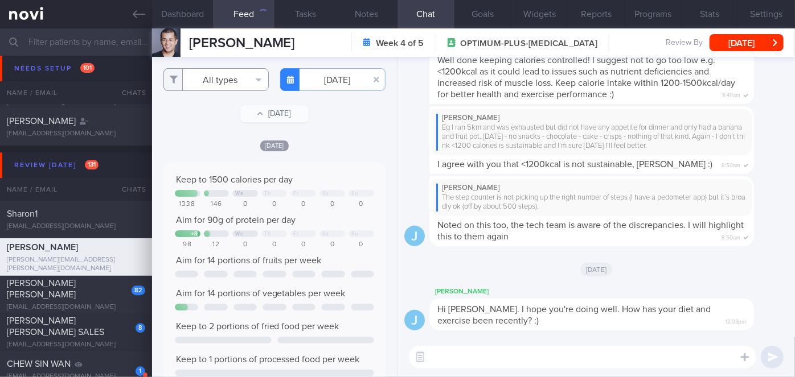
click at [212, 79] on button "All types" at bounding box center [215, 79] width 105 height 23
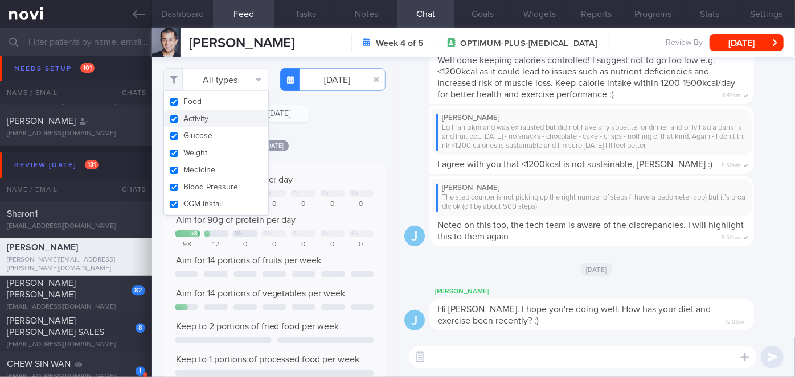
click at [208, 118] on button "Activity" at bounding box center [216, 118] width 104 height 17
checkbox input "false"
click at [344, 142] on div "[DATE]" at bounding box center [274, 145] width 222 height 12
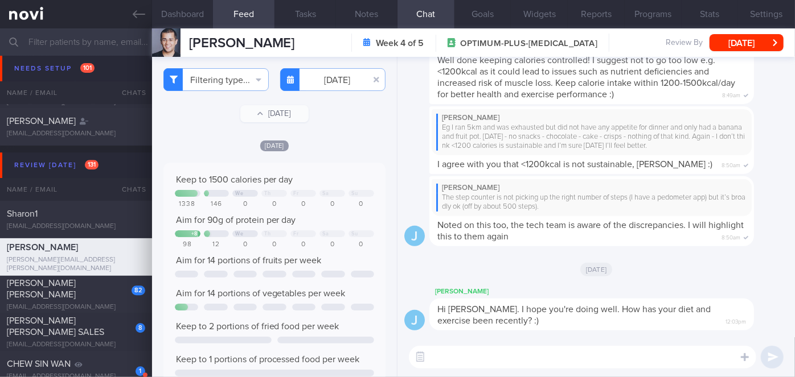
click at [524, 356] on textarea at bounding box center [582, 357] width 347 height 23
type textarea "H"
click at [513, 354] on textarea at bounding box center [582, 357] width 347 height 23
paste textarea "Hi [PERSON_NAME], good morning. I wanted to let you know I am back from my leav…"
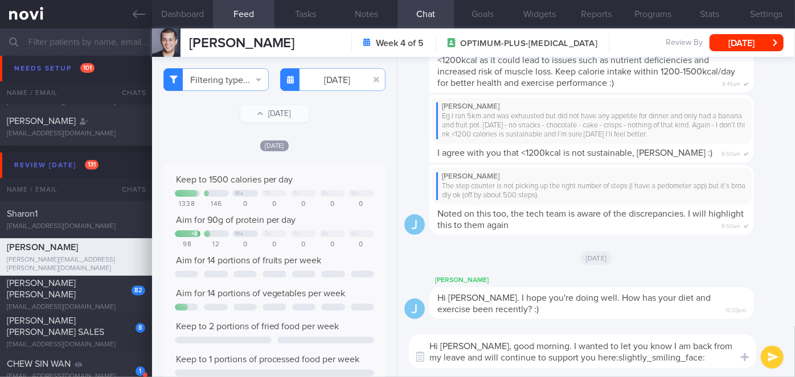
click at [478, 343] on textarea "Hi [PERSON_NAME], good morning. I wanted to let you know I am back from my leav…" at bounding box center [582, 352] width 347 height 34
drag, startPoint x: 688, startPoint y: 359, endPoint x: 473, endPoint y: 364, distance: 215.2
click at [473, 364] on textarea "Hi [PERSON_NAME], good morning. I wanted to let you know I am back from my leav…" at bounding box center [582, 352] width 347 height 34
click at [560, 359] on textarea "Hi [PERSON_NAME], good morning. I wanted to let you know I am back from my leav…" at bounding box center [582, 352] width 347 height 34
click at [695, 360] on textarea "Hi [PERSON_NAME], good morning. I wanted to let you know I am back from my leav…" at bounding box center [582, 352] width 347 height 34
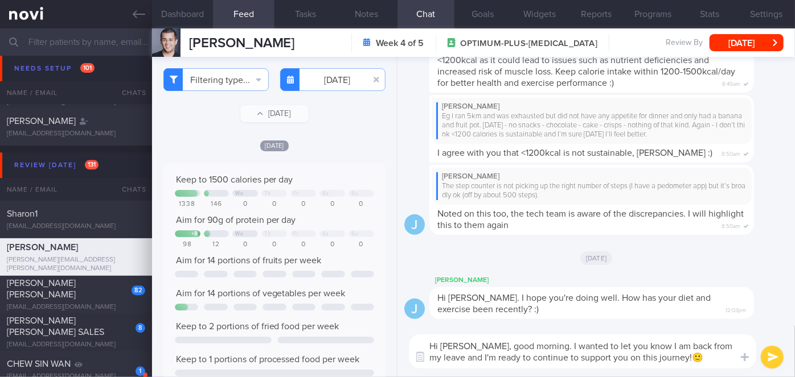
type textarea "Hi [PERSON_NAME], good morning. I wanted to let you know I am back from my leav…"
click at [770, 360] on button "submit" at bounding box center [771, 357] width 23 height 23
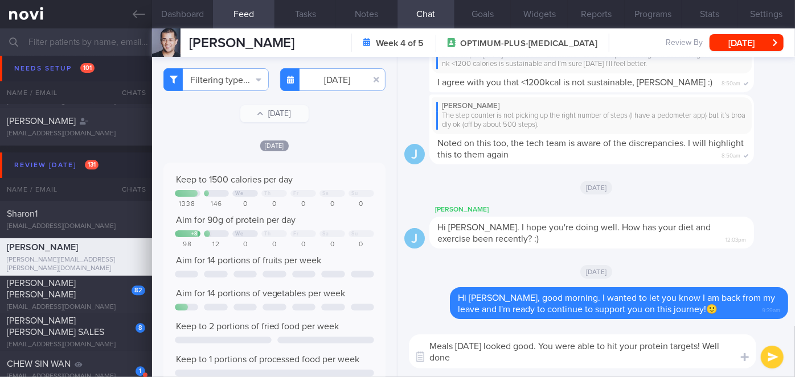
type textarea "Meals [DATE] looked good. You were able to hit your protein targets! Well done!"
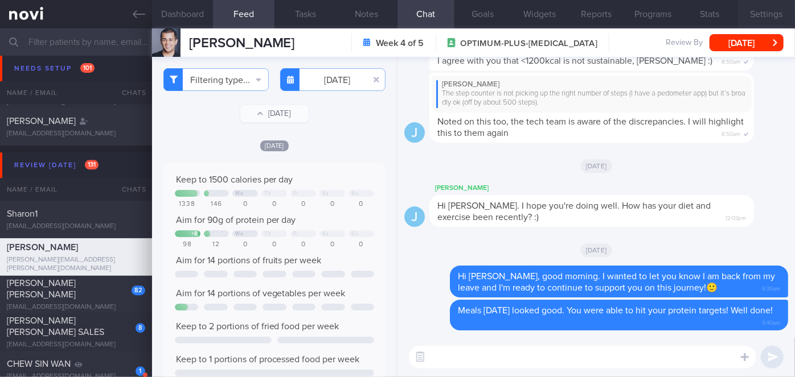
click at [748, 11] on button "Settings" at bounding box center [766, 14] width 57 height 28
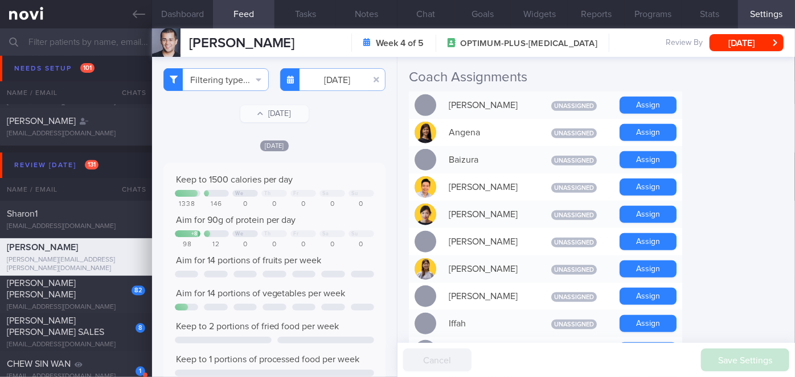
scroll to position [414, 0]
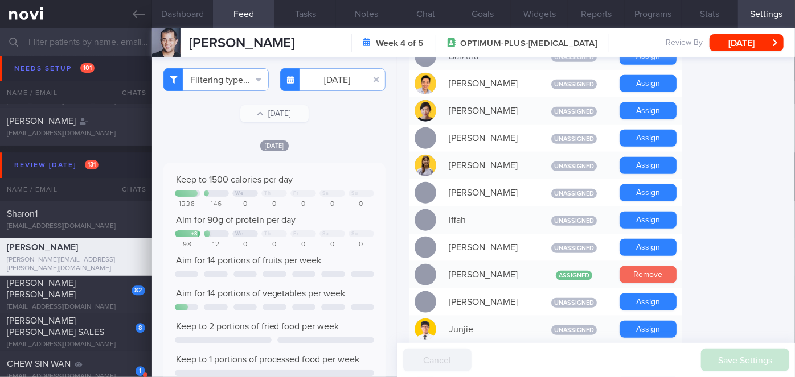
click at [662, 266] on button "Remove" at bounding box center [647, 274] width 57 height 17
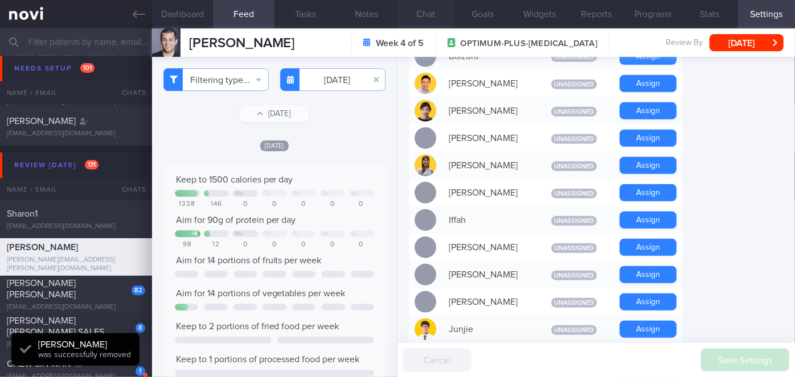
scroll to position [-31, 0]
click at [429, 13] on button "Chat" at bounding box center [425, 14] width 57 height 28
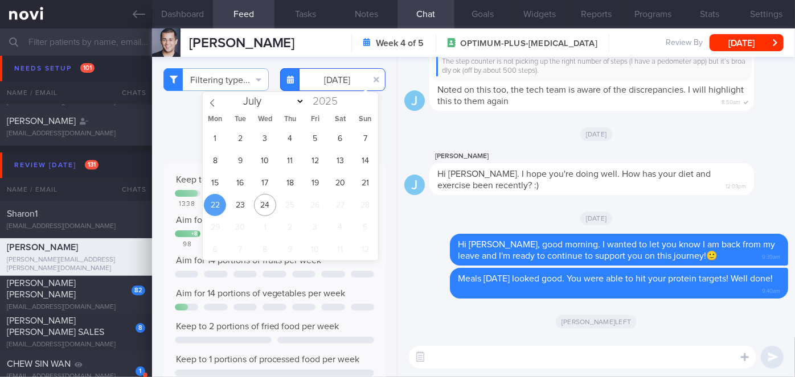
click at [323, 77] on input "[DATE]" at bounding box center [332, 79] width 105 height 23
click at [346, 173] on span "20" at bounding box center [340, 183] width 22 height 22
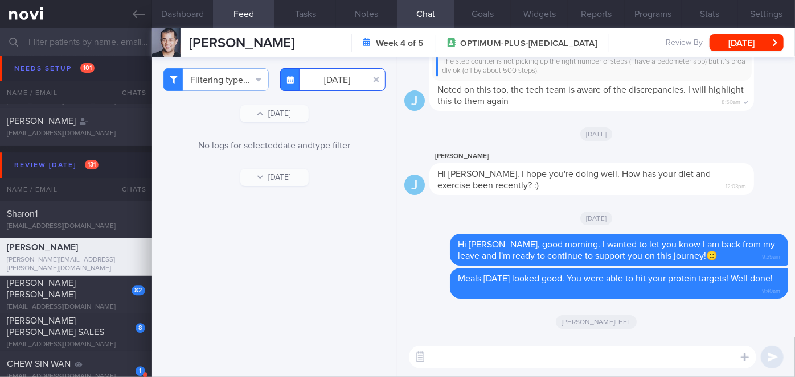
click at [348, 81] on input "[DATE]" at bounding box center [332, 79] width 105 height 23
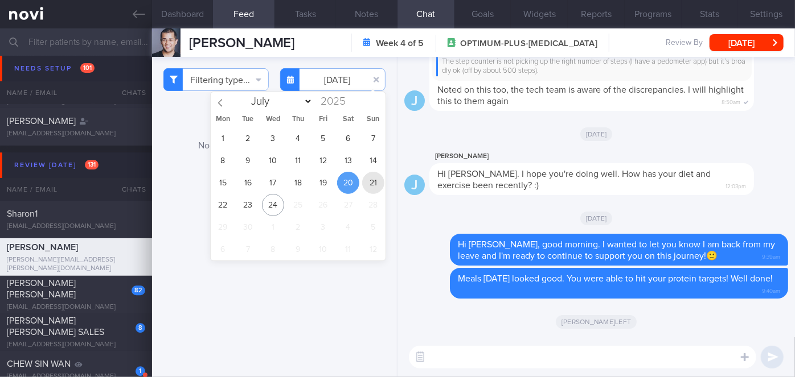
click at [367, 174] on span "21" at bounding box center [373, 183] width 22 height 22
type input "[DATE]"
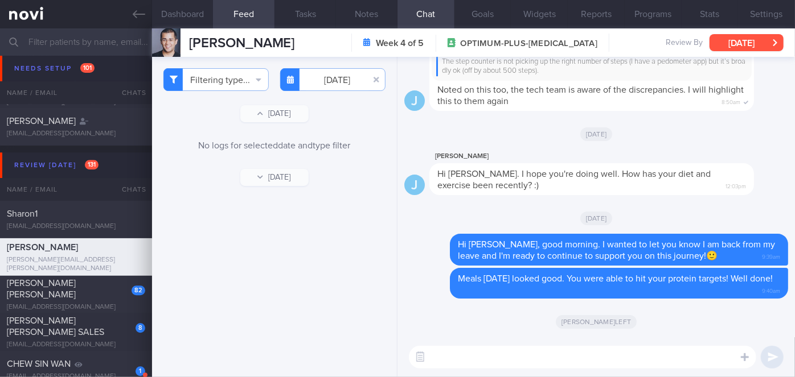
click at [756, 39] on button "[DATE]" at bounding box center [746, 42] width 74 height 17
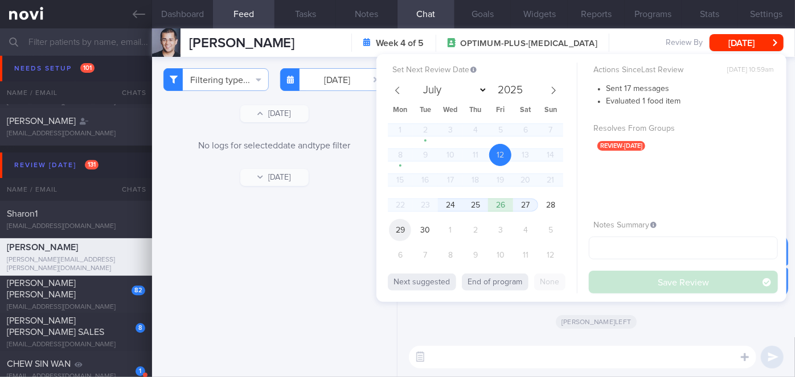
click at [402, 228] on span "29" at bounding box center [400, 230] width 22 height 22
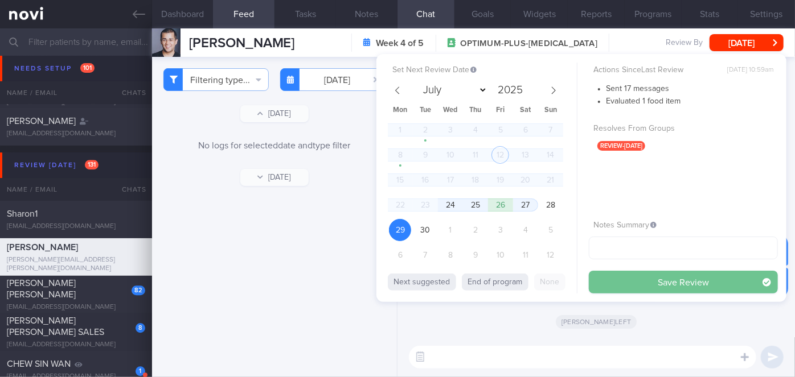
click at [670, 281] on button "Save Review" at bounding box center [682, 282] width 189 height 23
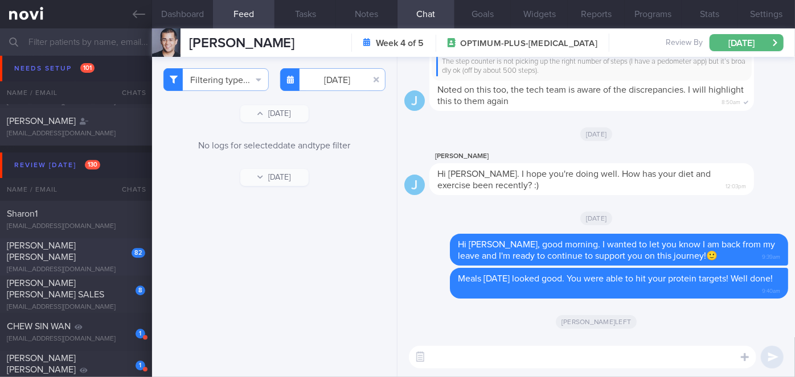
click at [112, 254] on div "[PERSON_NAME] [PERSON_NAME]" at bounding box center [74, 251] width 135 height 23
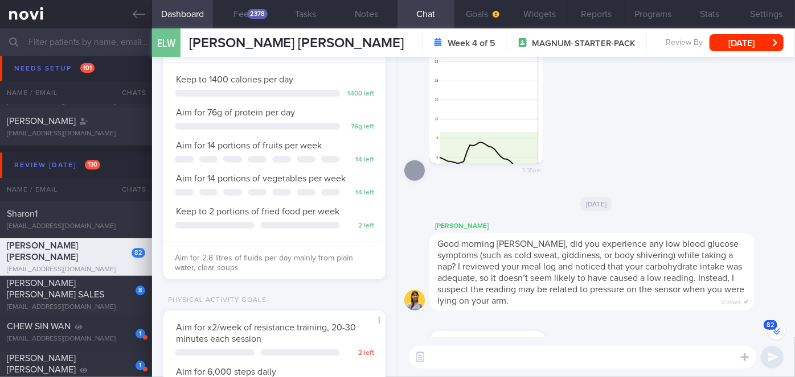
scroll to position [-4744, 0]
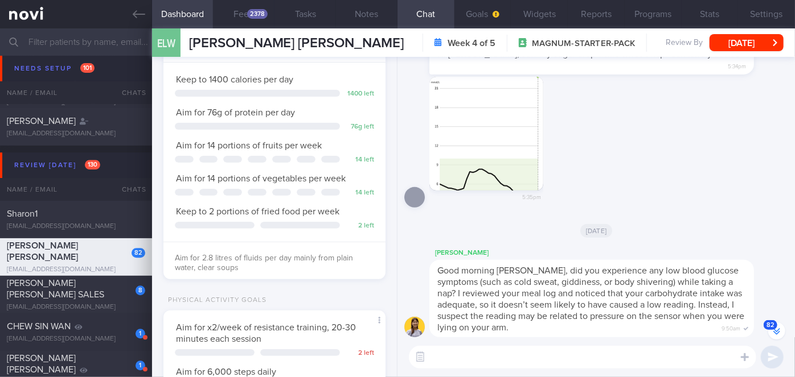
click at [398, 148] on div "[PERSON_NAME] I noticed your glucose sensor has expired [DATE], [PERSON_NAME]. …" at bounding box center [595, 197] width 397 height 281
click at [509, 126] on button "button" at bounding box center [486, 134] width 114 height 114
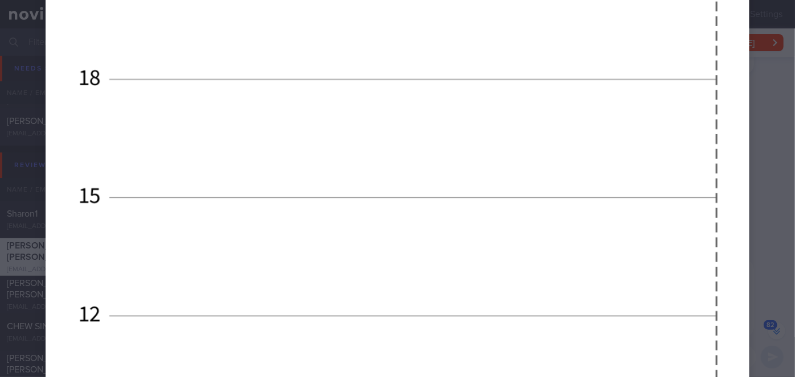
scroll to position [879, 0]
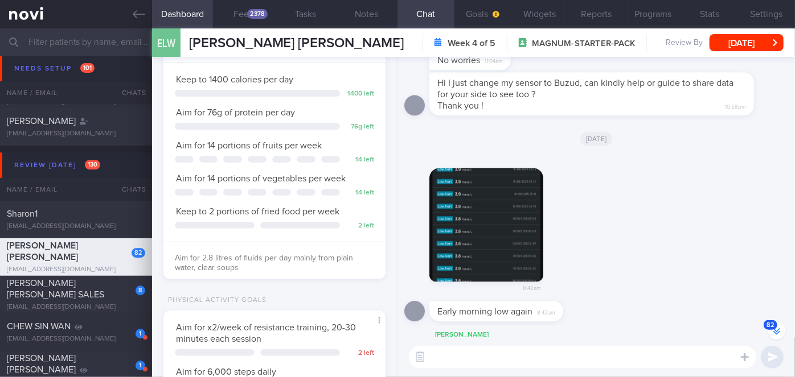
scroll to position [-3864, 0]
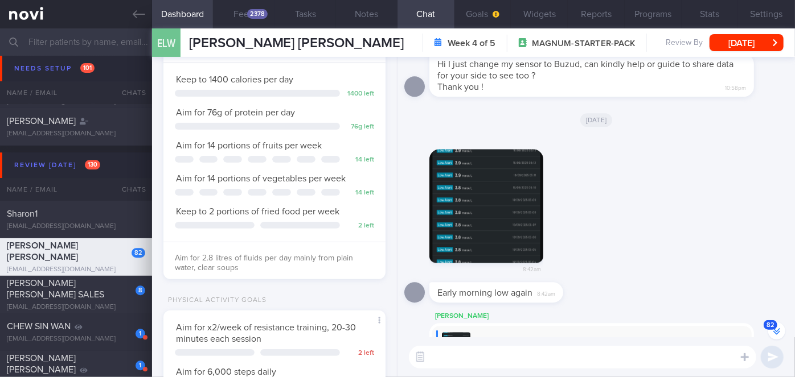
click at [503, 212] on button "button" at bounding box center [486, 206] width 114 height 114
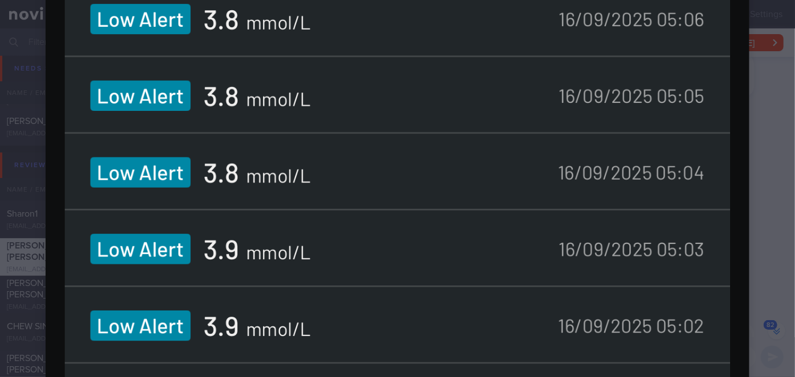
scroll to position [1225, 0]
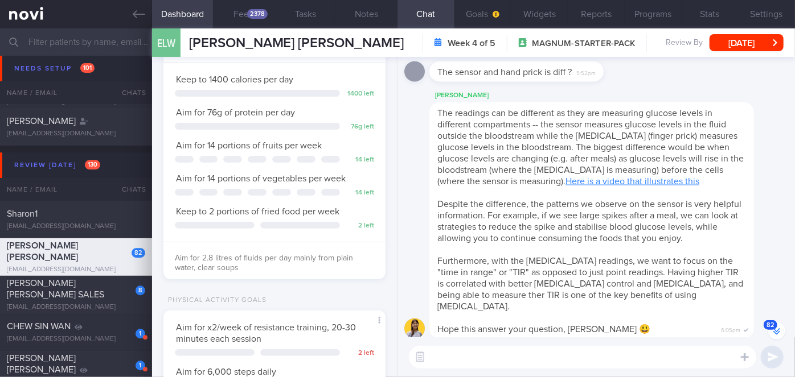
scroll to position [-1392, 0]
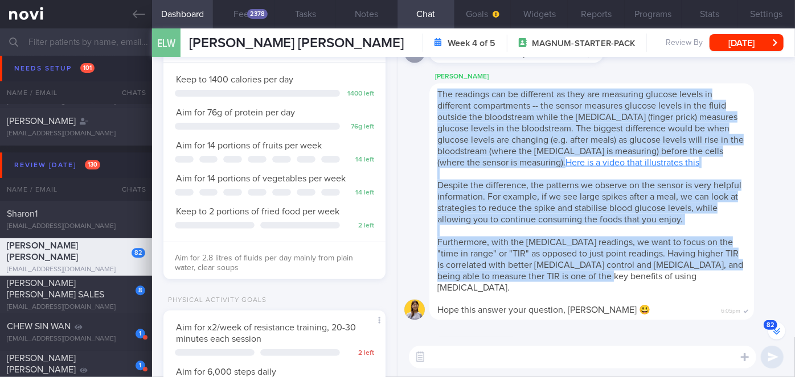
drag, startPoint x: 438, startPoint y: 117, endPoint x: 670, endPoint y: 302, distance: 297.2
click at [670, 302] on div "The readings can be different as they are measuring glucose levels in different…" at bounding box center [591, 202] width 324 height 237
copy span "The readings can be different as they are measuring glucose levels in different…"
click at [761, 158] on div "[PERSON_NAME] The readings can be different as they are measuring glucose level…" at bounding box center [608, 195] width 359 height 250
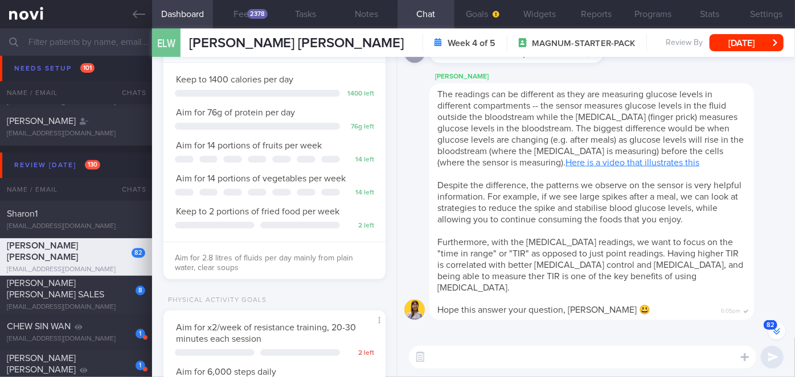
click at [680, 167] on link "Here is a video that illustrates this" at bounding box center [632, 162] width 134 height 9
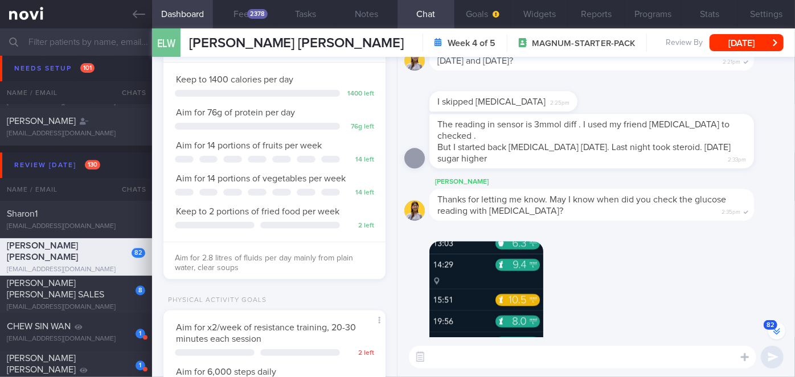
scroll to position [-814, 0]
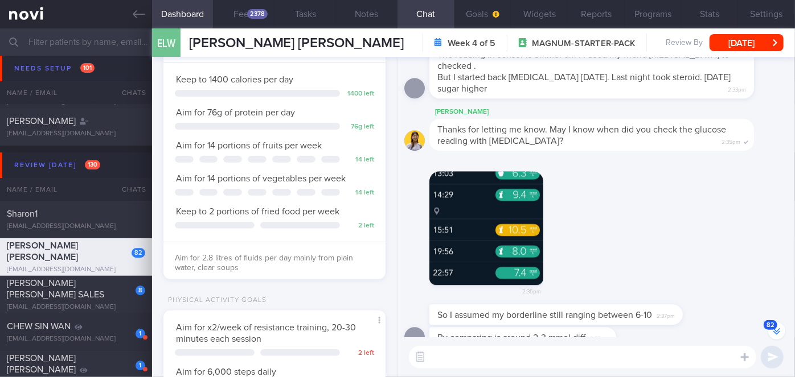
click at [485, 217] on button "button" at bounding box center [486, 228] width 114 height 114
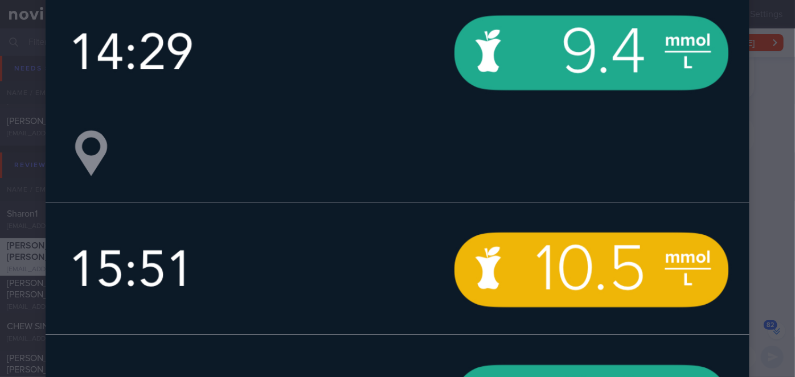
scroll to position [414, 0]
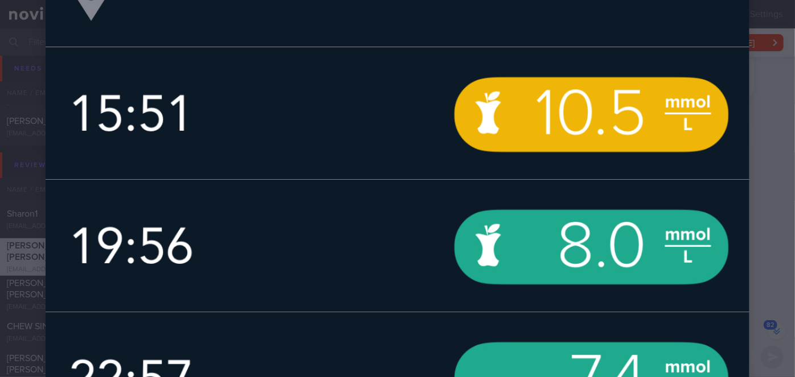
click at [765, 208] on div at bounding box center [397, 103] width 795 height 1034
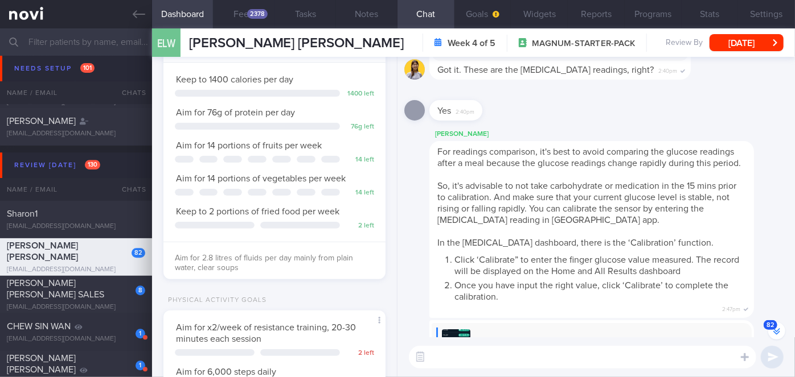
scroll to position [-443, 0]
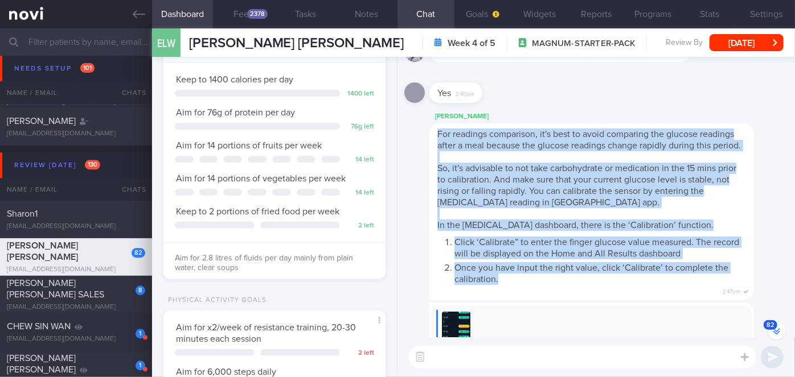
drag, startPoint x: 438, startPoint y: 118, endPoint x: 497, endPoint y: 277, distance: 169.1
click at [497, 277] on span "For readings comparison, it's best to avoid comparing the glucose readings afte…" at bounding box center [591, 207] width 308 height 155
copy span "For readings comparison, it's best to avoid comparing the glucose readings afte…"
click at [759, 200] on div "[PERSON_NAME] For readings comparison, it's best to avoid comparing the glucose…" at bounding box center [608, 205] width 359 height 191
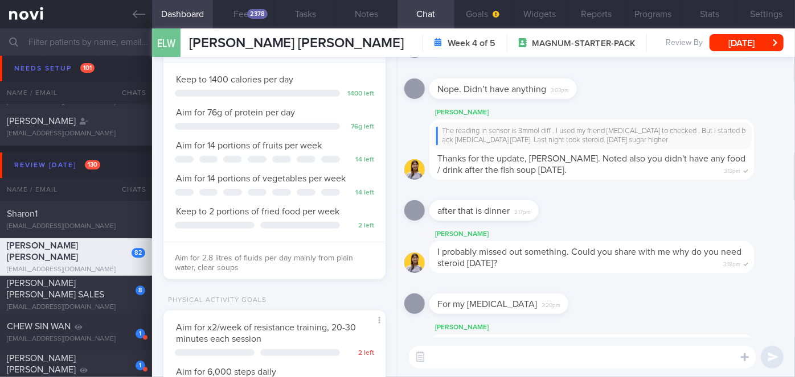
scroll to position [0, 0]
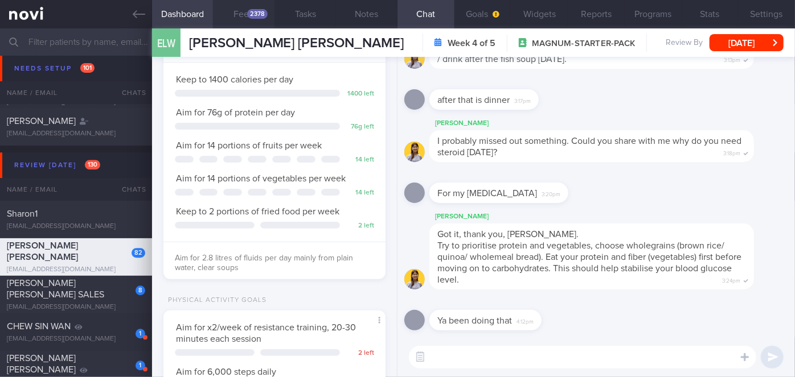
click at [260, 13] on div "2378" at bounding box center [257, 14] width 20 height 10
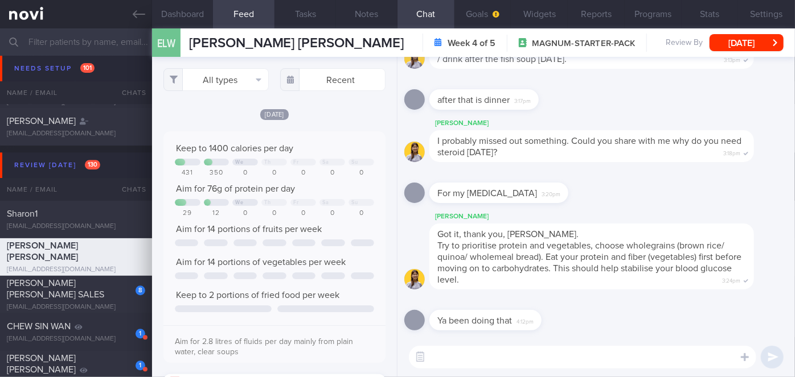
scroll to position [569082, 568932]
click at [553, 360] on textarea at bounding box center [582, 357] width 347 height 23
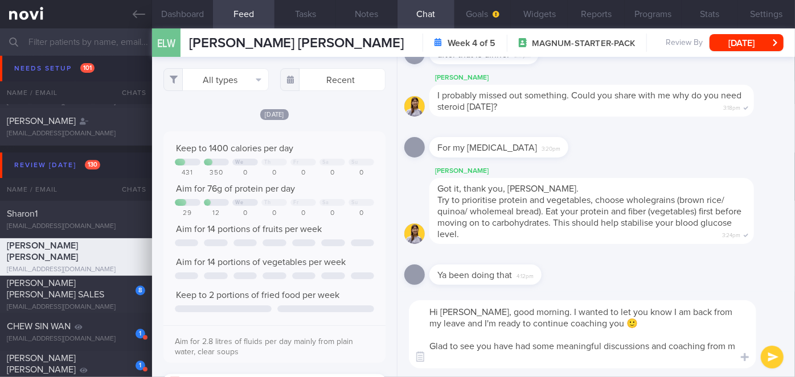
scroll to position [0, 0]
type textarea "Hi [PERSON_NAME], good morning. I wanted to let you know I am back from my leav…"
click at [775, 357] on button "submit" at bounding box center [771, 357] width 23 height 23
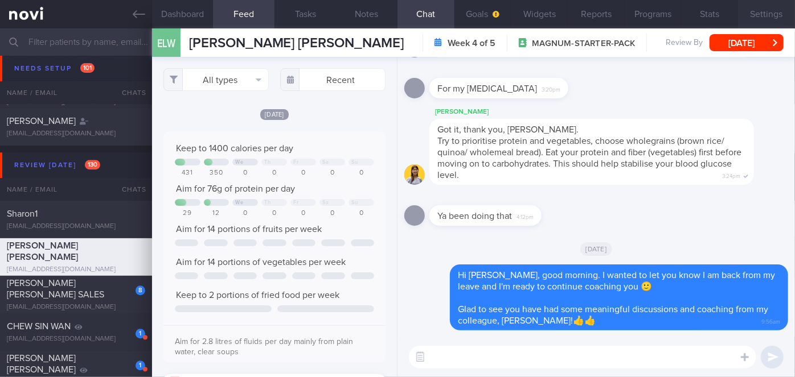
click at [771, 17] on button "Settings" at bounding box center [766, 14] width 57 height 28
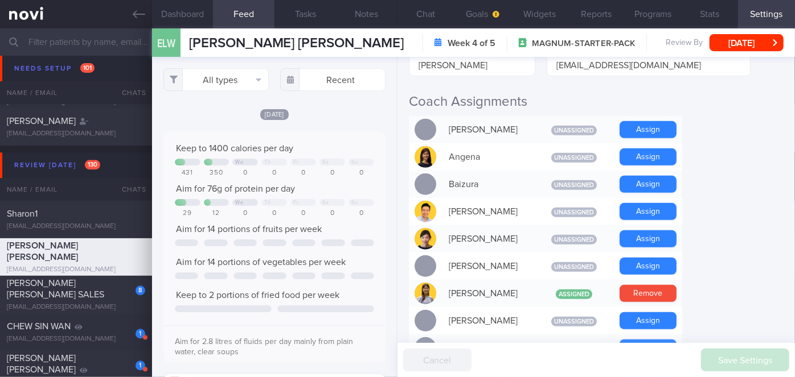
scroll to position [310, 0]
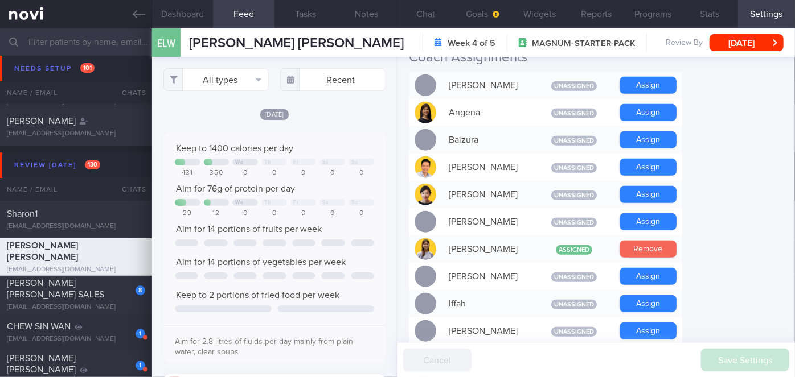
click at [643, 241] on button "Remove" at bounding box center [647, 249] width 57 height 17
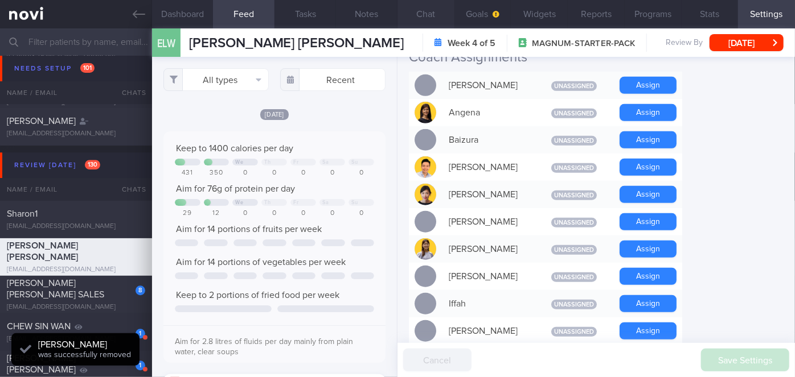
scroll to position [99, 199]
click at [427, 9] on button "Chat" at bounding box center [425, 14] width 57 height 28
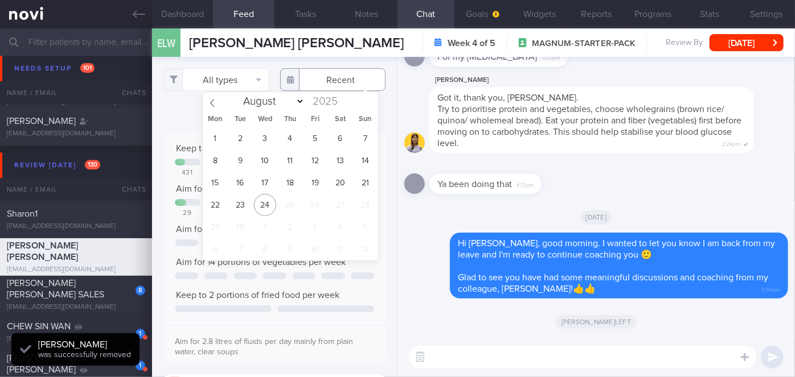
click at [326, 84] on input "text" at bounding box center [332, 79] width 105 height 23
click at [237, 202] on span "23" at bounding box center [240, 205] width 22 height 22
type input "[DATE]"
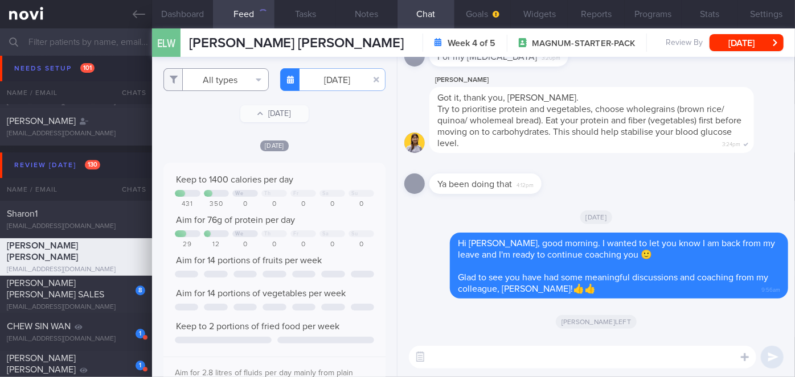
click at [228, 73] on button "All types" at bounding box center [215, 79] width 105 height 23
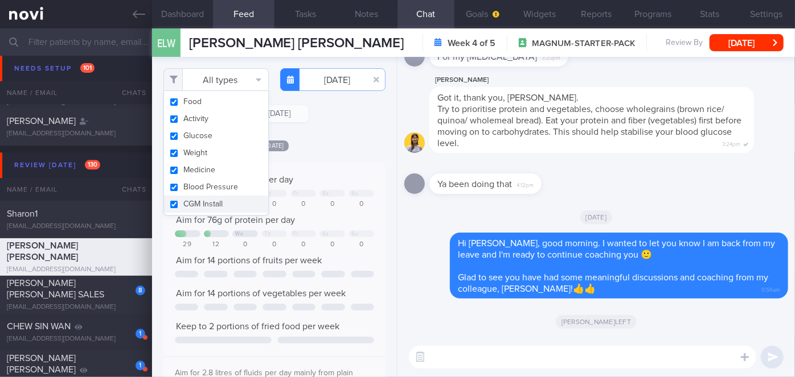
scroll to position [49, 199]
click at [210, 116] on button "Activity" at bounding box center [216, 118] width 104 height 17
checkbox input "false"
click at [330, 146] on div "[DATE]" at bounding box center [274, 145] width 222 height 12
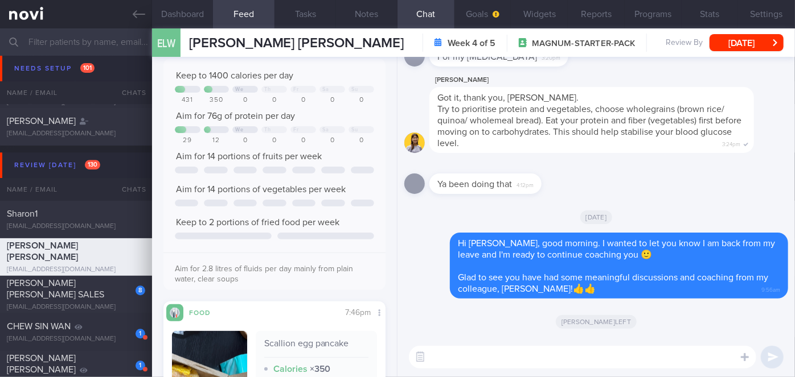
scroll to position [53, 0]
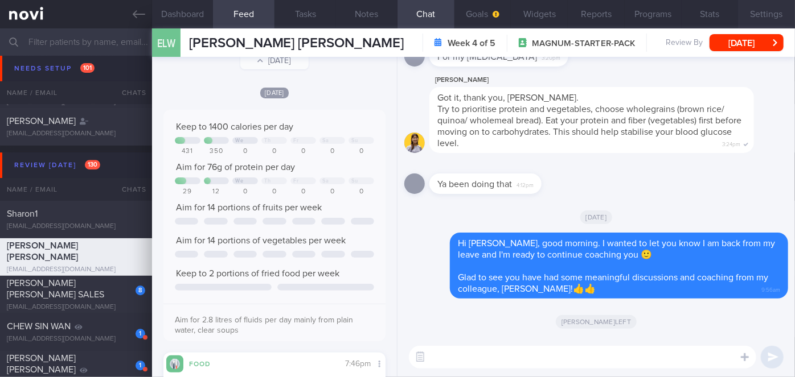
click at [750, 13] on button "Settings" at bounding box center [766, 14] width 57 height 28
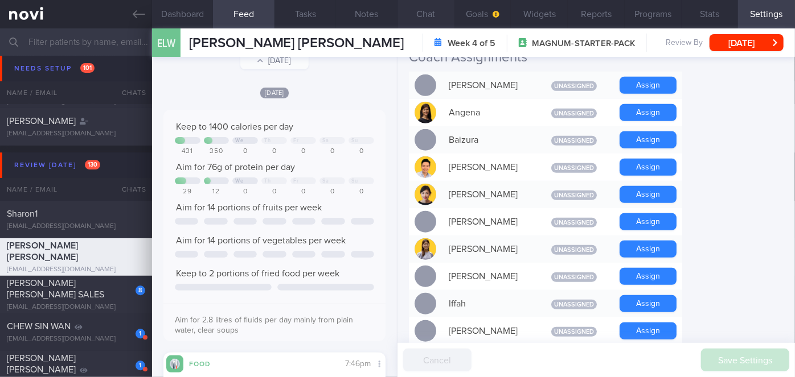
click at [417, 15] on button "Chat" at bounding box center [425, 14] width 57 height 28
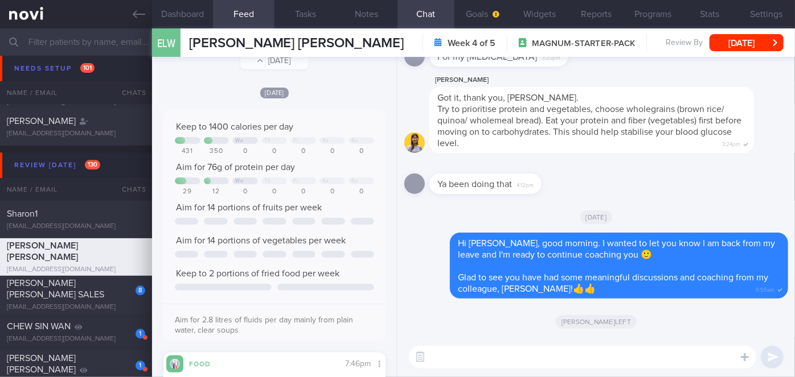
click at [90, 45] on input "text" at bounding box center [397, 41] width 795 height 27
click at [561, 174] on div "Ya been doing that 4:12pm" at bounding box center [502, 177] width 146 height 34
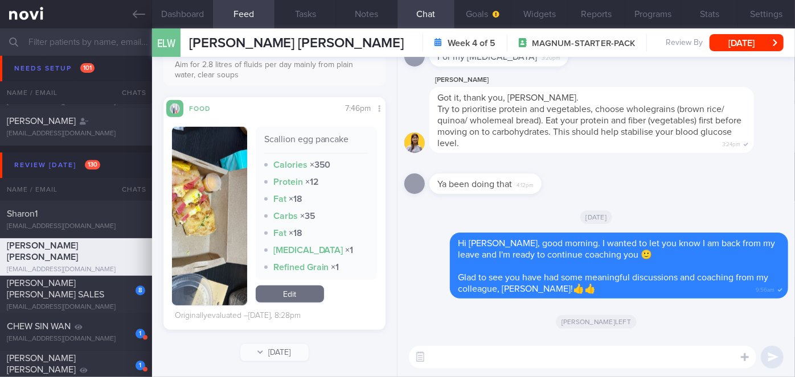
scroll to position [310, 0]
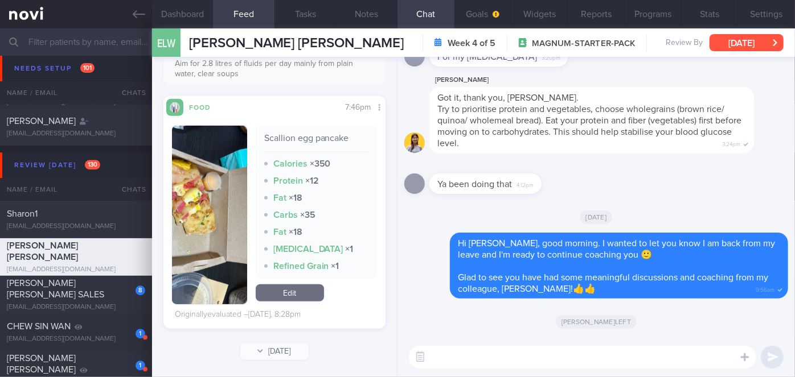
click at [731, 44] on button "[DATE]" at bounding box center [746, 42] width 74 height 17
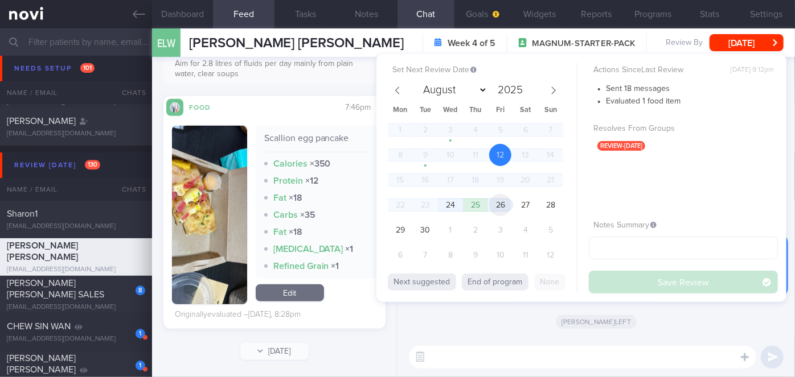
click at [502, 202] on span "26" at bounding box center [500, 205] width 22 height 22
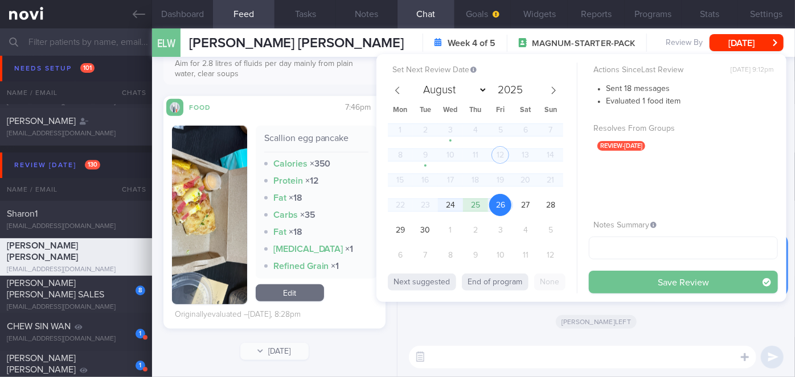
click at [622, 279] on button "Save Review" at bounding box center [682, 282] width 189 height 23
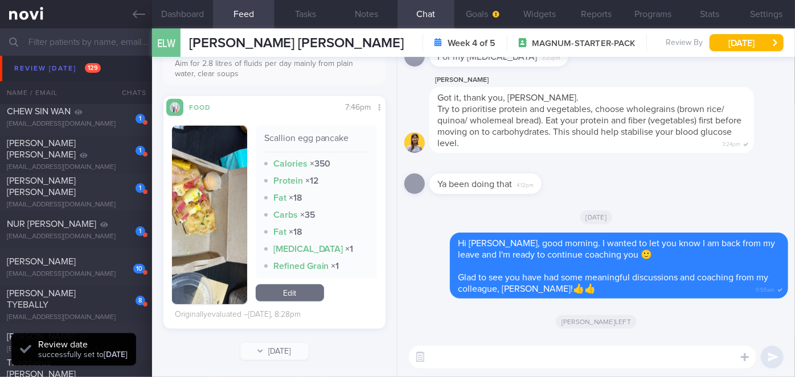
scroll to position [3937, 0]
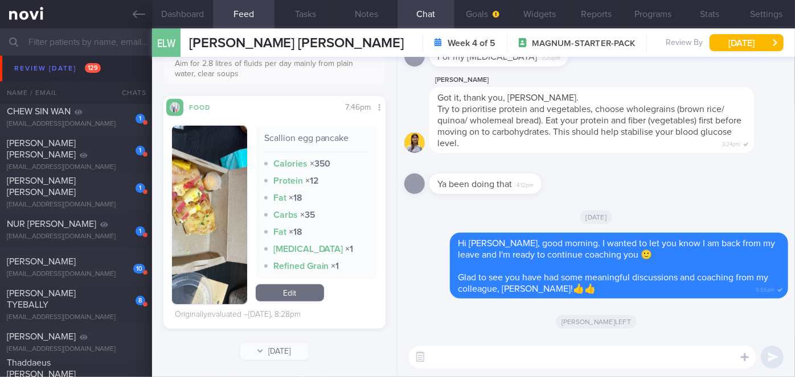
click at [98, 230] on div "NUR [PERSON_NAME]" at bounding box center [74, 224] width 135 height 11
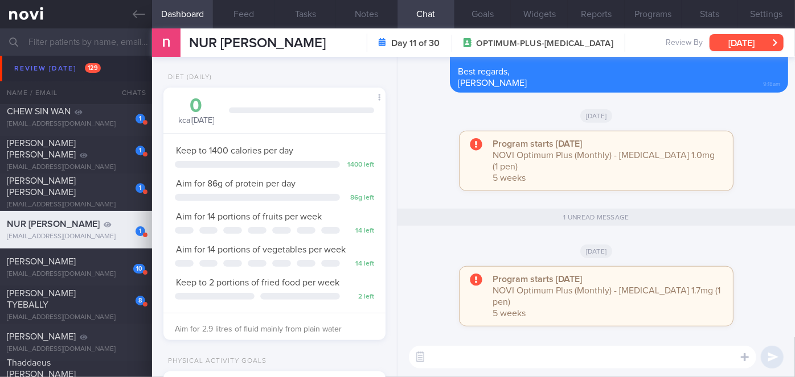
click at [740, 38] on button "[DATE]" at bounding box center [746, 42] width 74 height 17
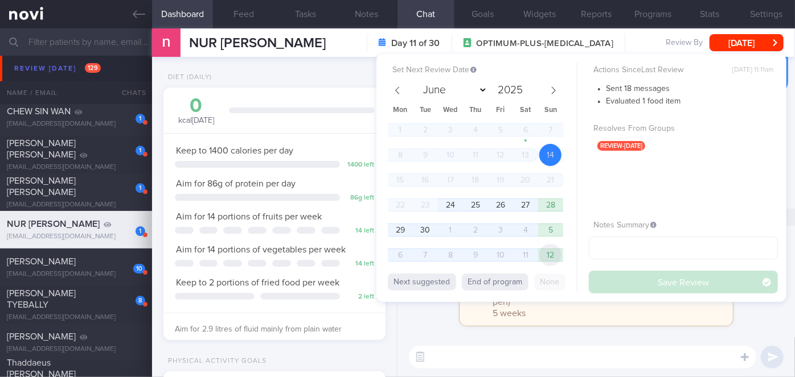
click at [551, 253] on span "12" at bounding box center [550, 255] width 22 height 22
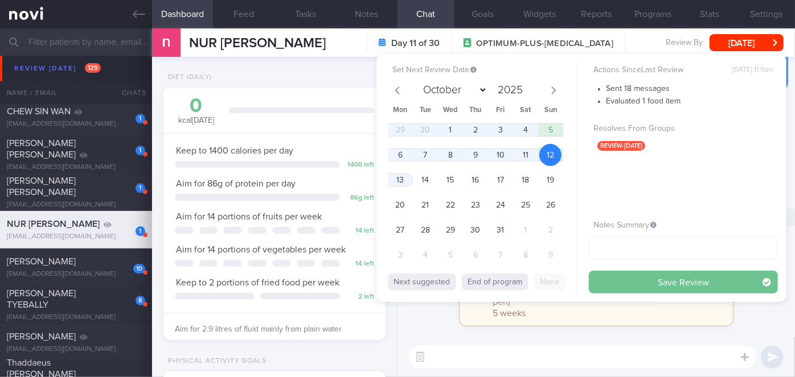
click at [632, 279] on button "Save Review" at bounding box center [682, 282] width 189 height 23
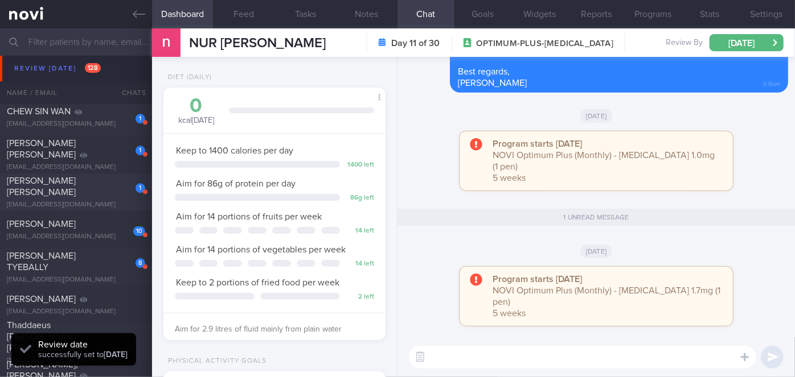
click at [76, 182] on span "[PERSON_NAME] [PERSON_NAME]" at bounding box center [41, 186] width 69 height 20
select select "8"
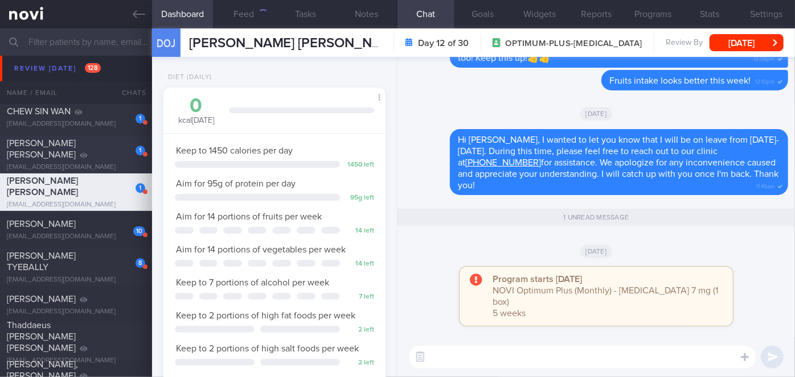
scroll to position [113, 194]
